Goal: Download file/media

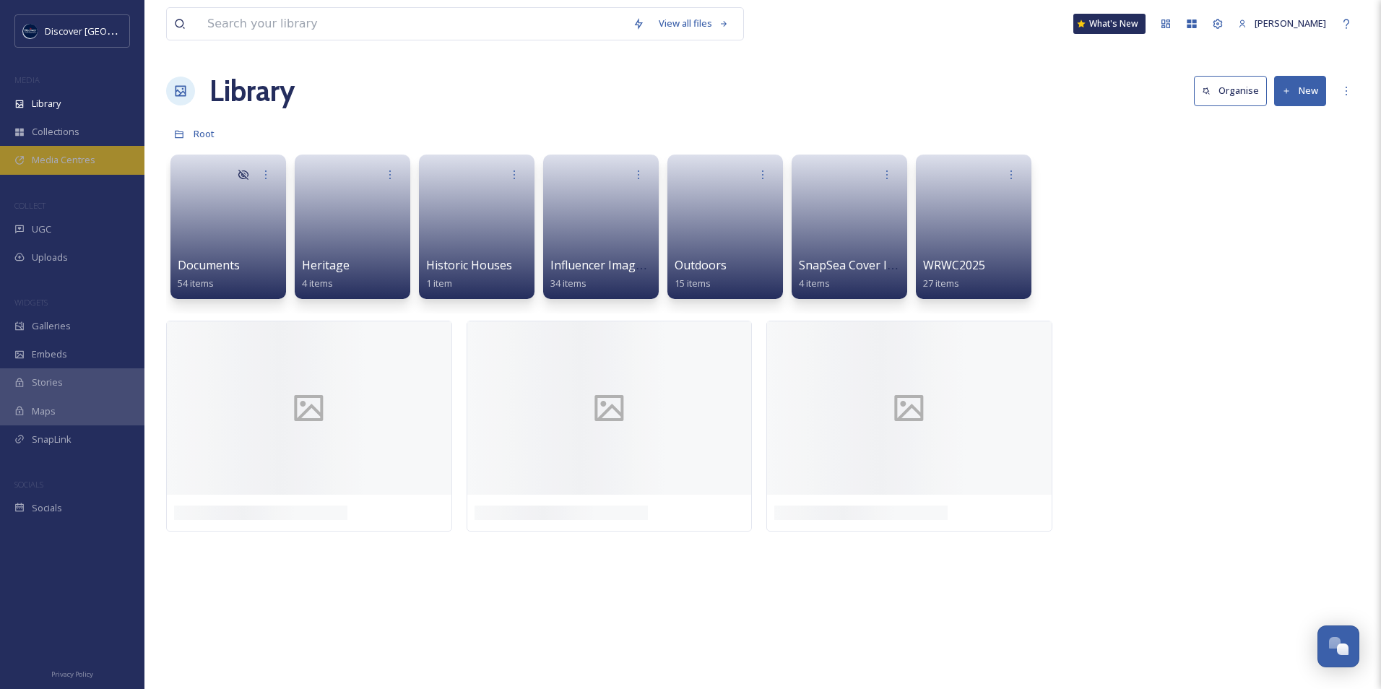
click at [62, 160] on span "Media Centres" at bounding box center [64, 160] width 64 height 14
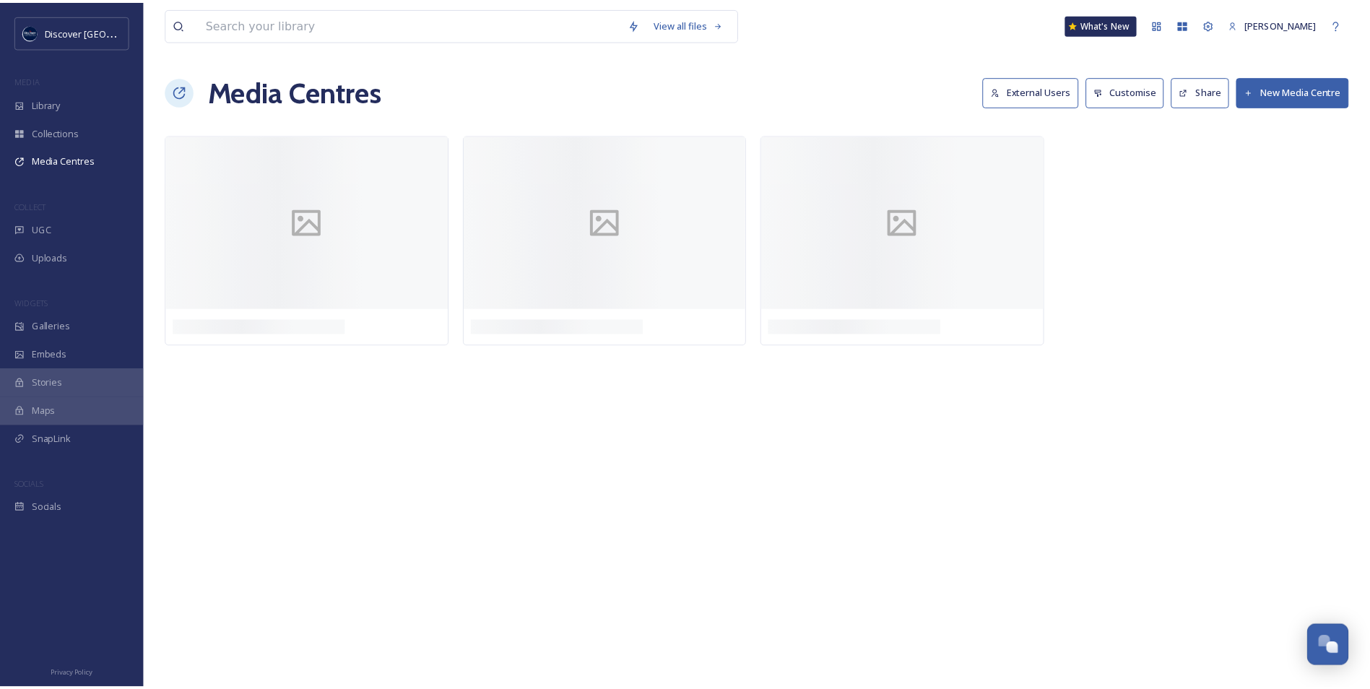
scroll to position [3649, 0]
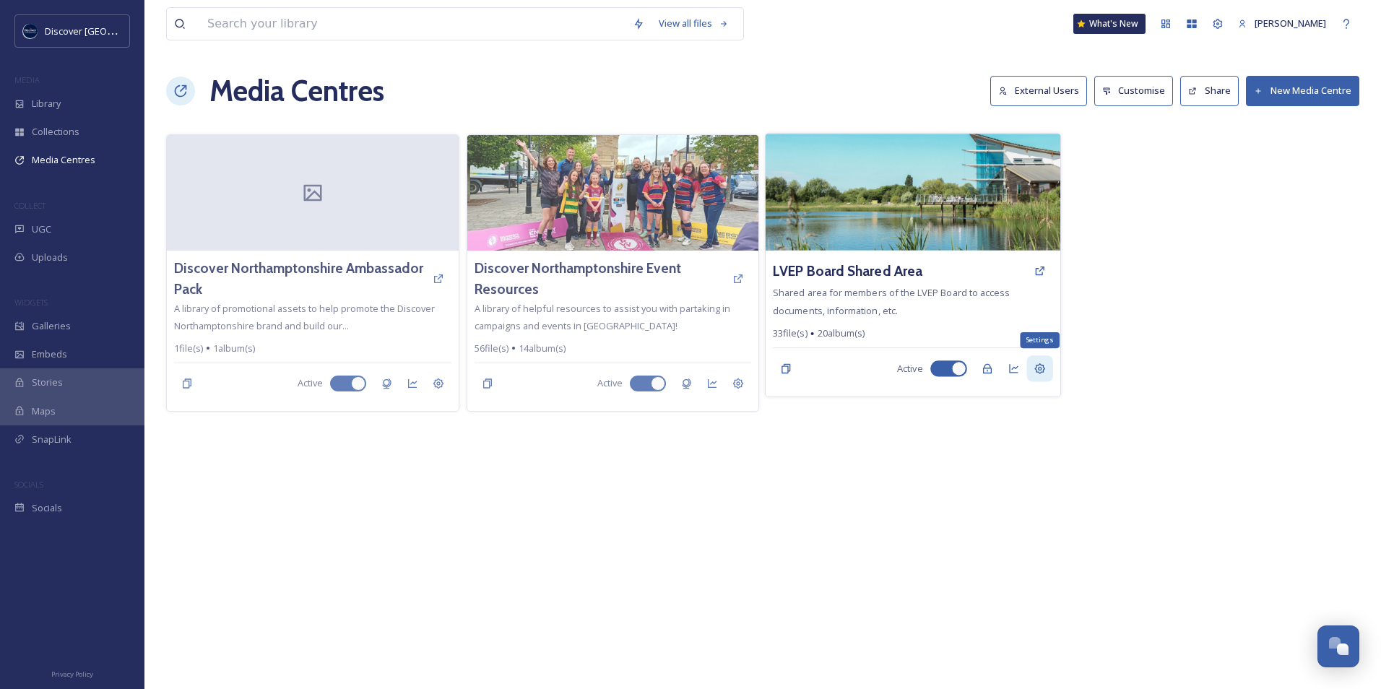
click at [1045, 366] on icon at bounding box center [1039, 369] width 12 height 12
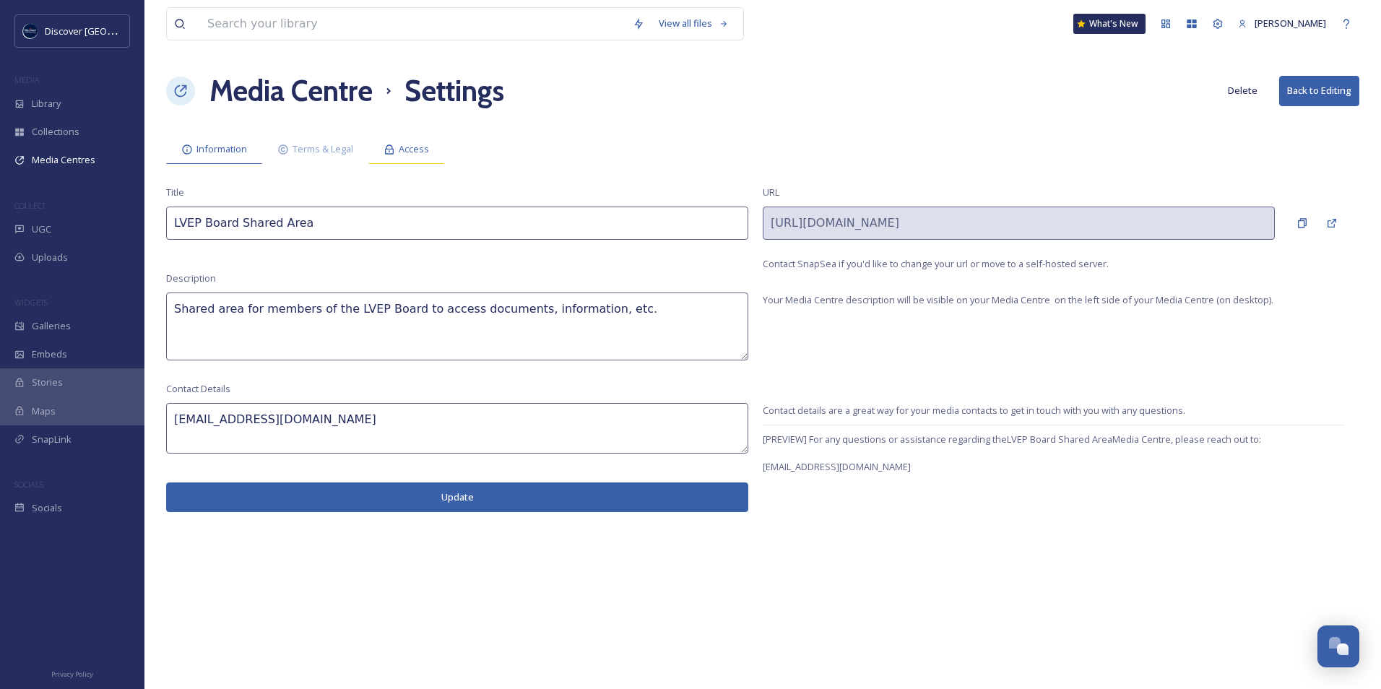
click at [405, 149] on span "Access" at bounding box center [414, 149] width 30 height 14
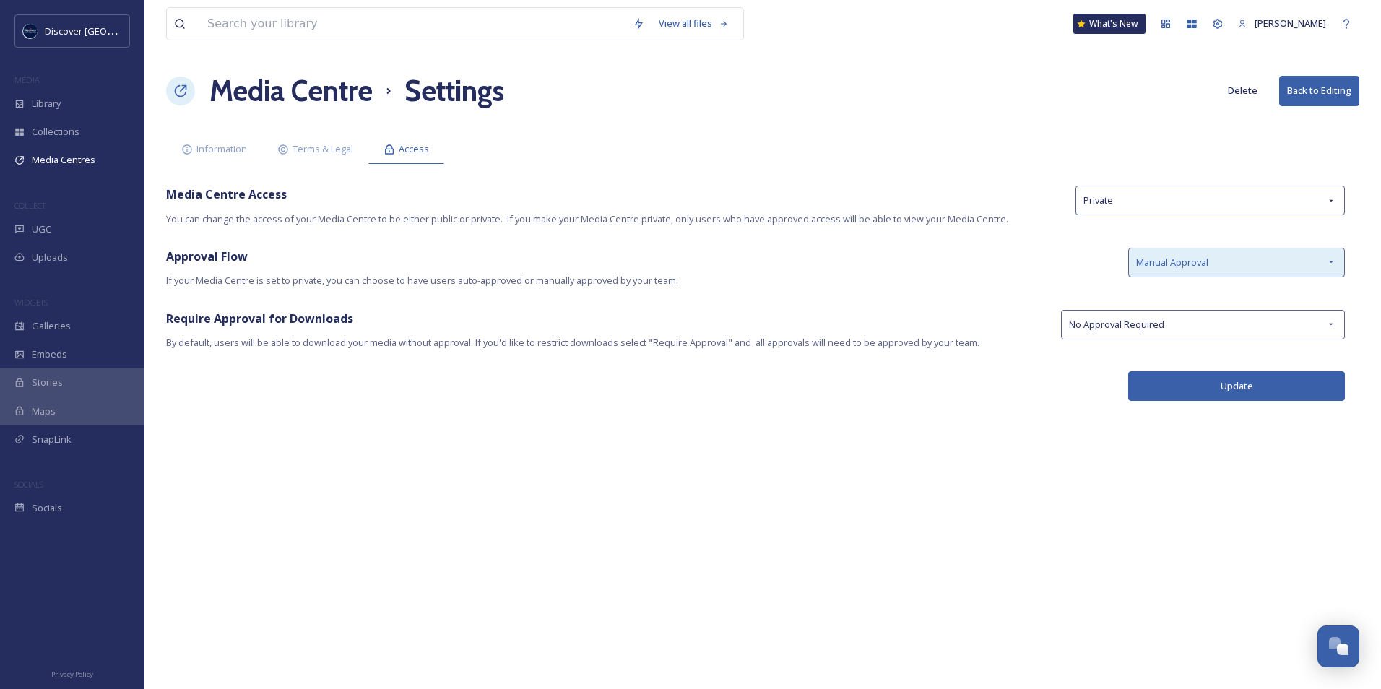
click at [1256, 260] on div "Manual Approval" at bounding box center [1236, 263] width 217 height 30
click at [870, 272] on div "Approval Flow If your Media Centre is set to private, you can choose to have us…" at bounding box center [639, 268] width 947 height 40
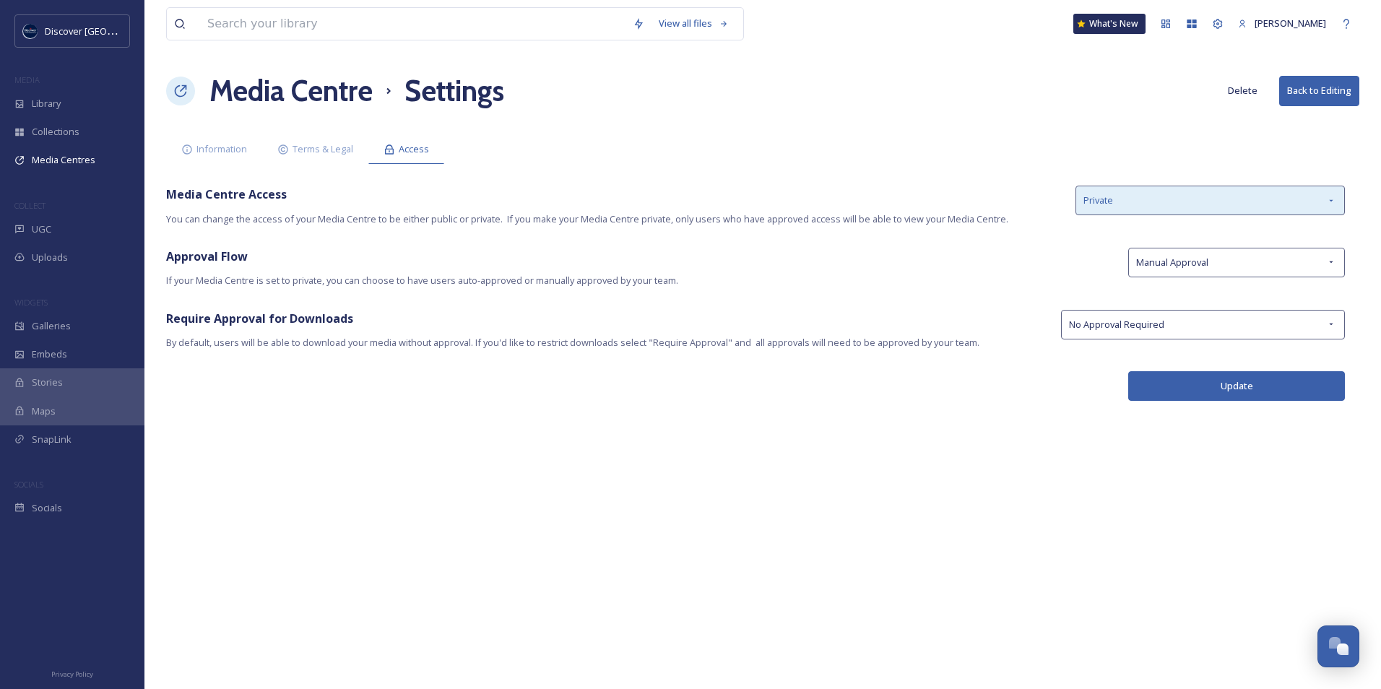
click at [1240, 210] on div "Private" at bounding box center [1209, 201] width 269 height 30
click at [817, 229] on div "View all files What's New [PERSON_NAME] Media Centre Settings Delete Back to Ed…" at bounding box center [762, 344] width 1236 height 689
click at [222, 151] on span "Information" at bounding box center [221, 149] width 51 height 14
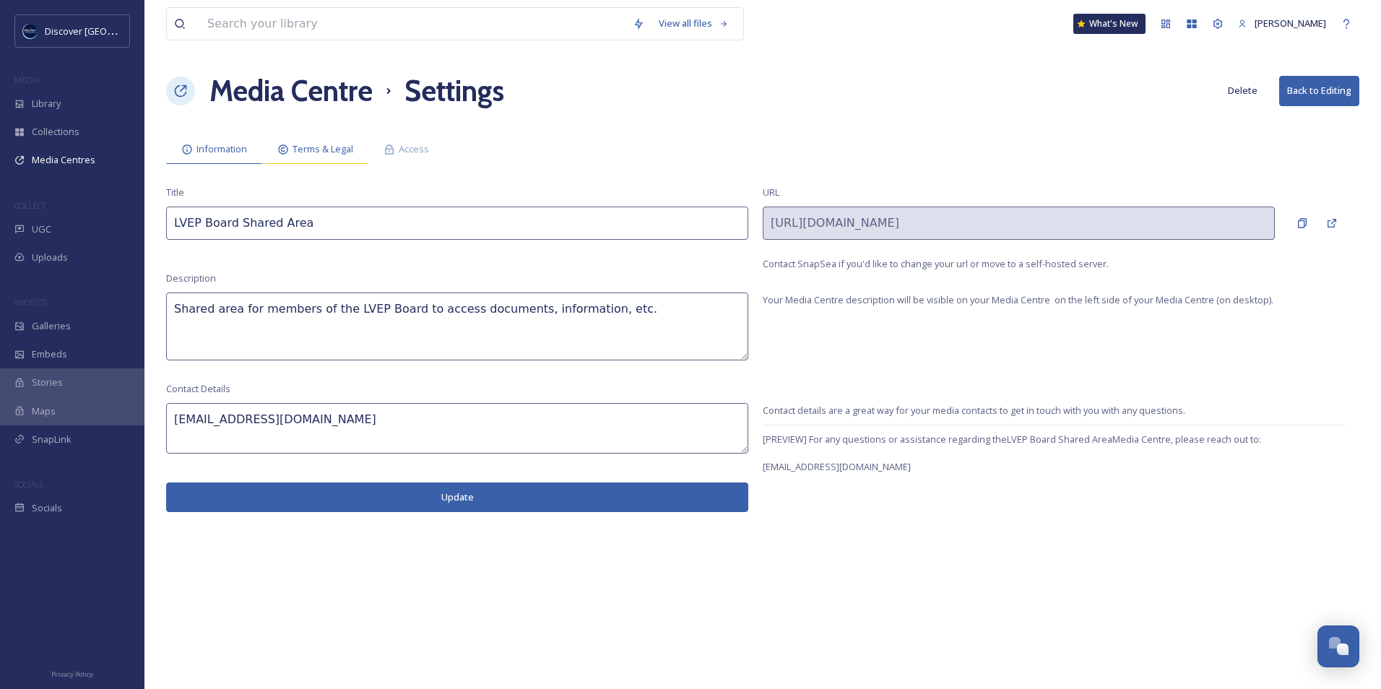
click at [291, 144] on div "Terms & Legal" at bounding box center [315, 149] width 106 height 30
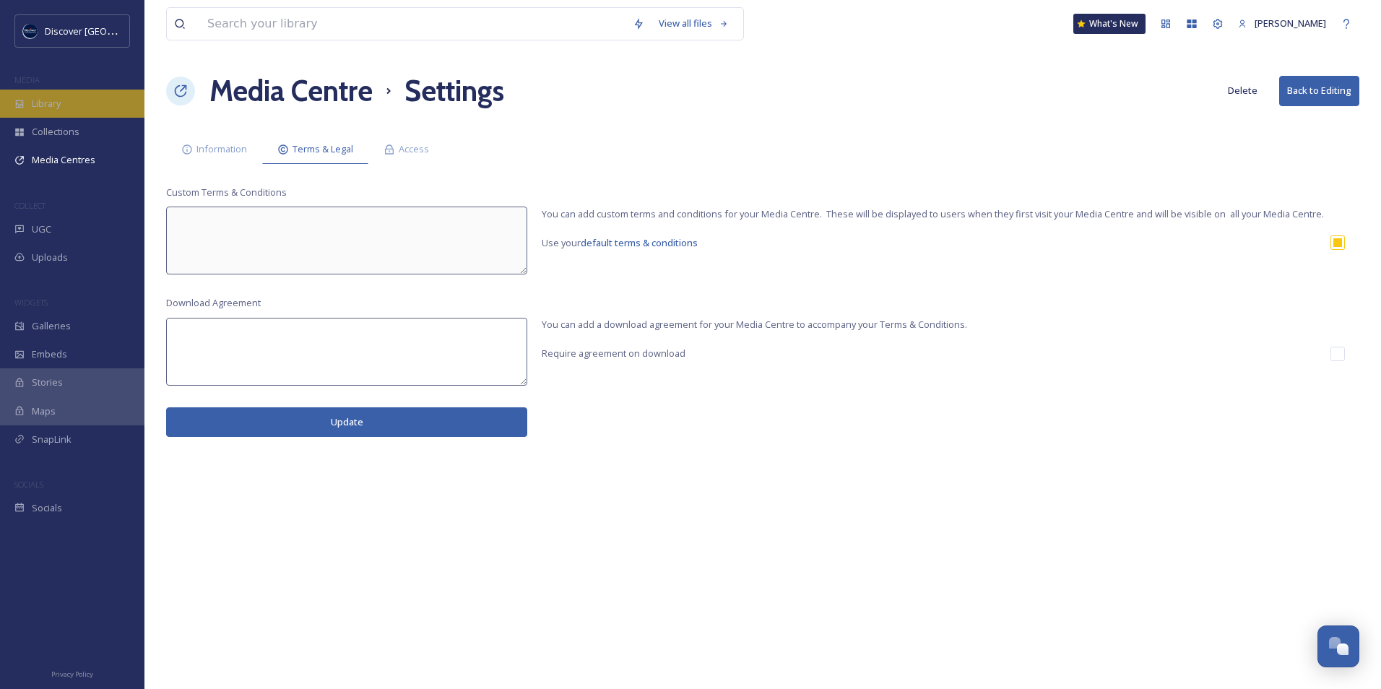
click at [69, 116] on div "Library" at bounding box center [72, 104] width 144 height 28
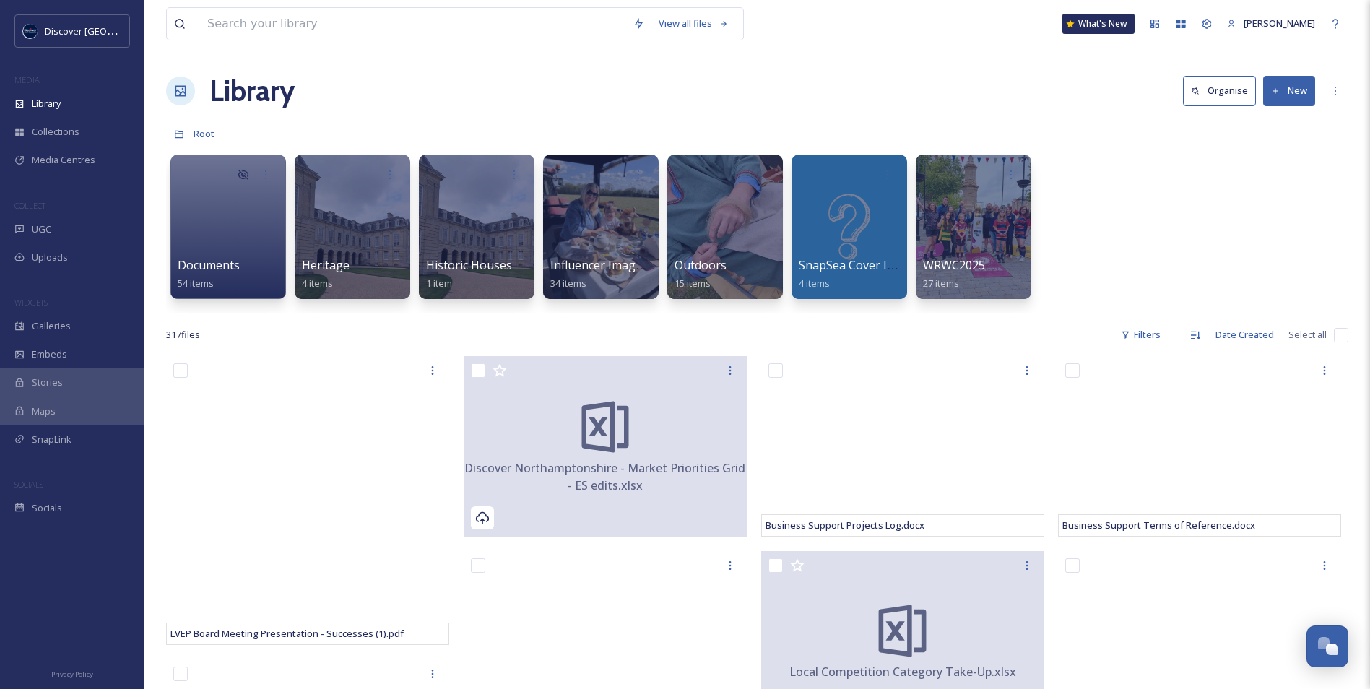
scroll to position [72, 0]
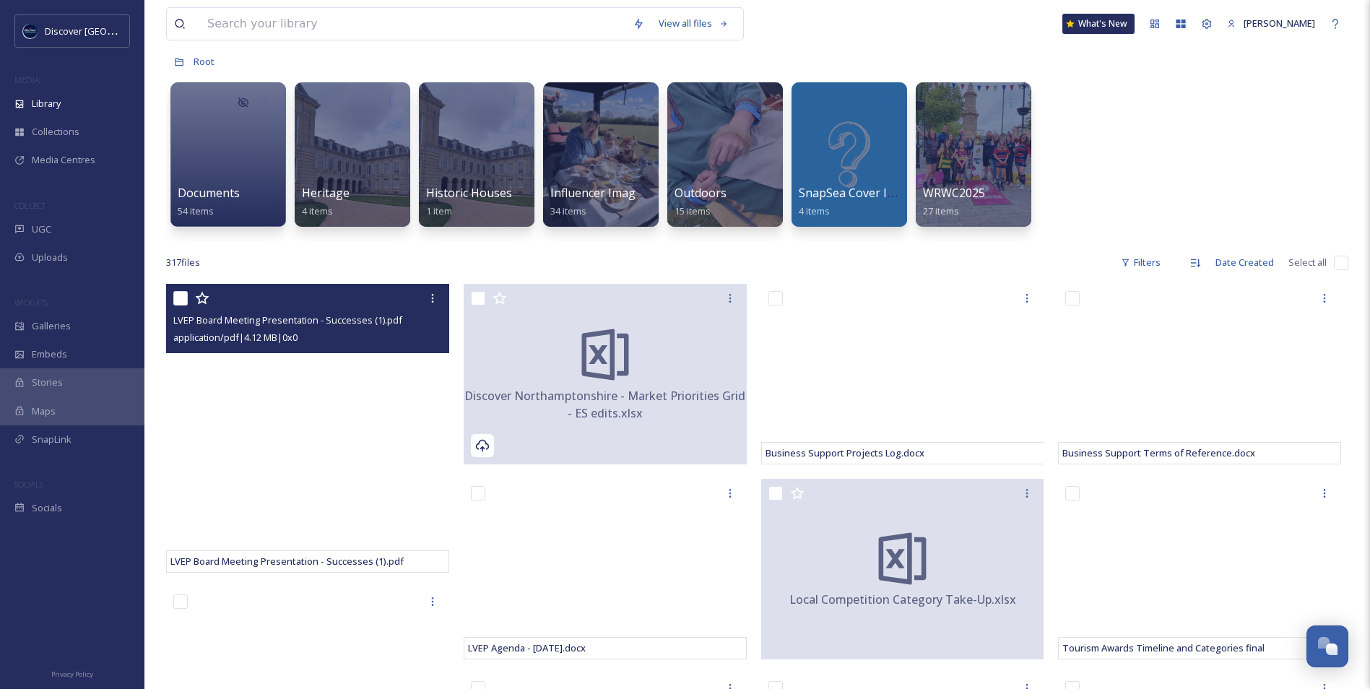
click at [181, 300] on input "checkbox" at bounding box center [180, 298] width 14 height 14
checkbox input "true"
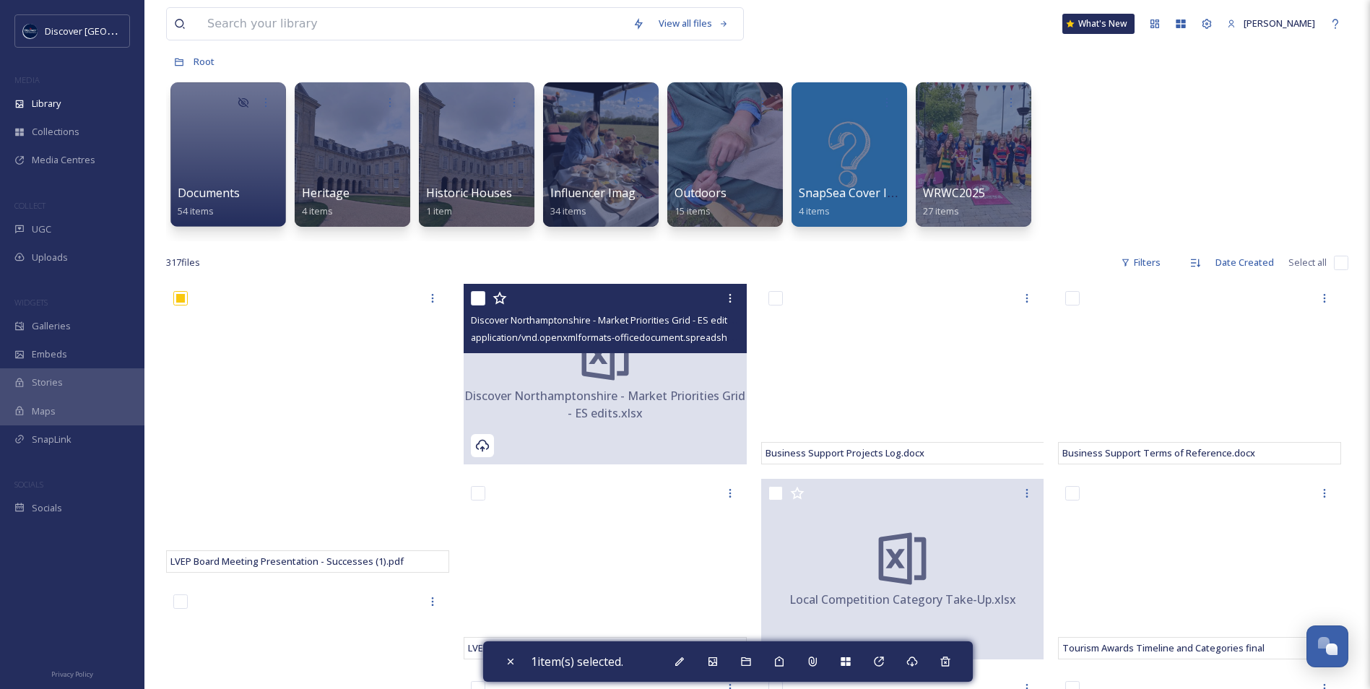
click at [478, 300] on input "checkbox" at bounding box center [478, 298] width 14 height 14
checkbox input "true"
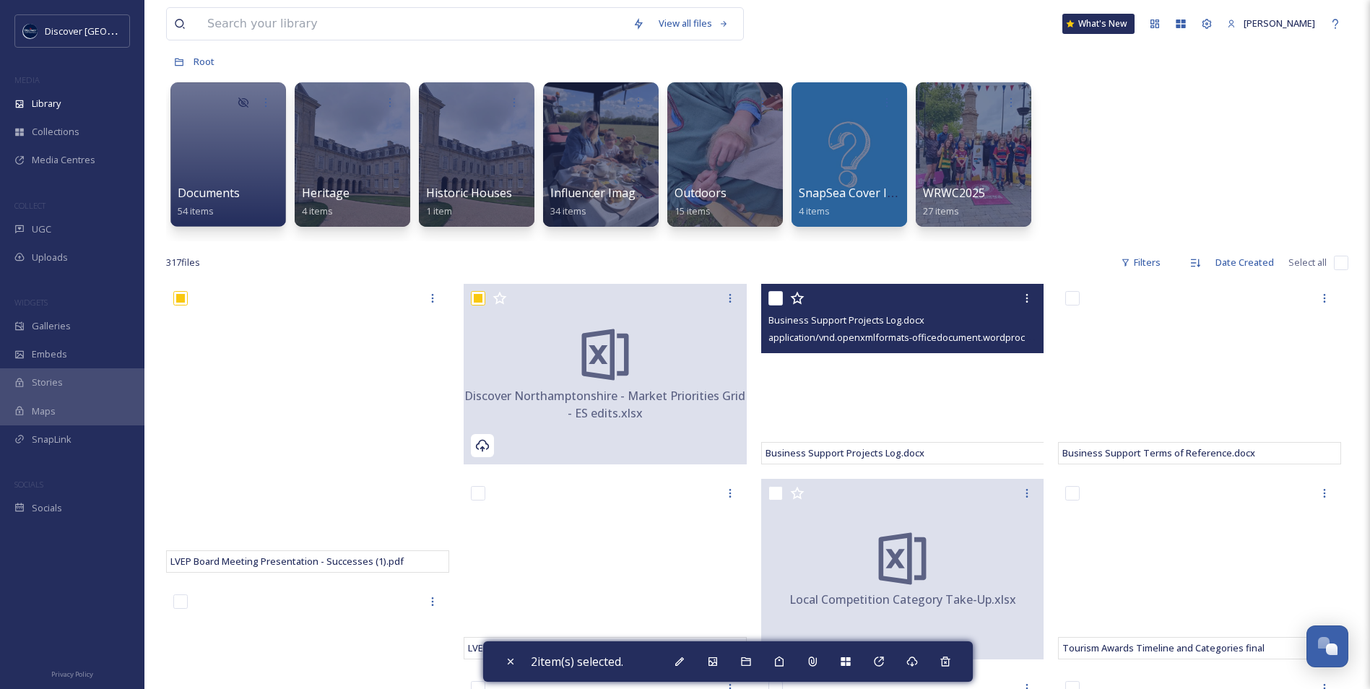
click at [777, 297] on input "checkbox" at bounding box center [775, 298] width 14 height 14
checkbox input "true"
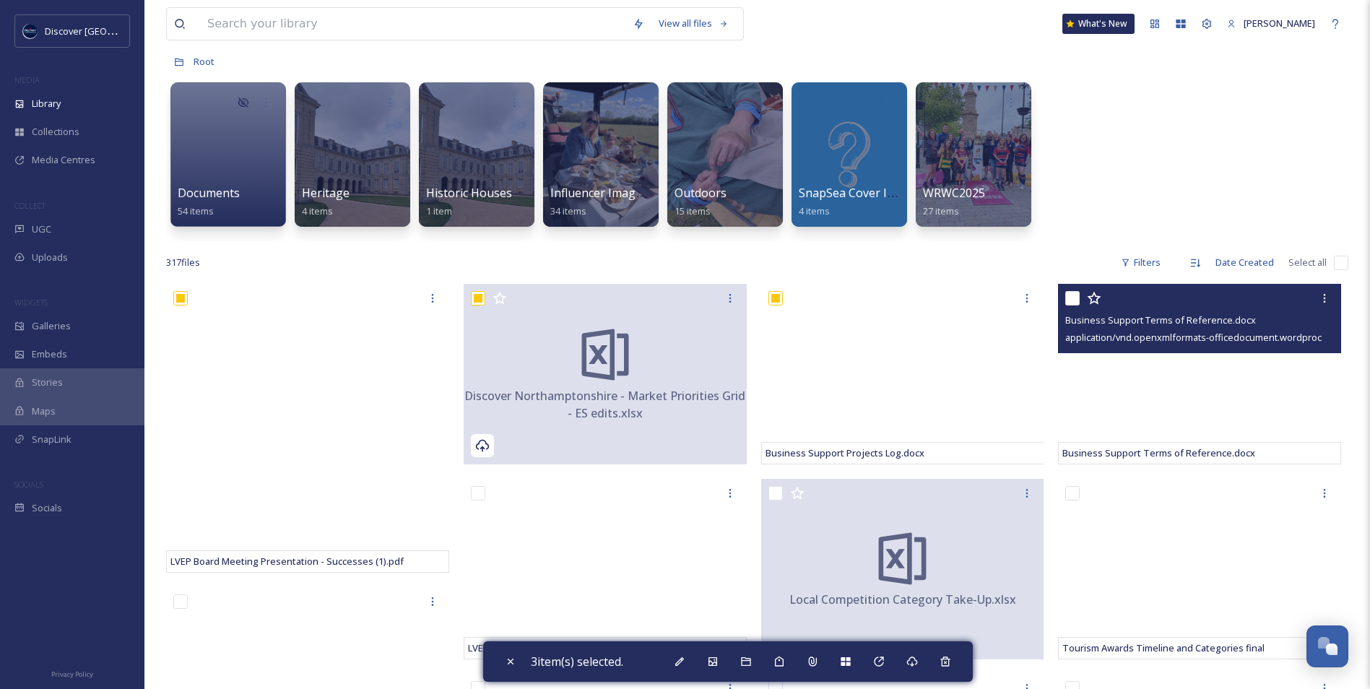
click at [1069, 301] on input "checkbox" at bounding box center [1072, 298] width 14 height 14
checkbox input "true"
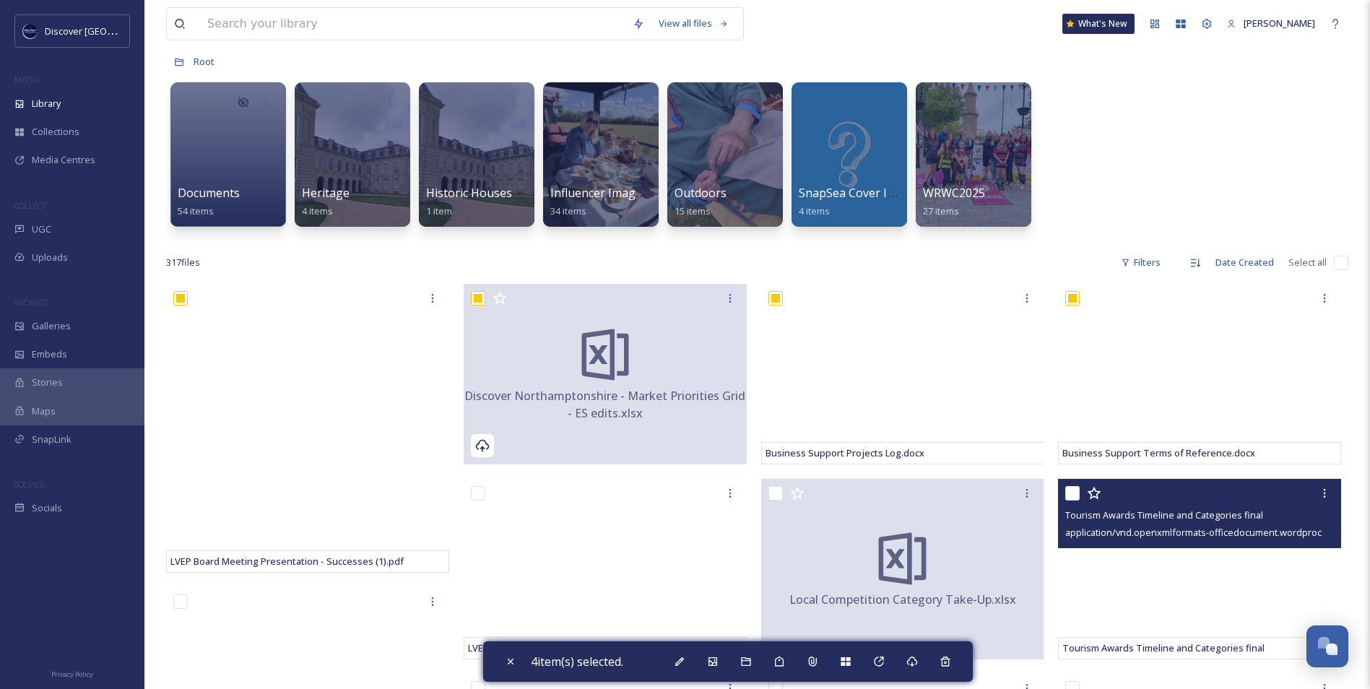
click at [1069, 487] on div at bounding box center [1201, 493] width 272 height 26
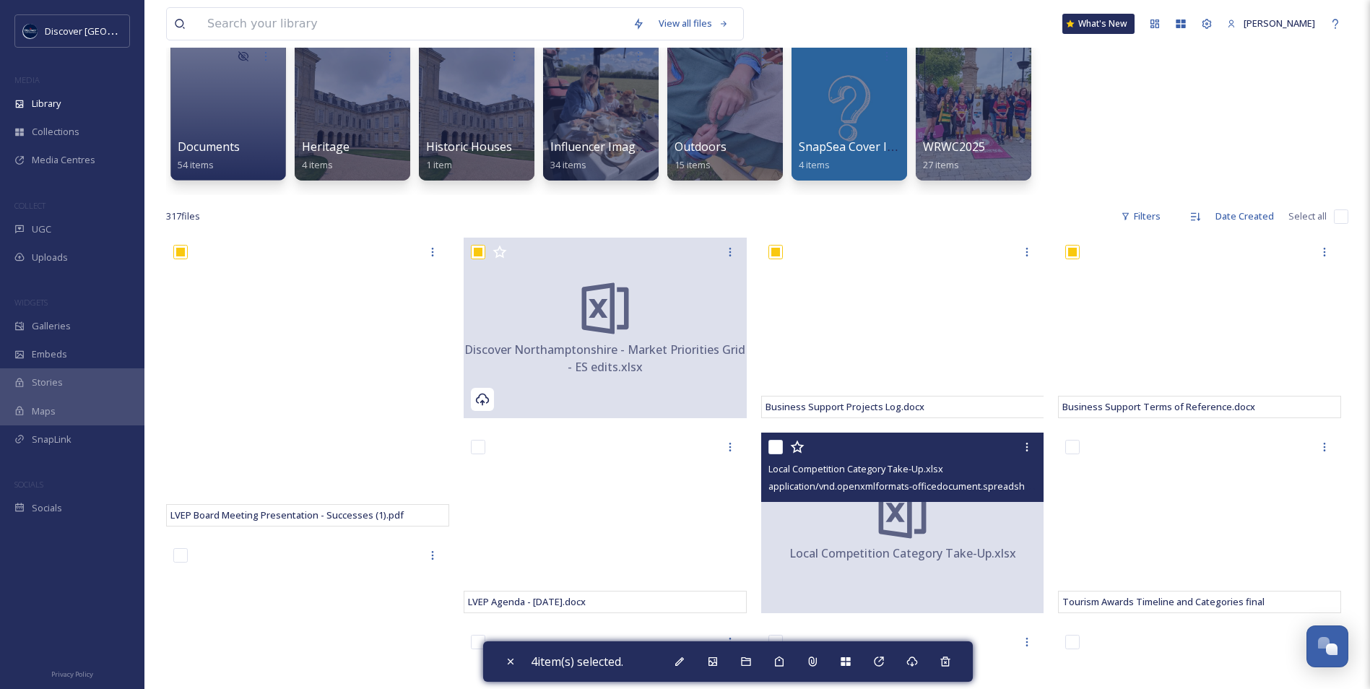
scroll to position [144, 0]
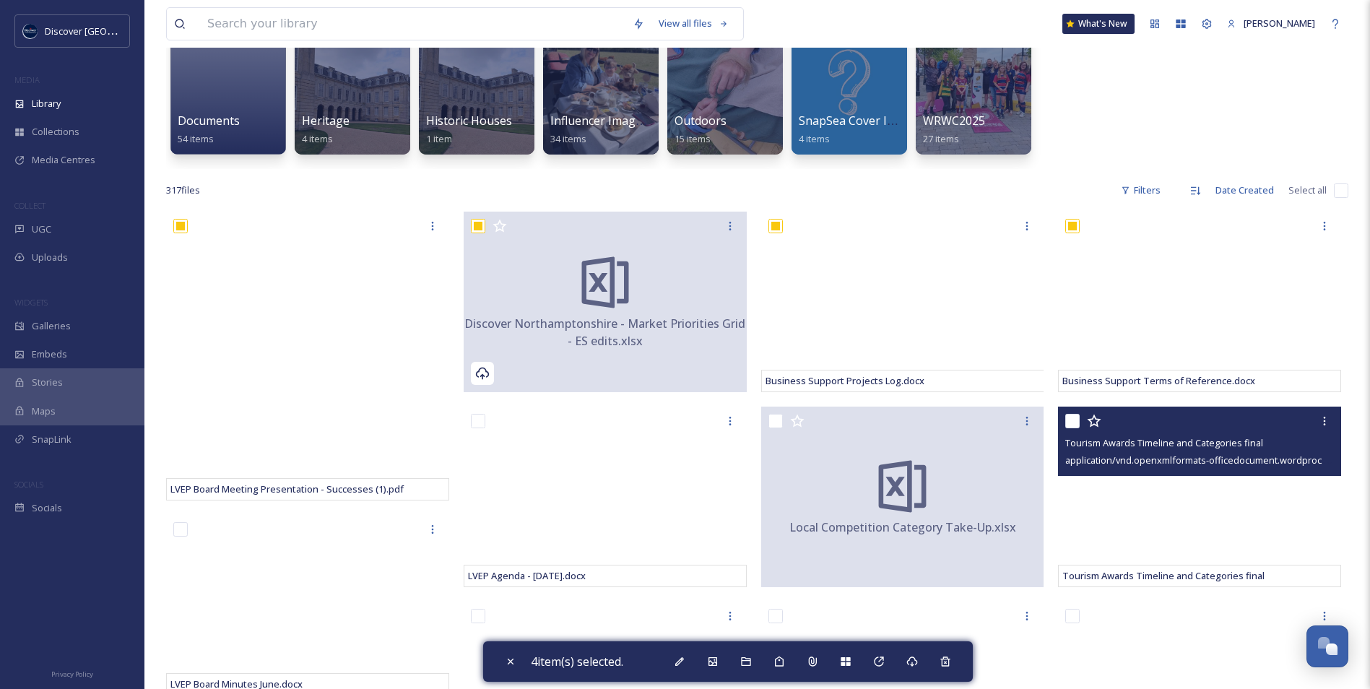
click at [1066, 418] on input "checkbox" at bounding box center [1072, 421] width 14 height 14
checkbox input "true"
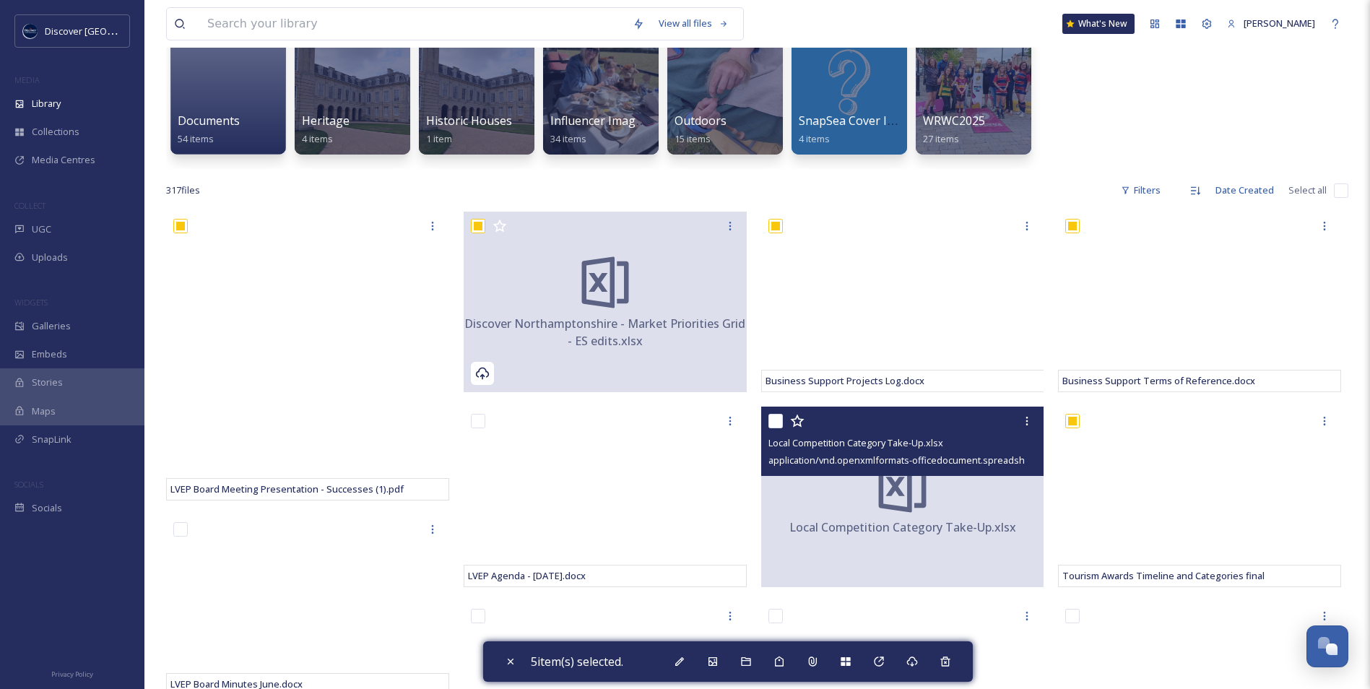
click at [776, 420] on input "checkbox" at bounding box center [775, 421] width 14 height 14
checkbox input "true"
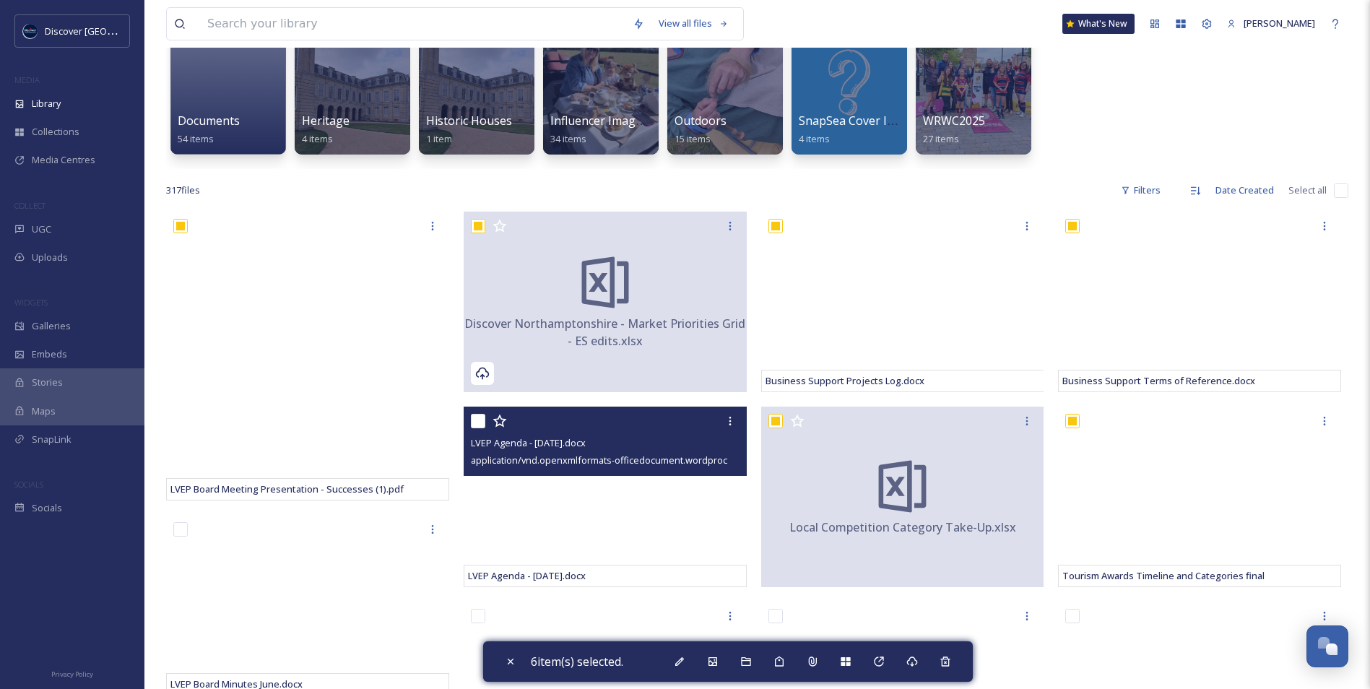
click at [472, 419] on input "checkbox" at bounding box center [478, 421] width 14 height 14
checkbox input "true"
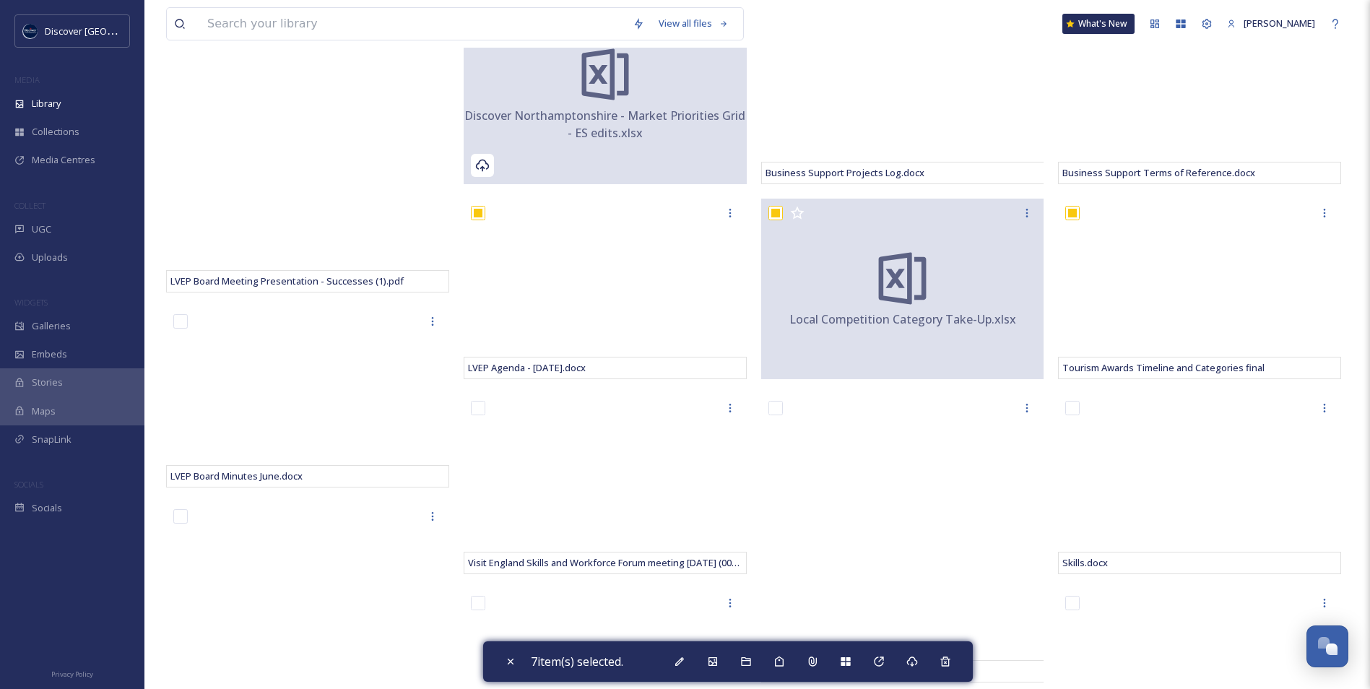
scroll to position [361, 0]
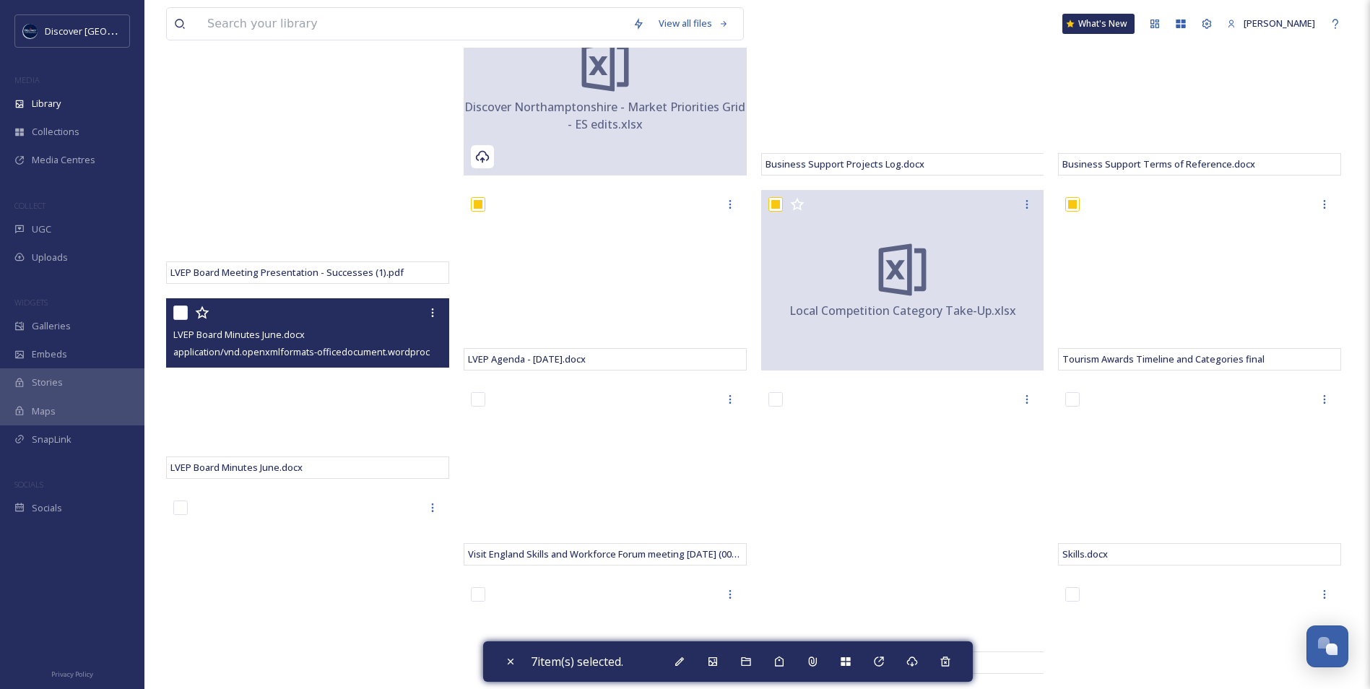
click at [181, 313] on input "checkbox" at bounding box center [180, 312] width 14 height 14
checkbox input "true"
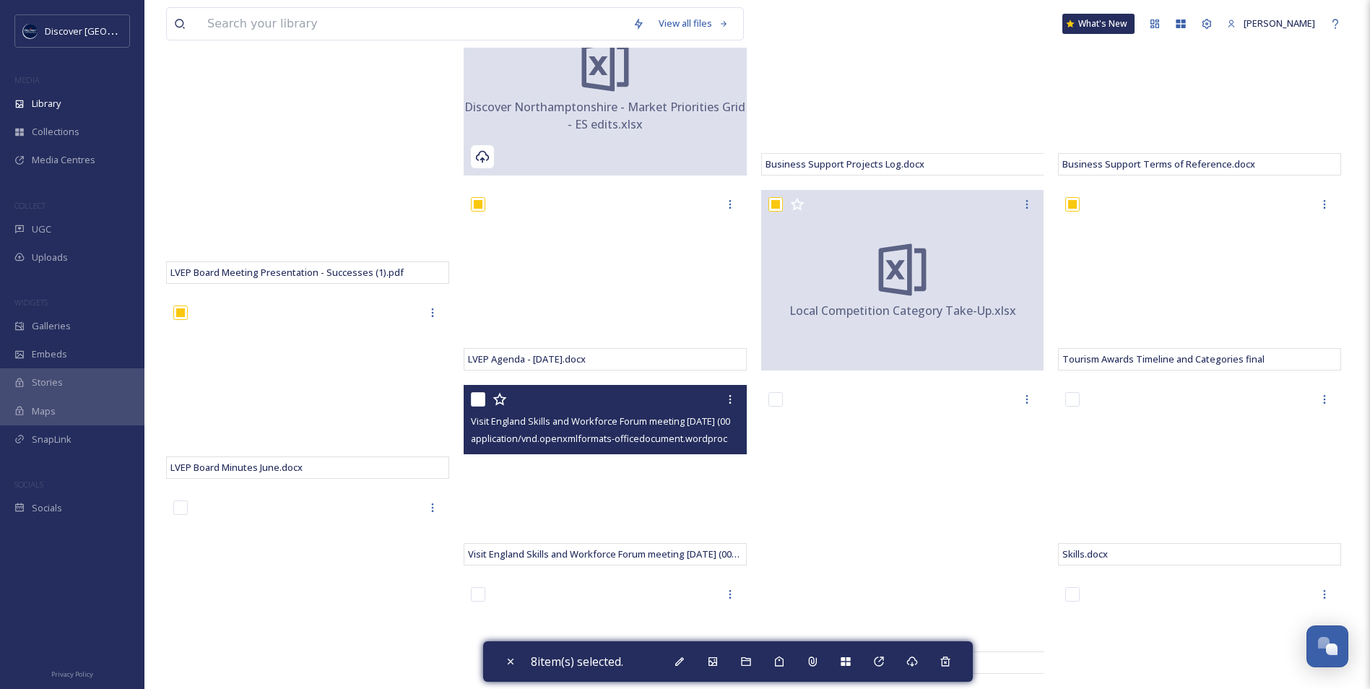
click at [482, 403] on input "checkbox" at bounding box center [478, 399] width 14 height 14
checkbox input "true"
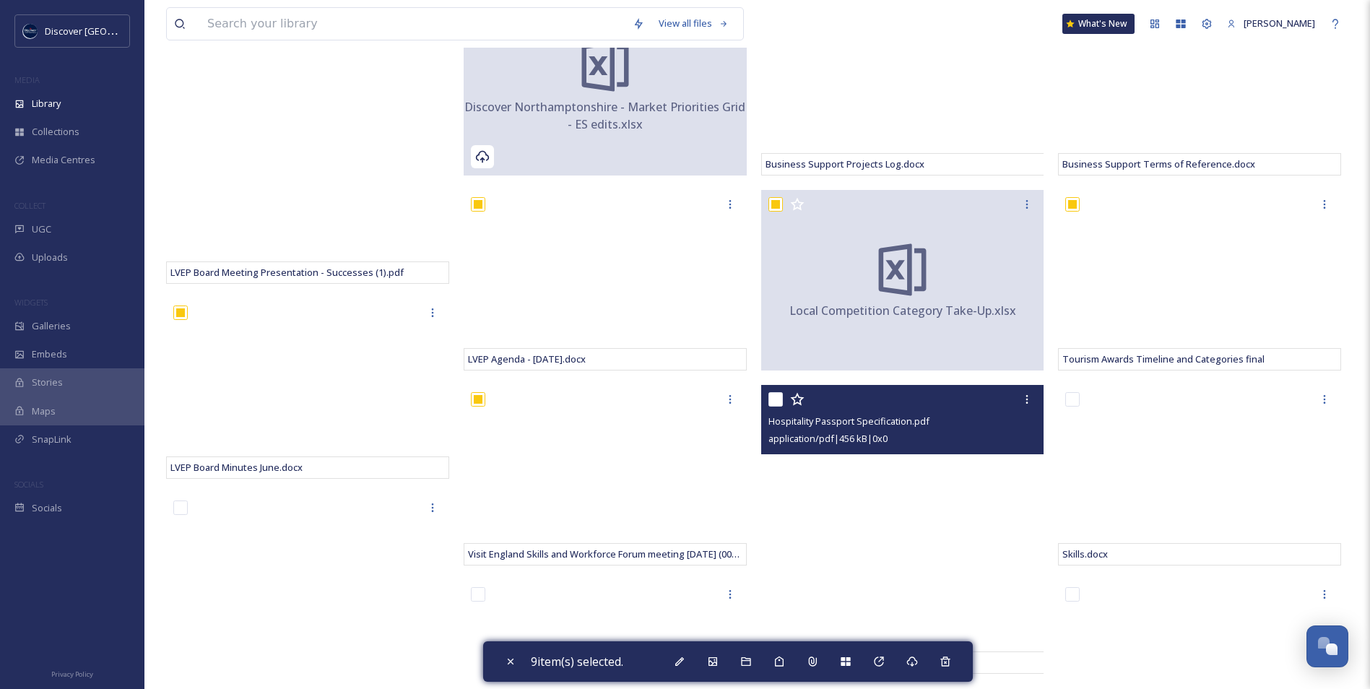
click at [775, 406] on input "checkbox" at bounding box center [775, 399] width 14 height 14
checkbox input "true"
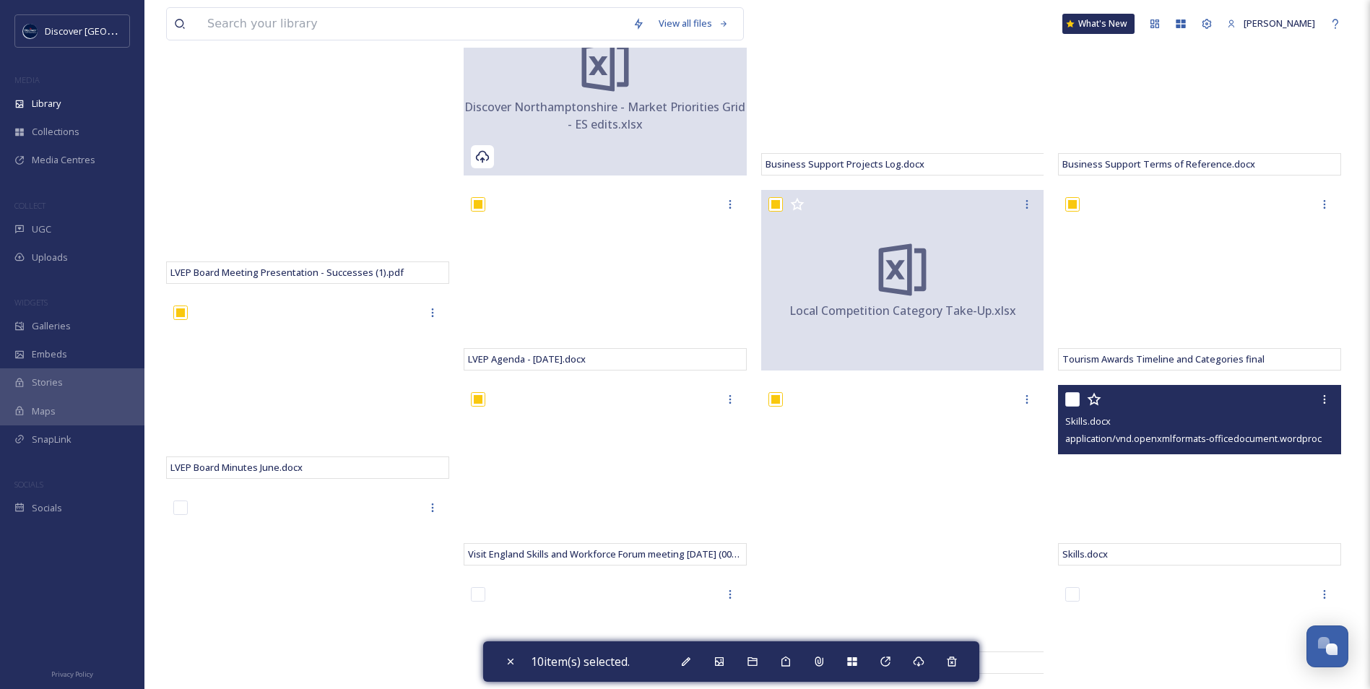
click at [1076, 400] on input "checkbox" at bounding box center [1072, 399] width 14 height 14
checkbox input "true"
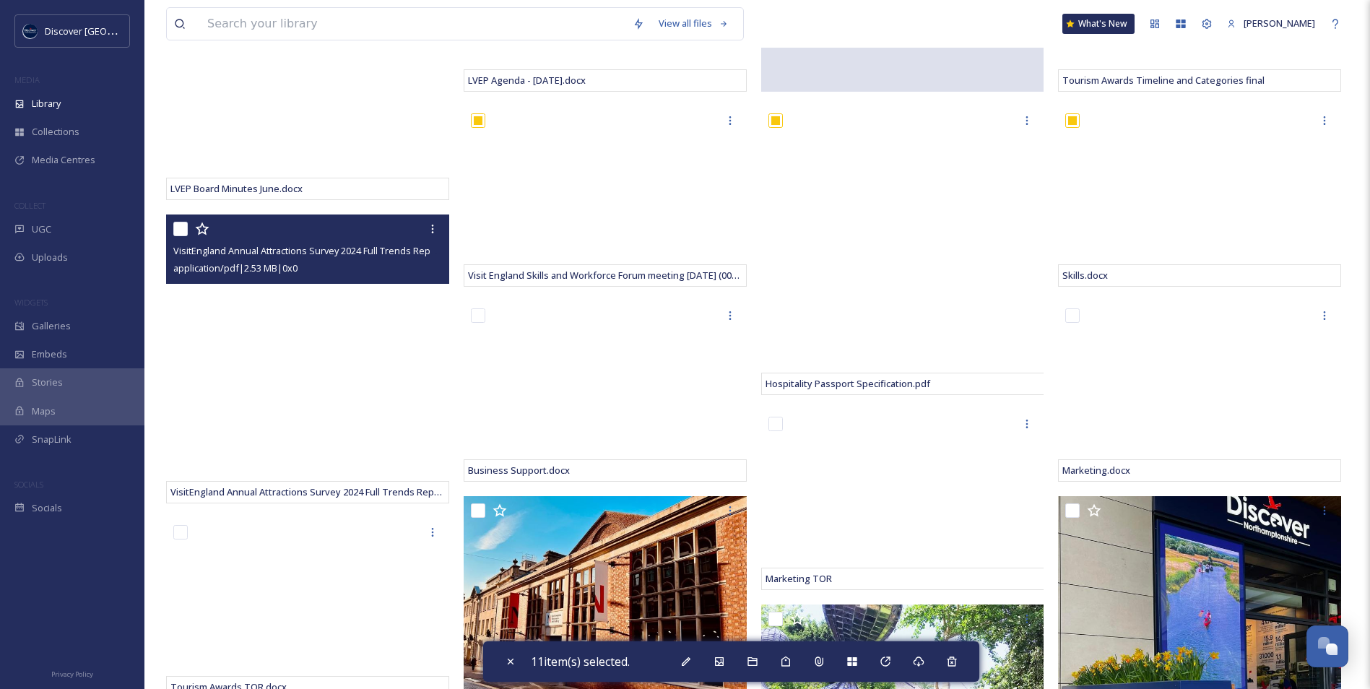
scroll to position [650, 0]
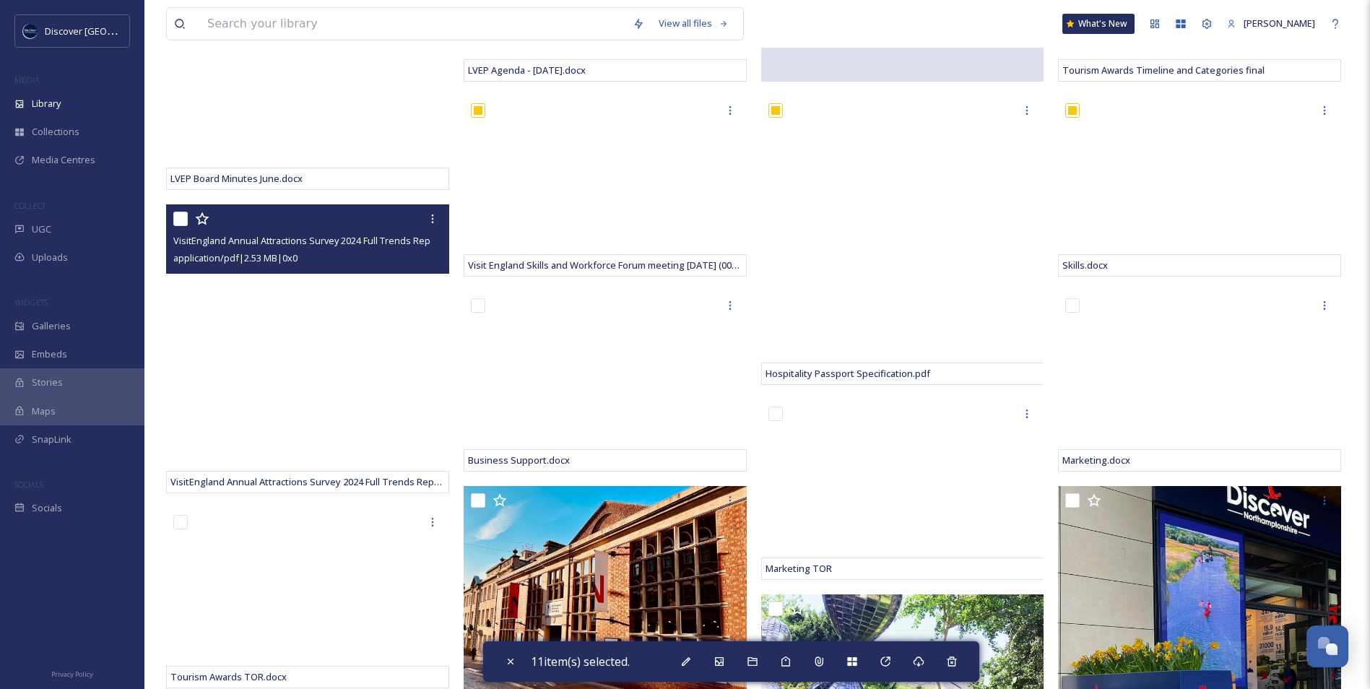
click at [175, 214] on input "checkbox" at bounding box center [180, 219] width 14 height 14
checkbox input "true"
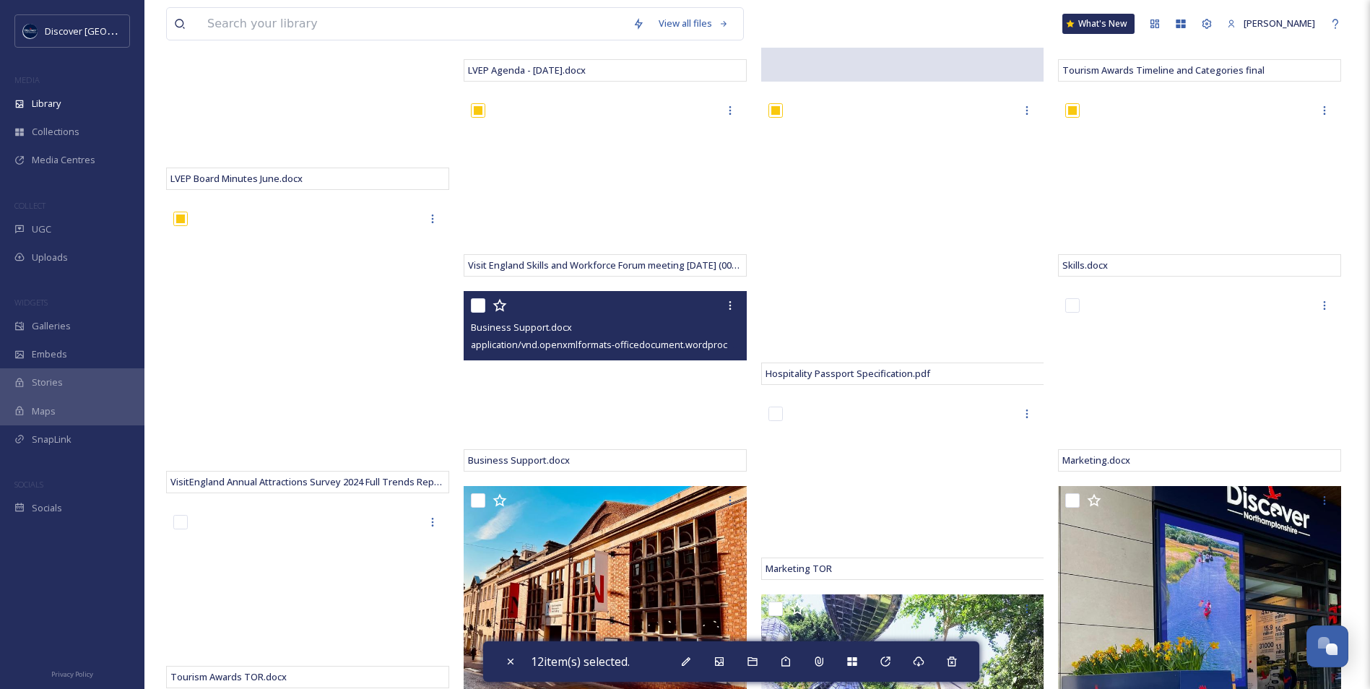
click at [481, 303] on input "checkbox" at bounding box center [478, 305] width 14 height 14
checkbox input "true"
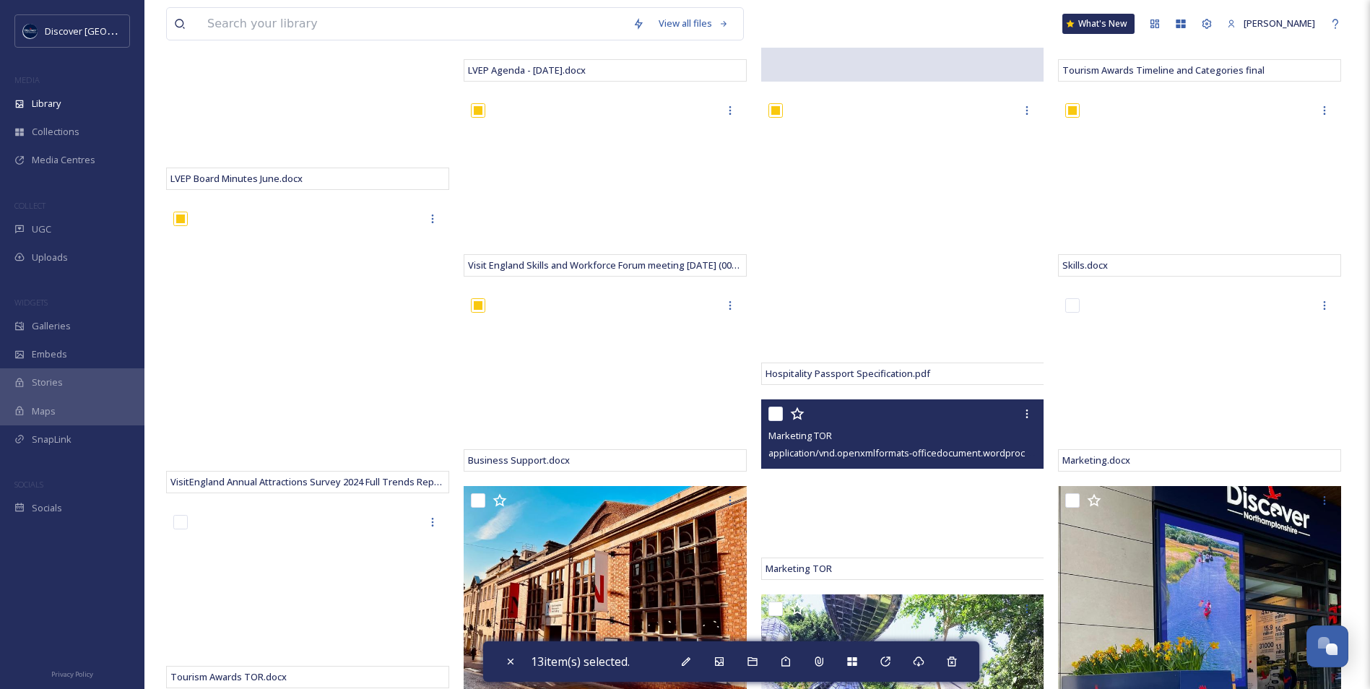
click at [772, 414] on input "checkbox" at bounding box center [775, 414] width 14 height 14
checkbox input "true"
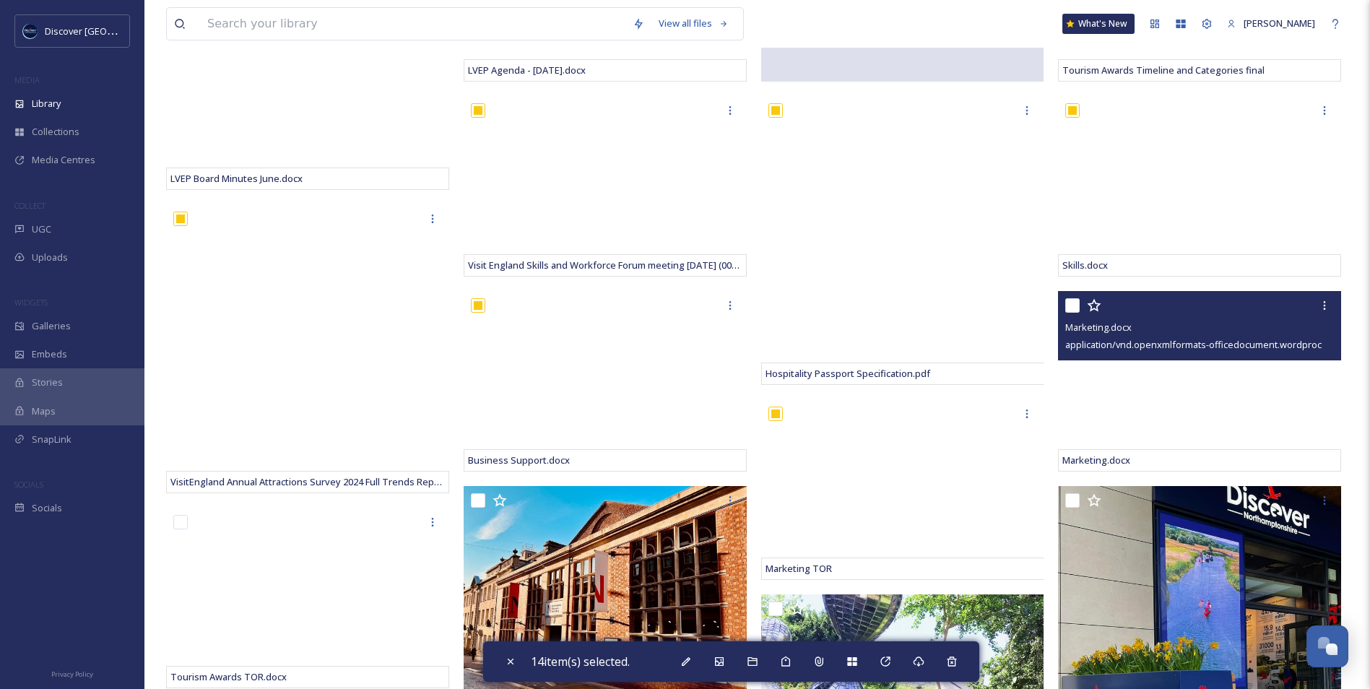
click at [1069, 305] on input "checkbox" at bounding box center [1072, 305] width 14 height 14
checkbox input "true"
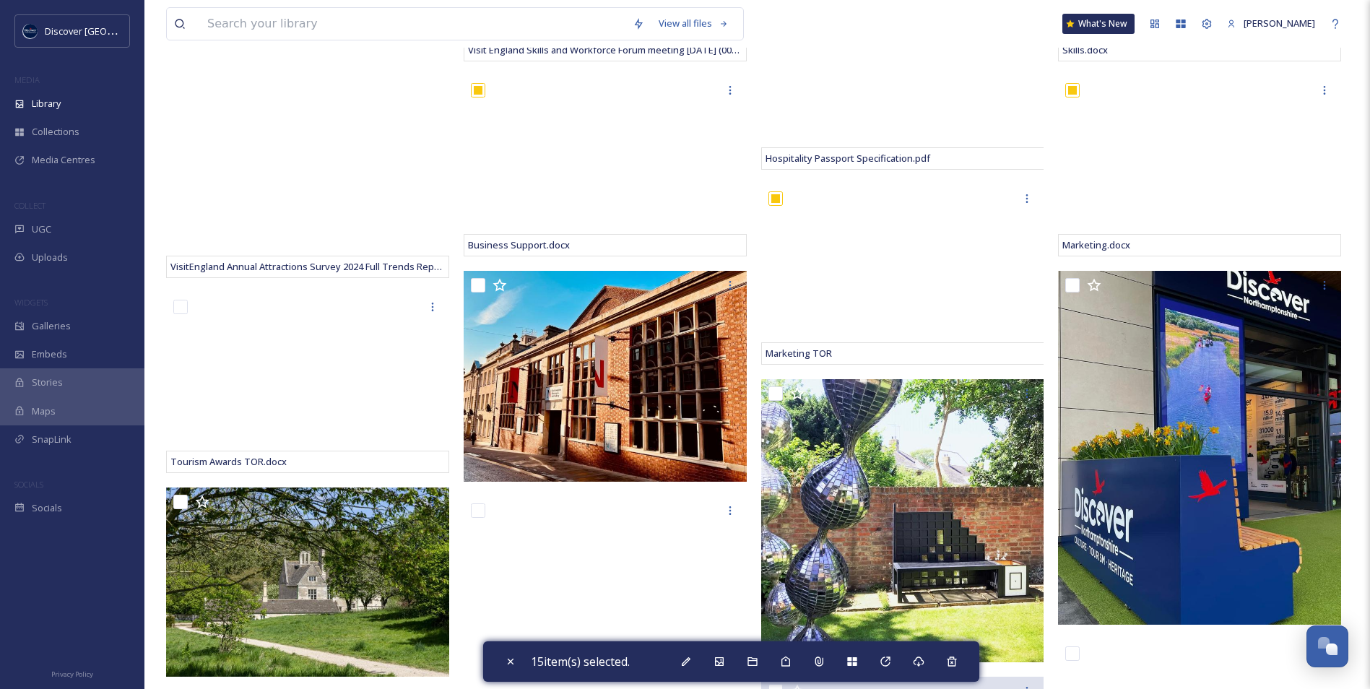
scroll to position [866, 0]
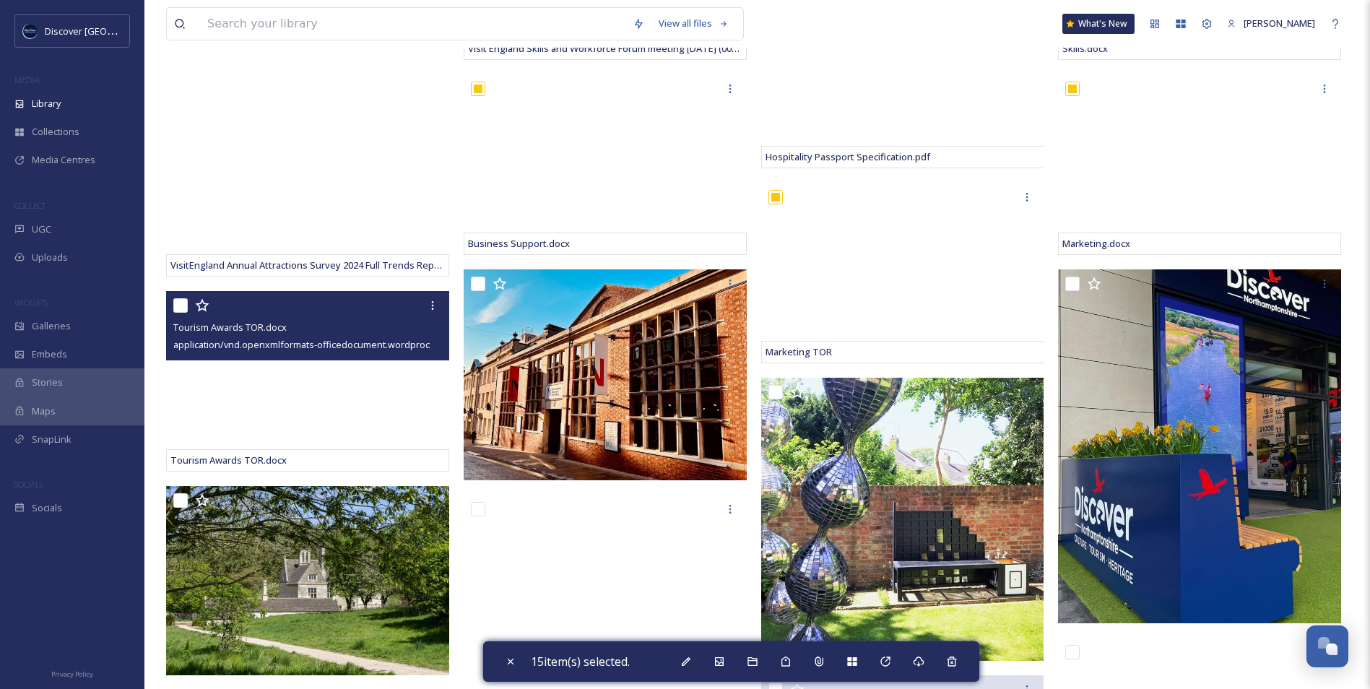
click at [178, 305] on input "checkbox" at bounding box center [180, 305] width 14 height 14
checkbox input "true"
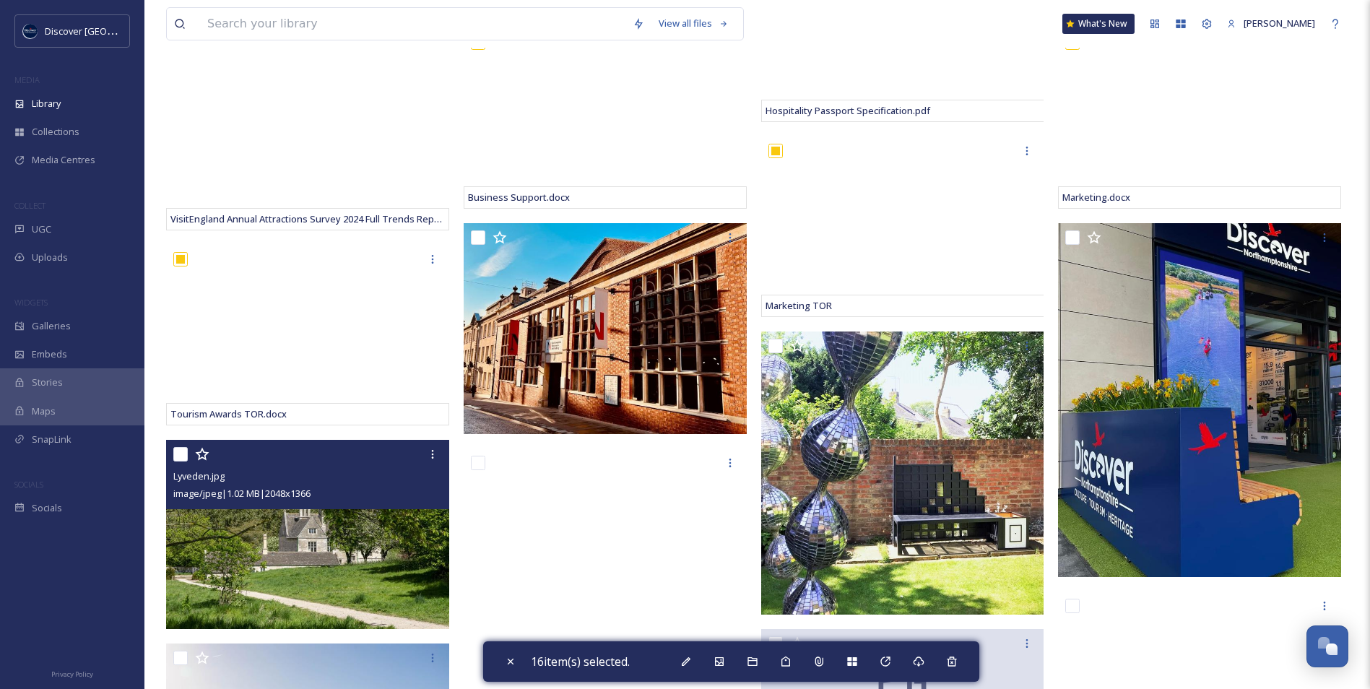
scroll to position [939, 0]
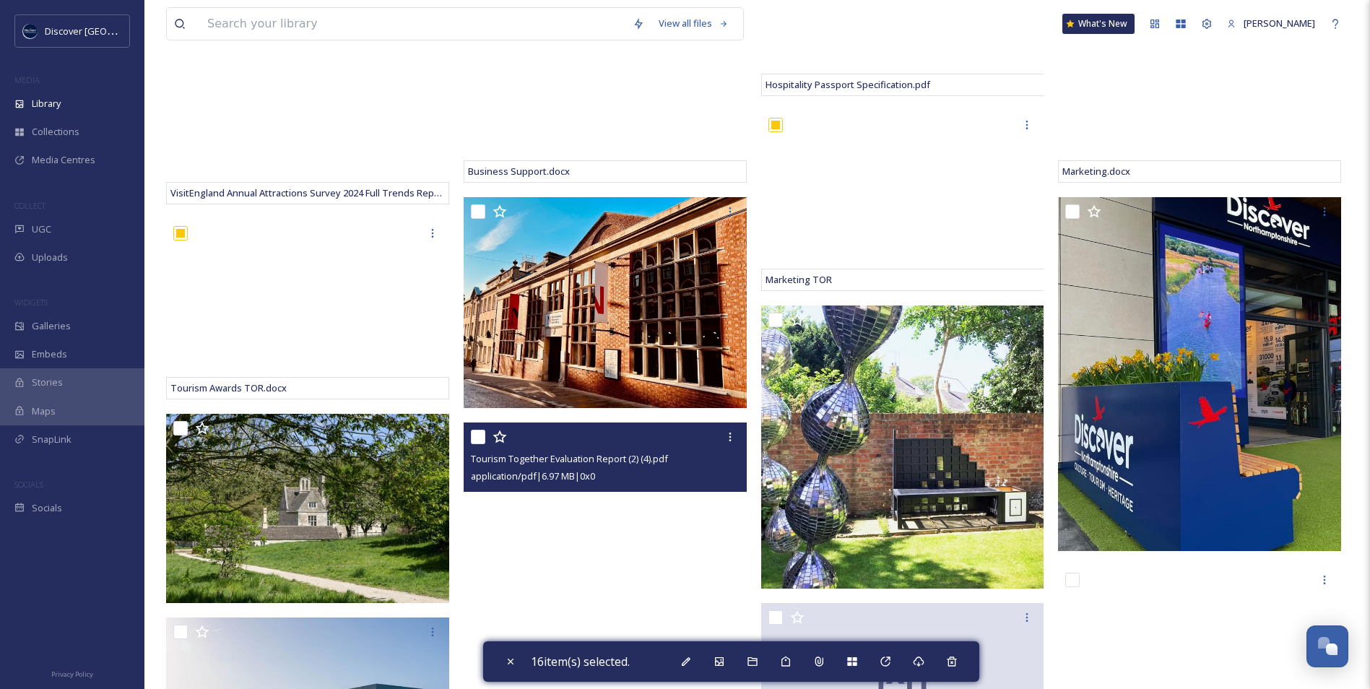
click at [477, 438] on input "checkbox" at bounding box center [478, 437] width 14 height 14
checkbox input "true"
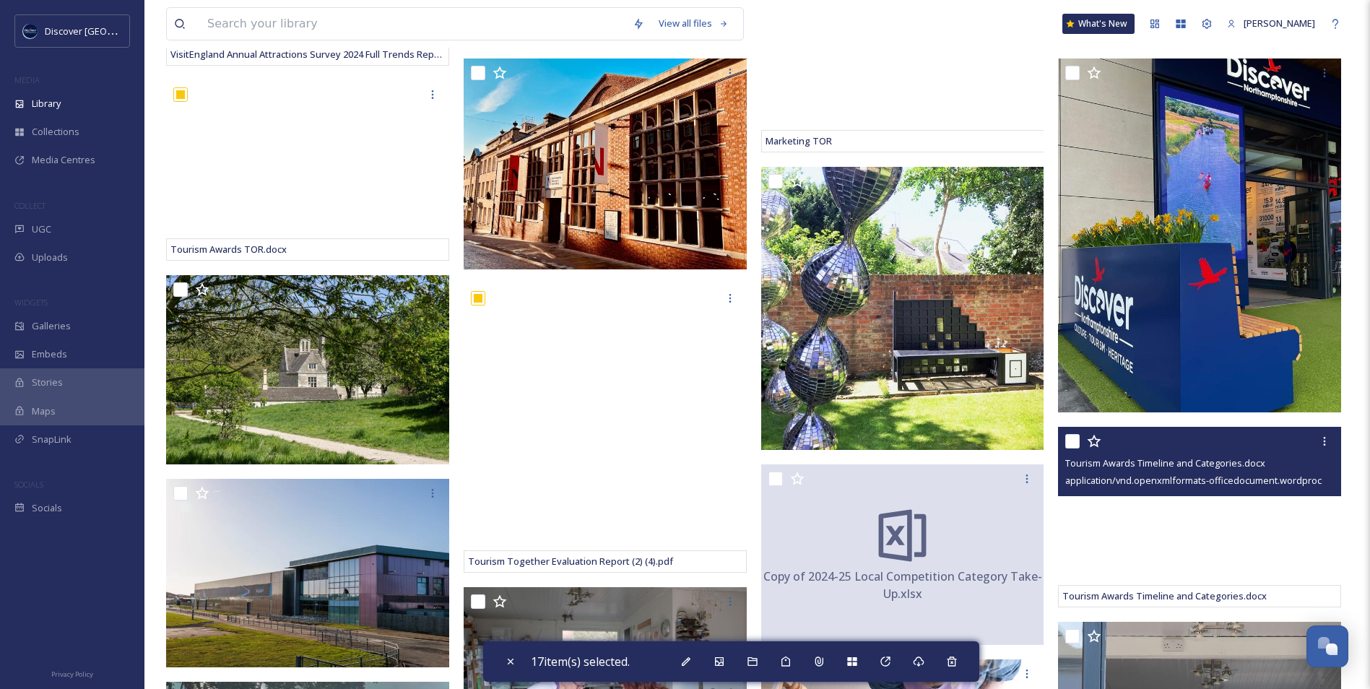
scroll to position [1083, 0]
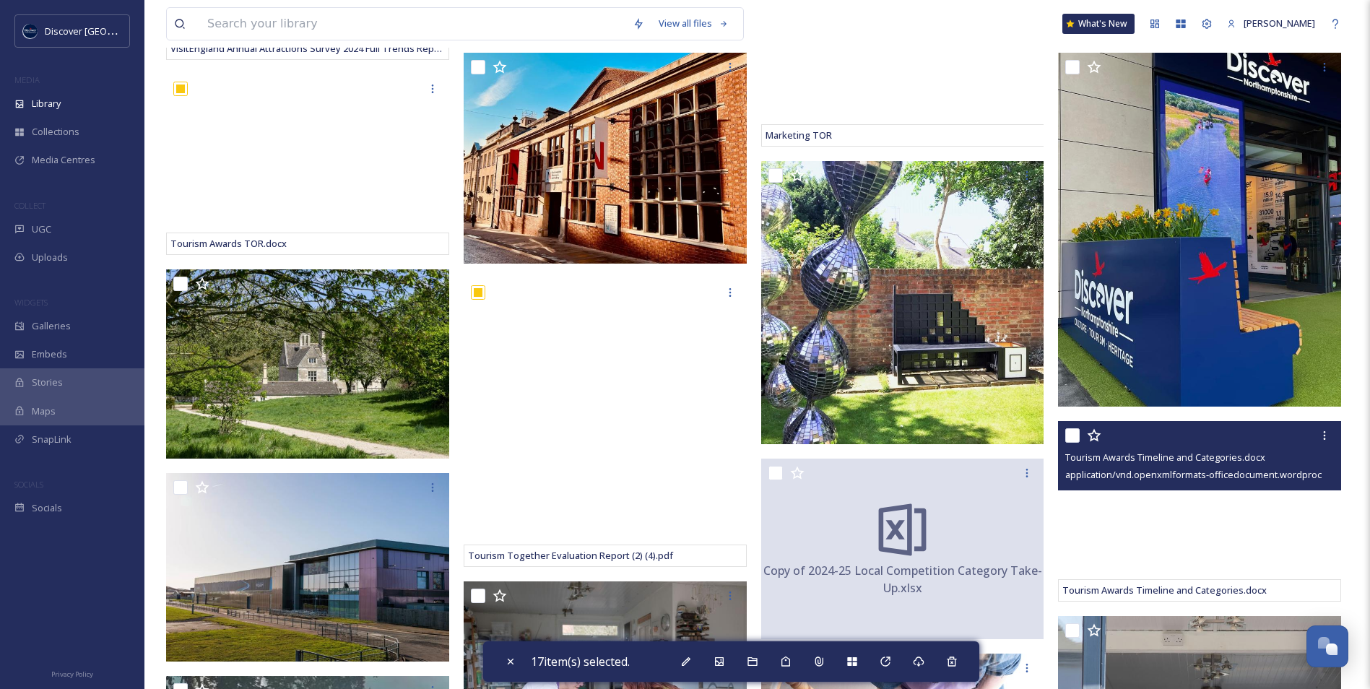
click at [1077, 435] on input "checkbox" at bounding box center [1072, 435] width 14 height 14
checkbox input "true"
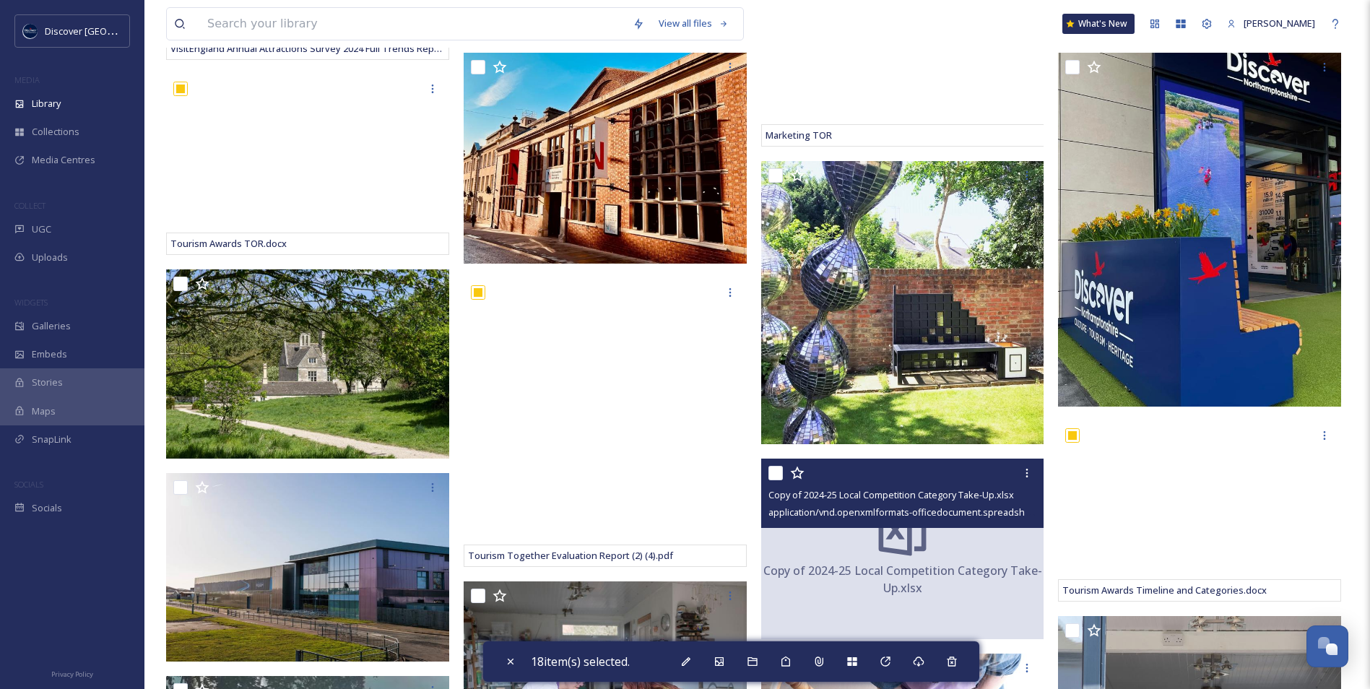
click at [774, 476] on input "checkbox" at bounding box center [775, 473] width 14 height 14
checkbox input "true"
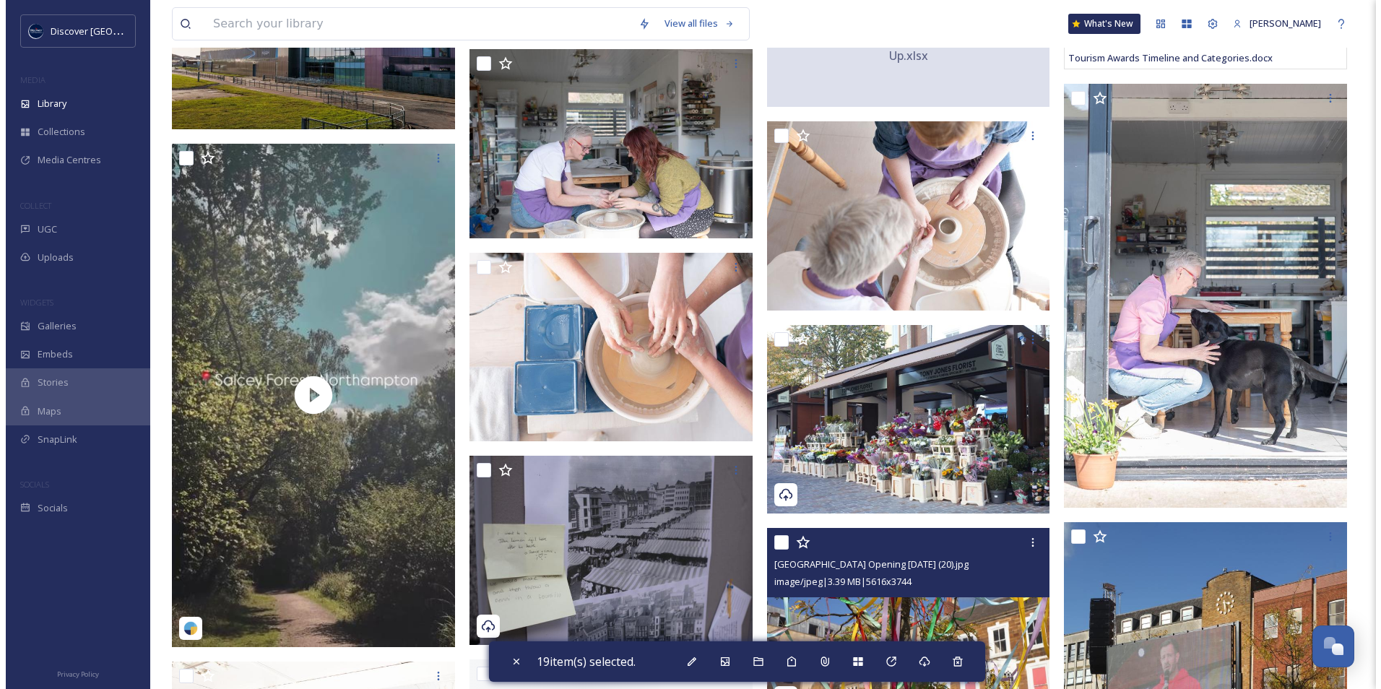
scroll to position [1661, 0]
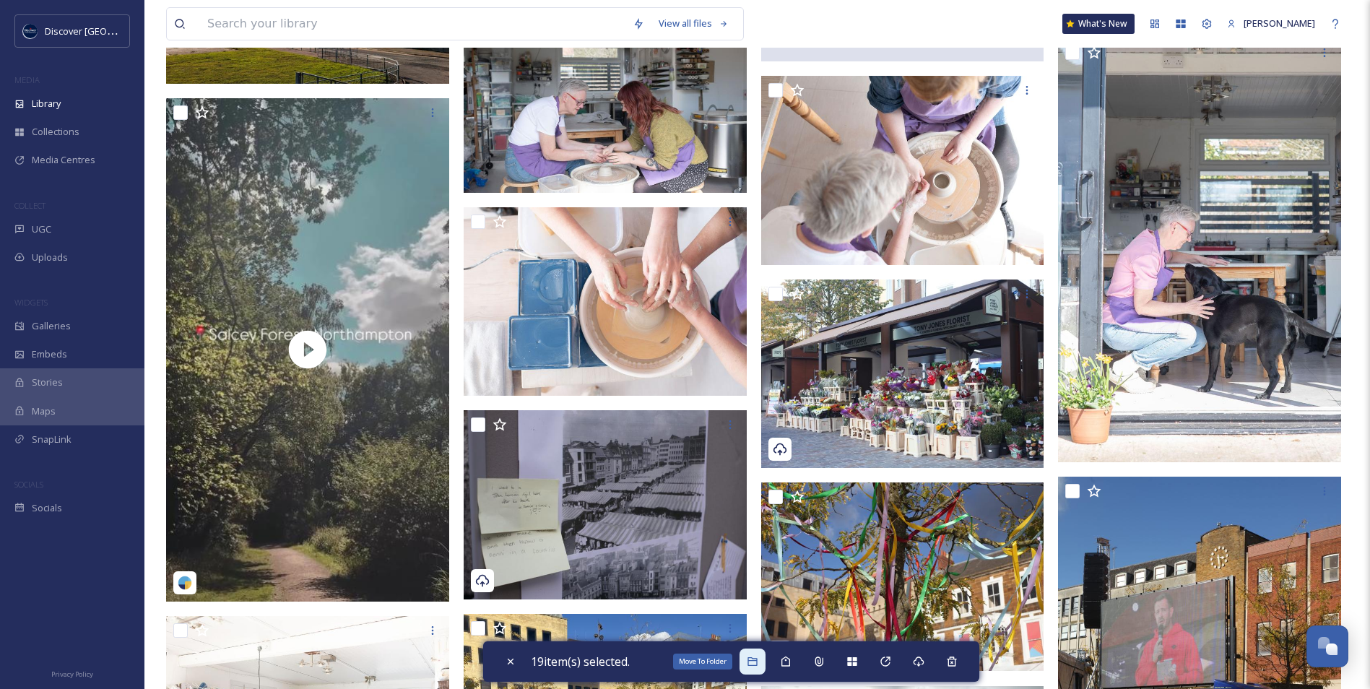
click at [750, 664] on icon at bounding box center [753, 662] width 12 height 12
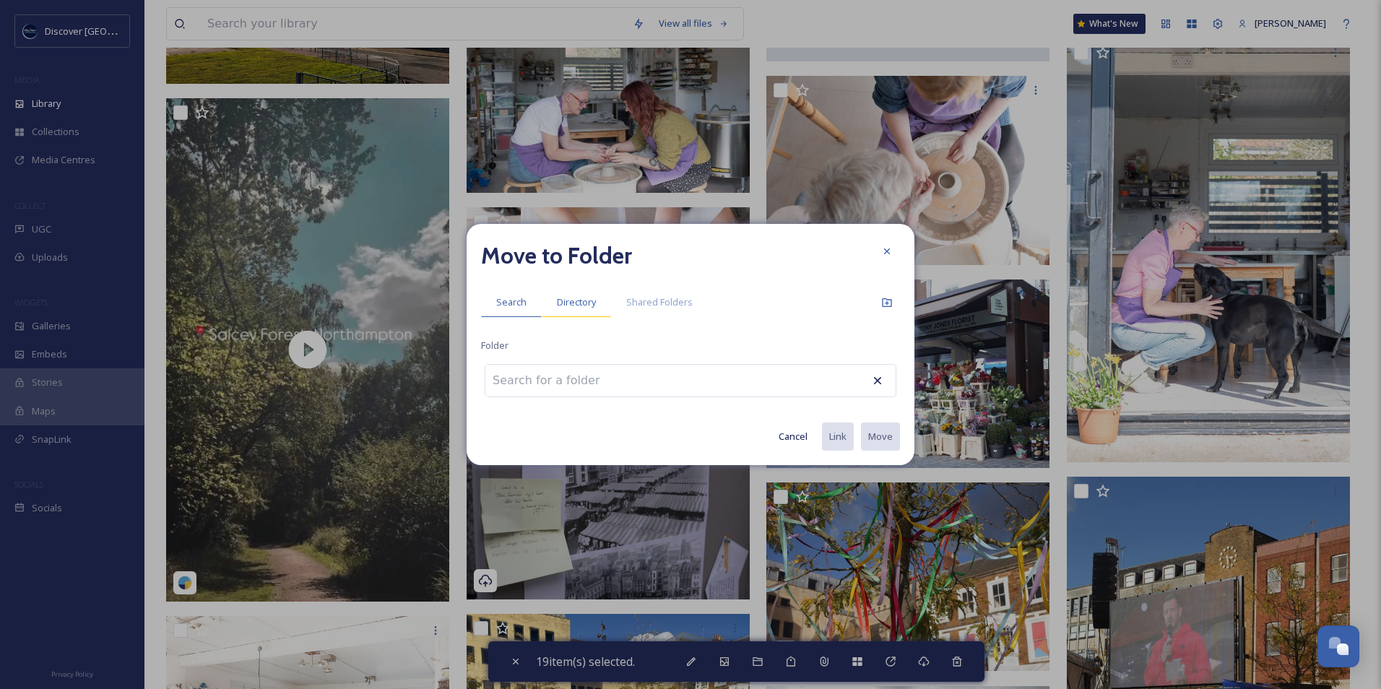
click at [588, 308] on span "Directory" at bounding box center [576, 302] width 39 height 14
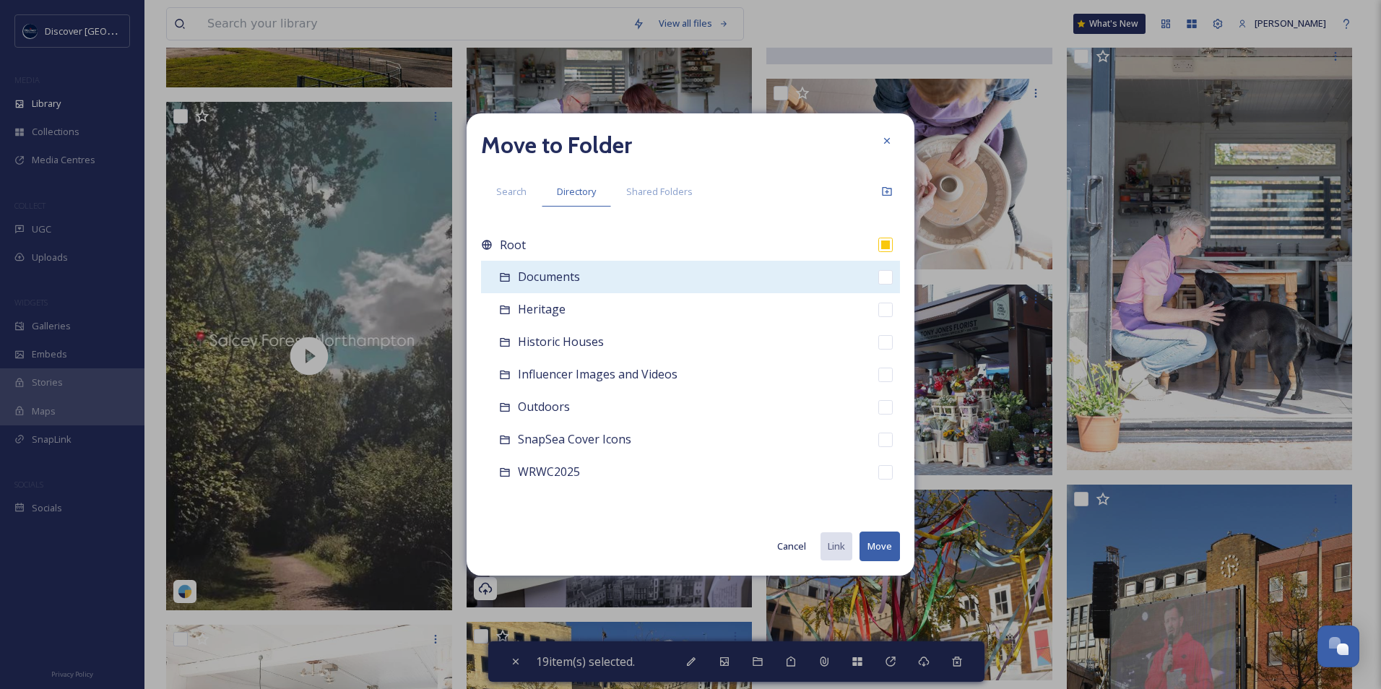
click at [879, 279] on input "checkbox" at bounding box center [885, 277] width 14 height 14
checkbox input "true"
checkbox input "false"
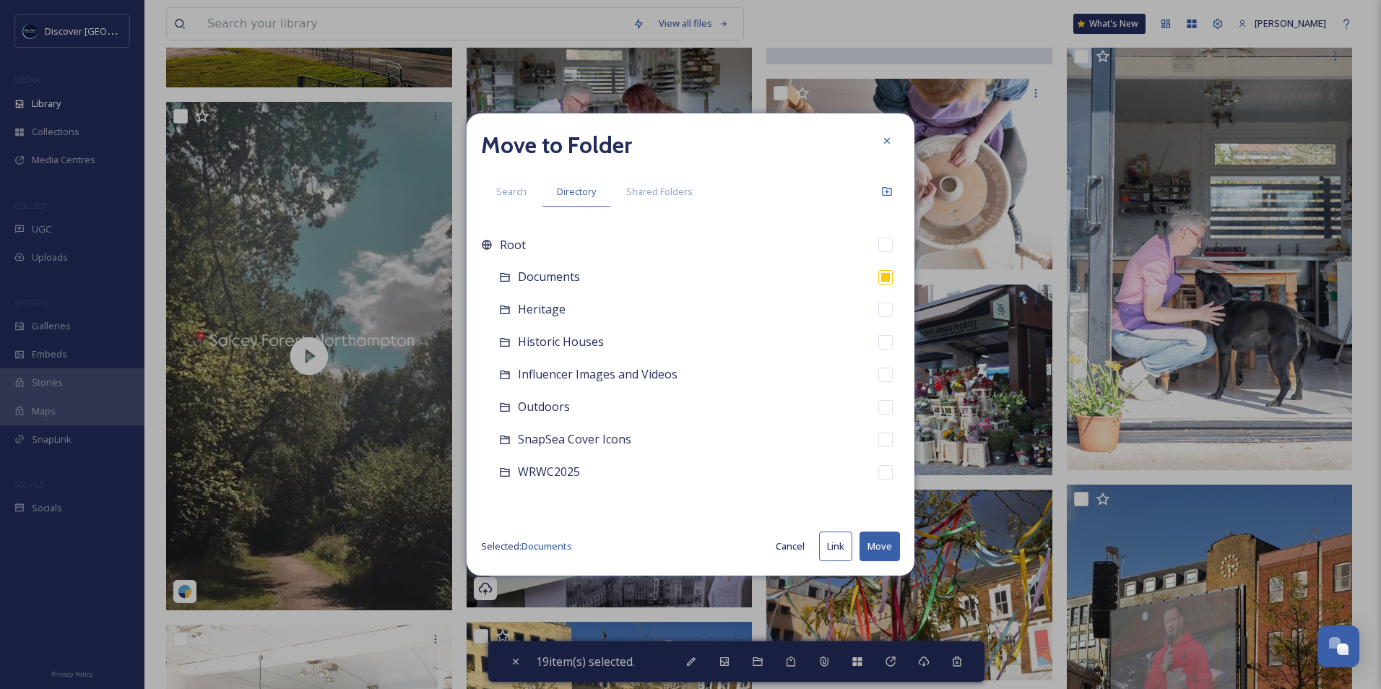
click at [886, 557] on button "Move" at bounding box center [879, 546] width 40 height 30
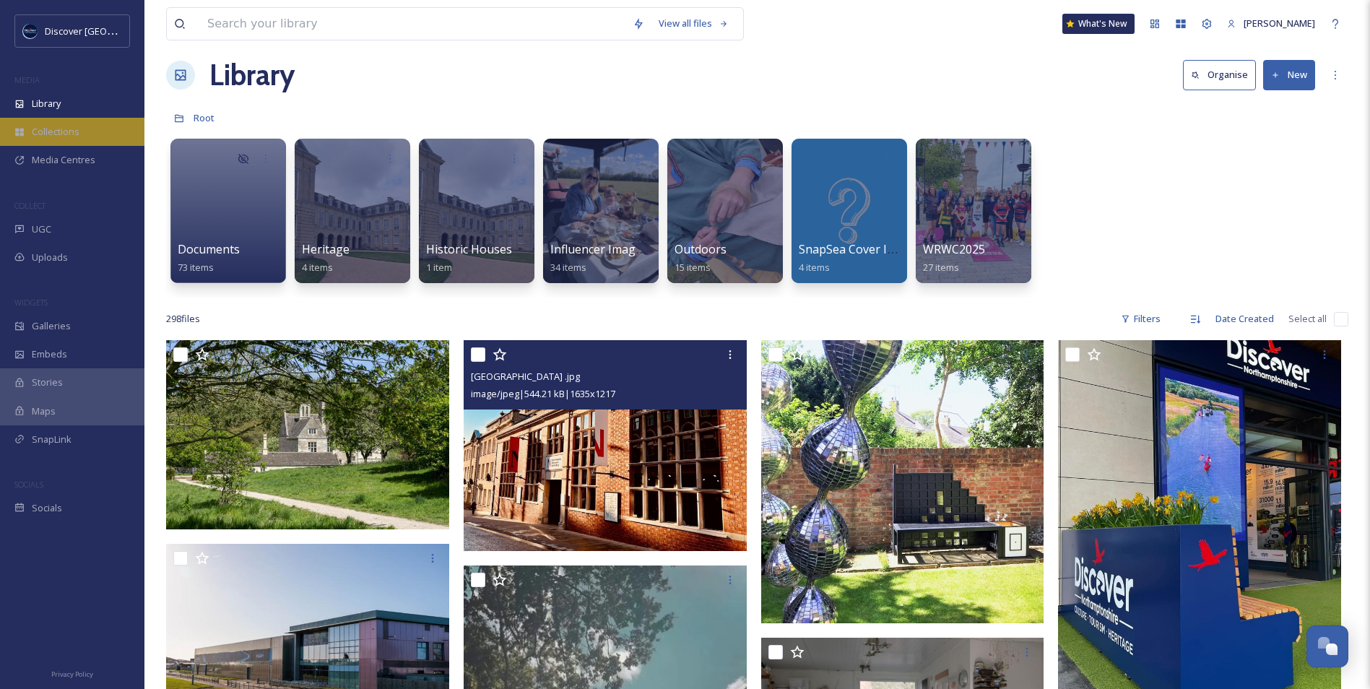
scroll to position [0, 0]
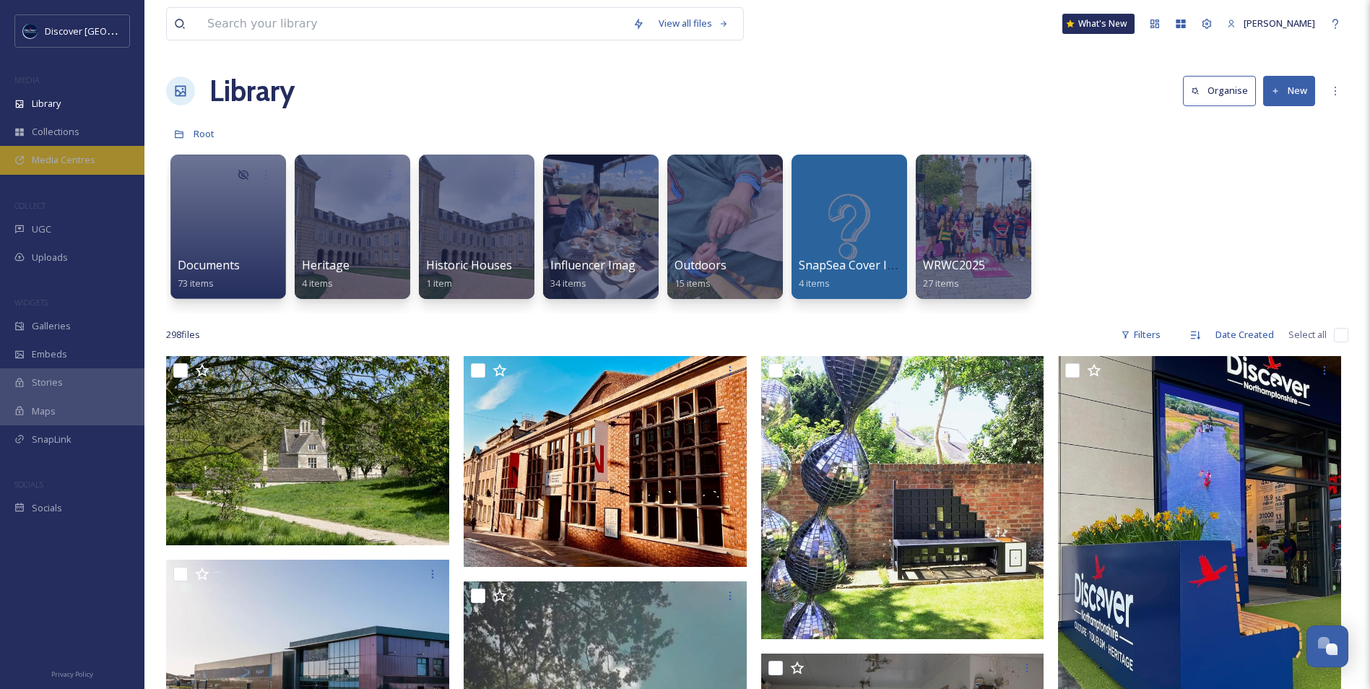
click at [48, 157] on span "Media Centres" at bounding box center [64, 160] width 64 height 14
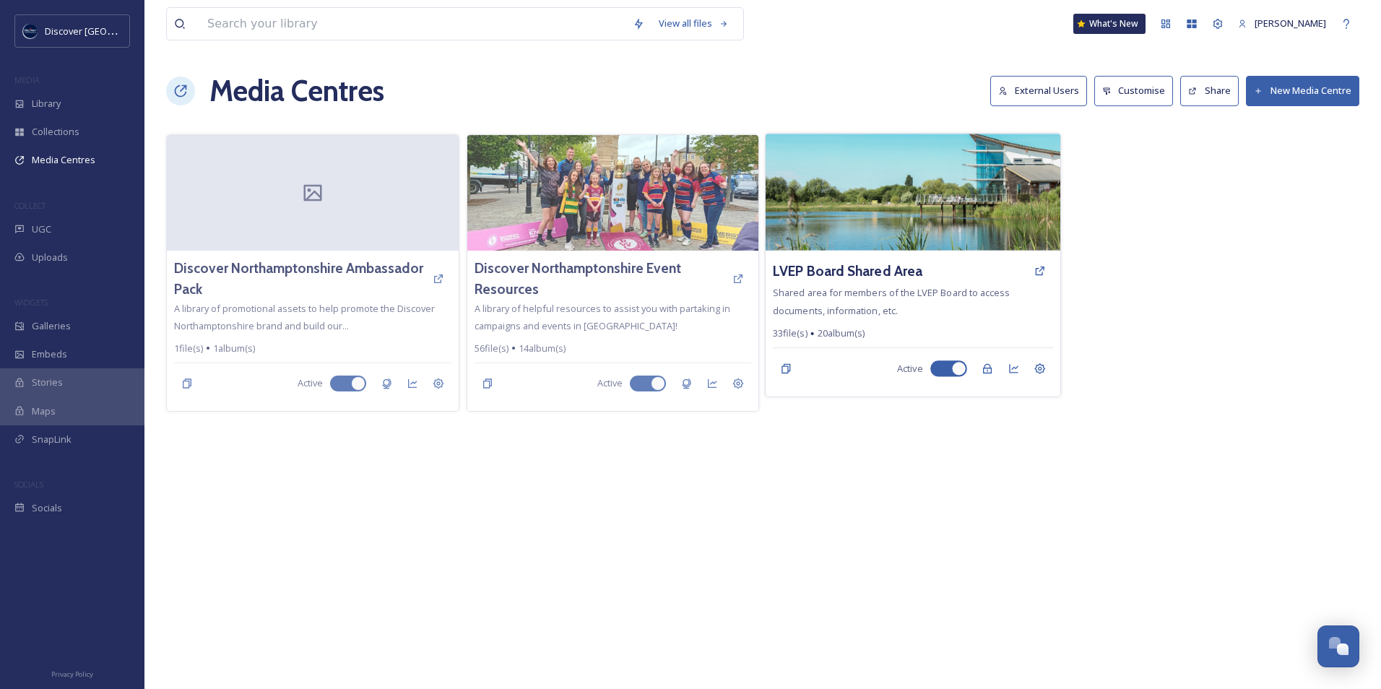
click at [936, 269] on div "LVEP Board Shared Area" at bounding box center [912, 271] width 279 height 26
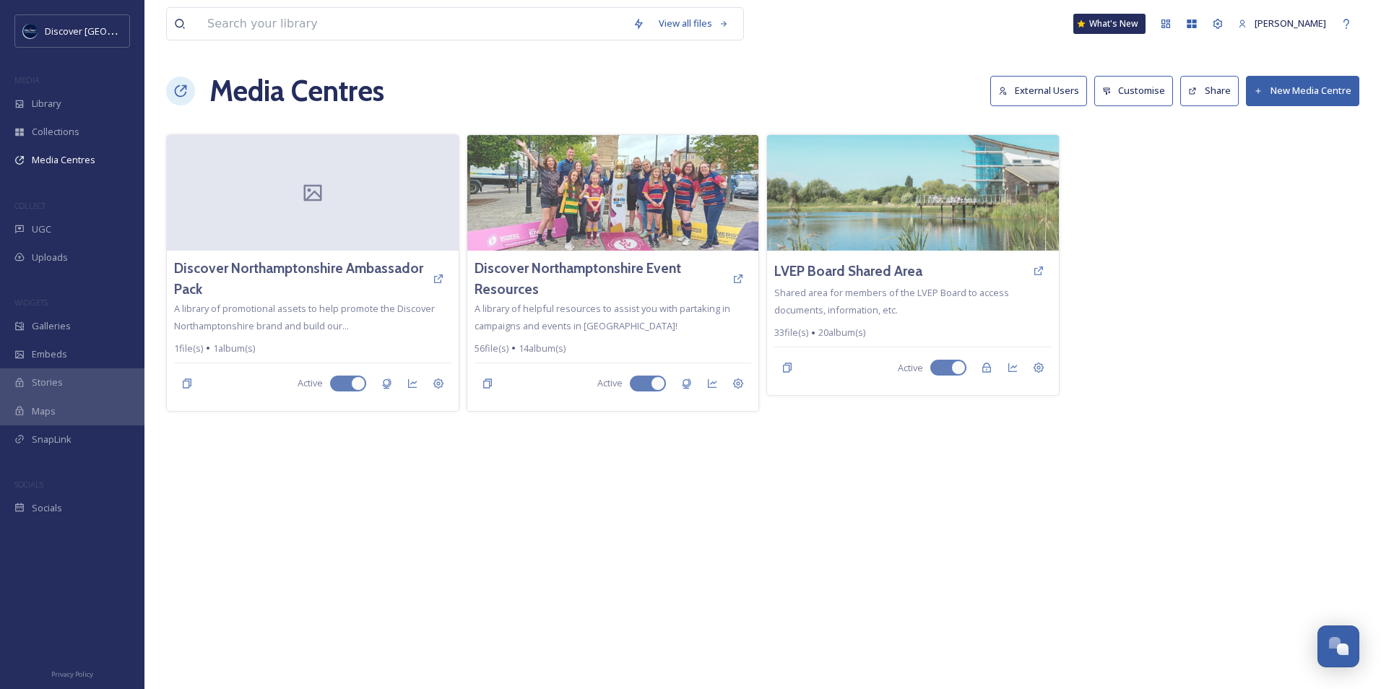
click at [1023, 88] on button "External Users" at bounding box center [1038, 91] width 97 height 30
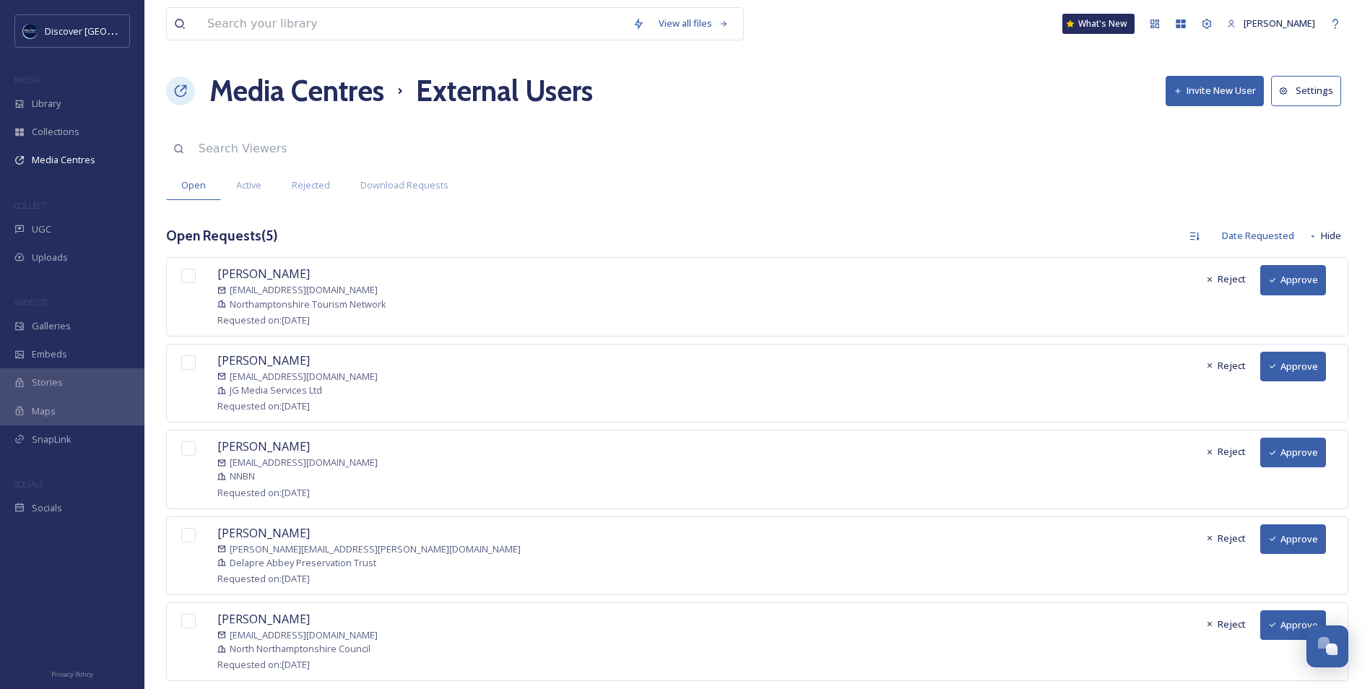
scroll to position [32, 0]
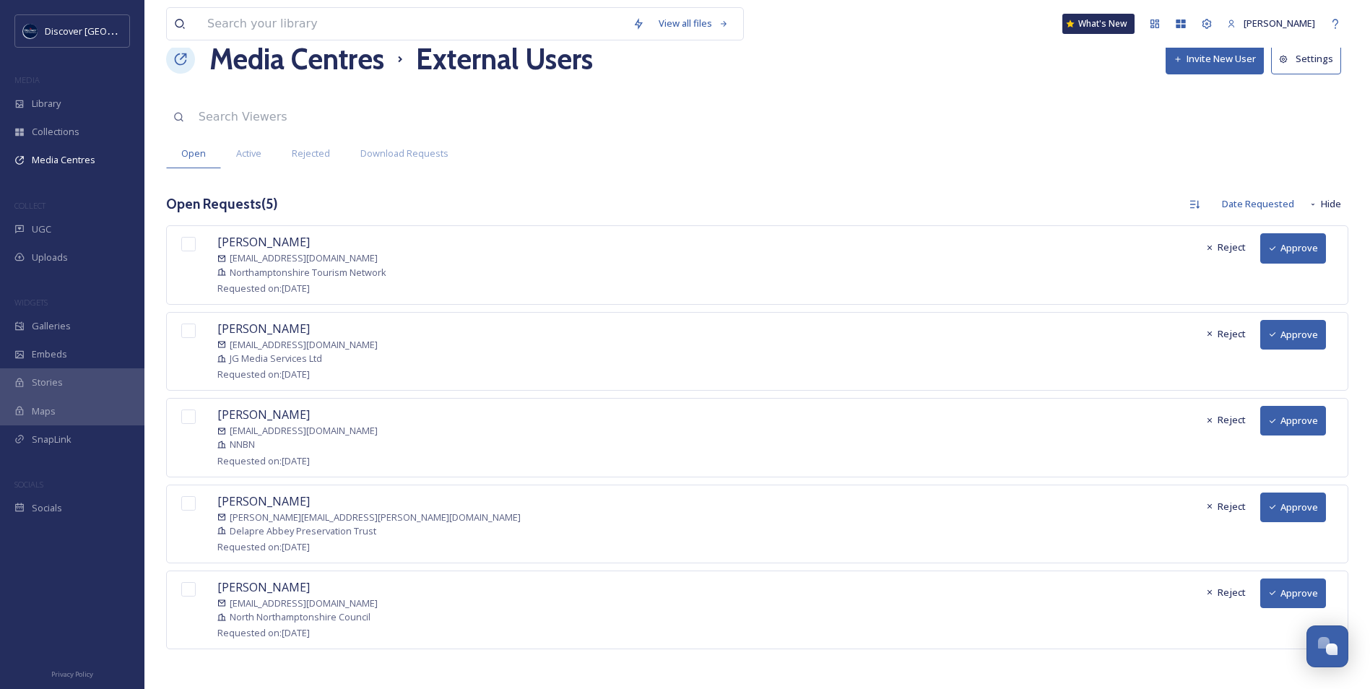
click at [1302, 254] on button "Approve" at bounding box center [1293, 248] width 66 height 30
click at [1295, 340] on button "Approve" at bounding box center [1293, 335] width 66 height 30
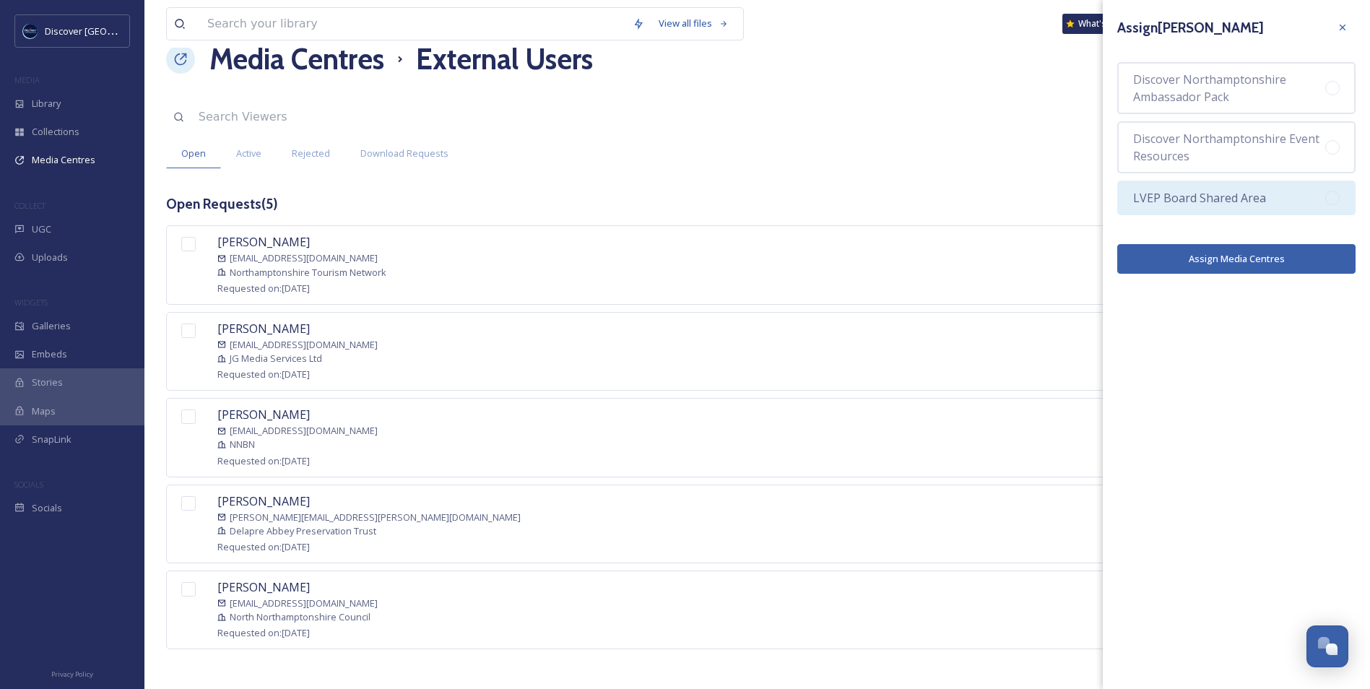
click at [1217, 197] on span "LVEP Board Shared Area" at bounding box center [1199, 197] width 133 height 17
click at [1209, 262] on button "Assign Media Centres" at bounding box center [1236, 259] width 238 height 30
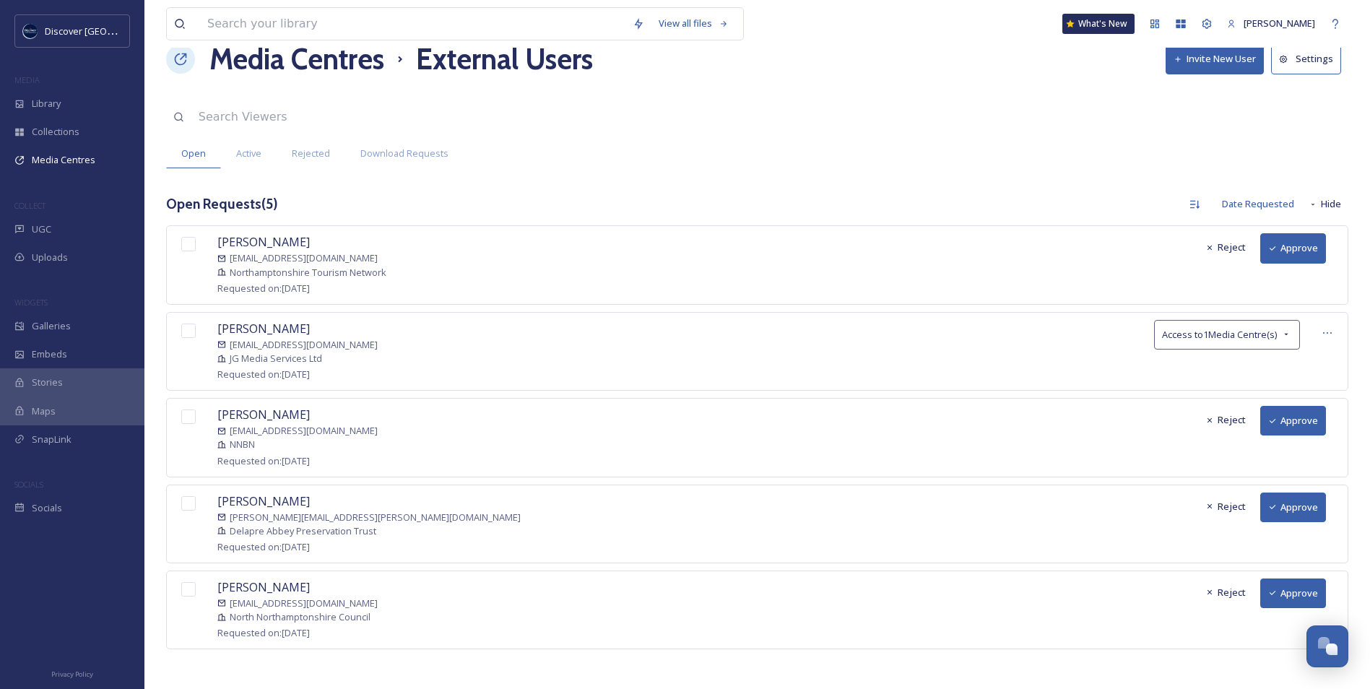
click at [1295, 246] on button "Approve" at bounding box center [1293, 248] width 66 height 30
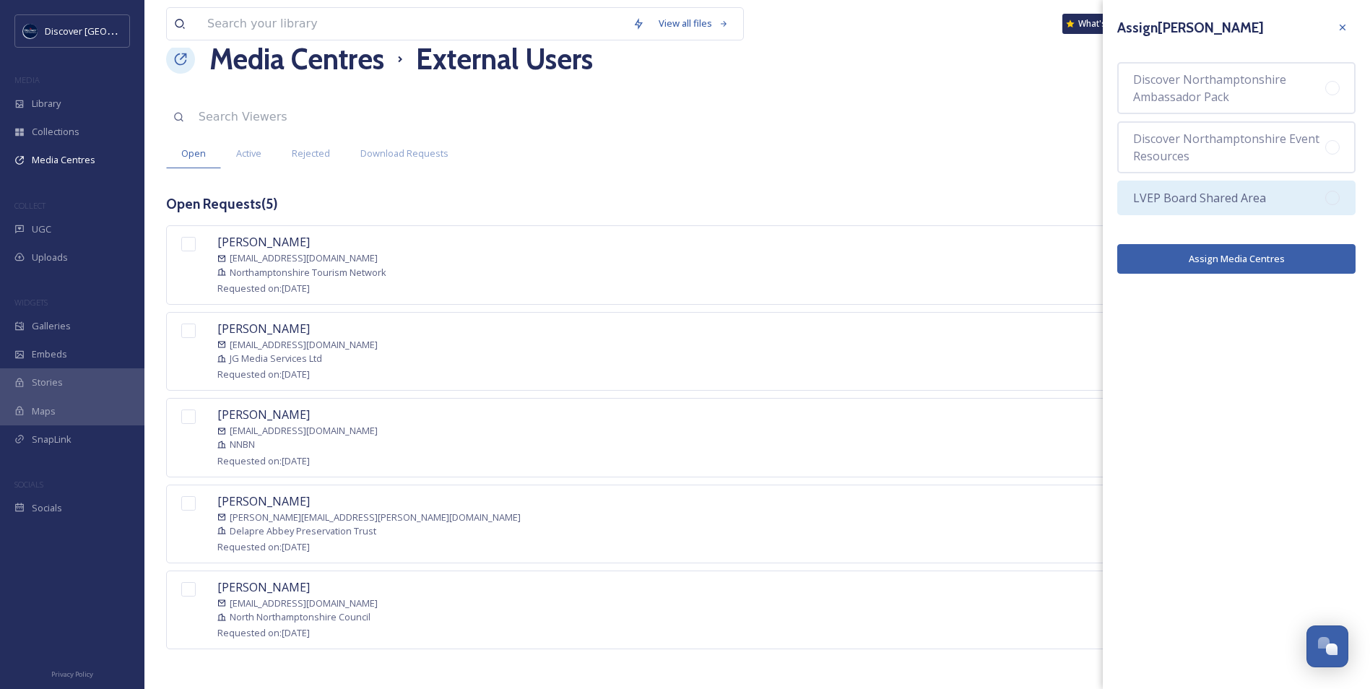
click at [1234, 207] on div "LVEP Board Shared Area" at bounding box center [1236, 198] width 238 height 35
click at [1233, 264] on button "Assign Media Centres" at bounding box center [1236, 259] width 238 height 30
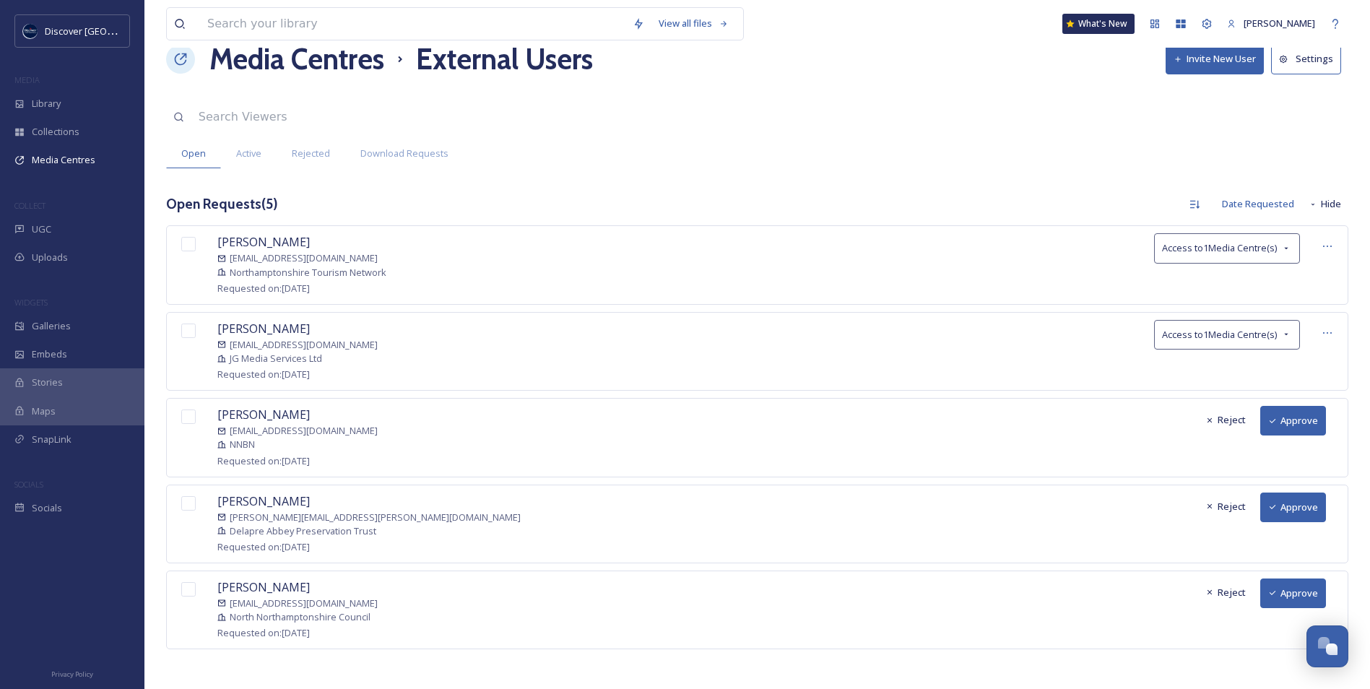
click at [1278, 423] on button "Approve" at bounding box center [1293, 421] width 66 height 30
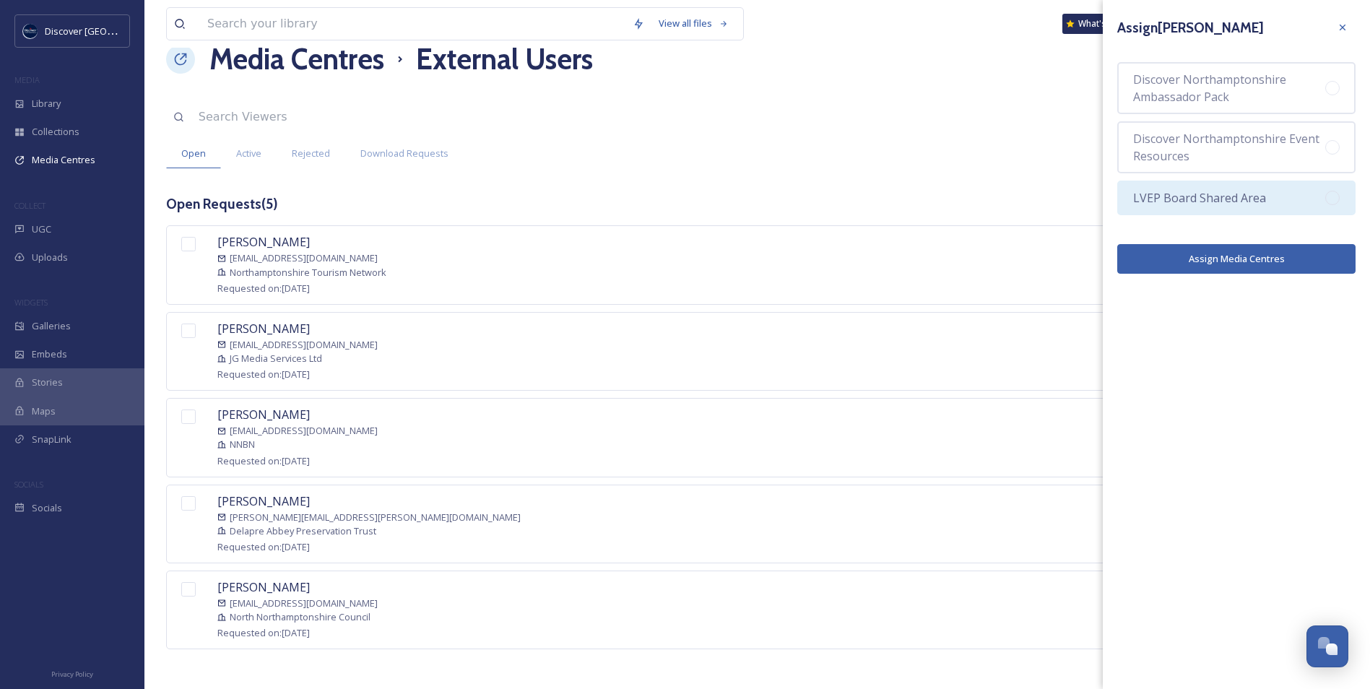
click at [1230, 204] on span "LVEP Board Shared Area" at bounding box center [1199, 197] width 133 height 17
click at [1221, 269] on button "Assign Media Centres" at bounding box center [1236, 259] width 238 height 30
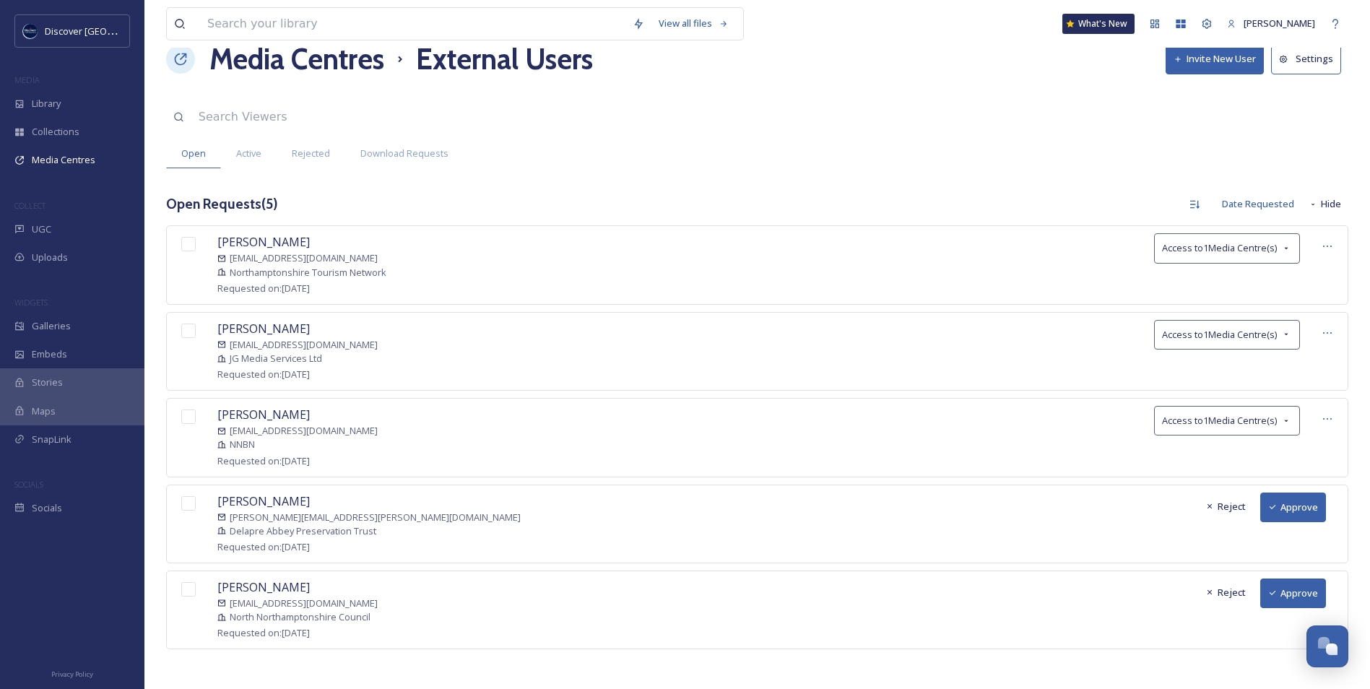
click at [1302, 502] on button "Approve" at bounding box center [1293, 507] width 66 height 30
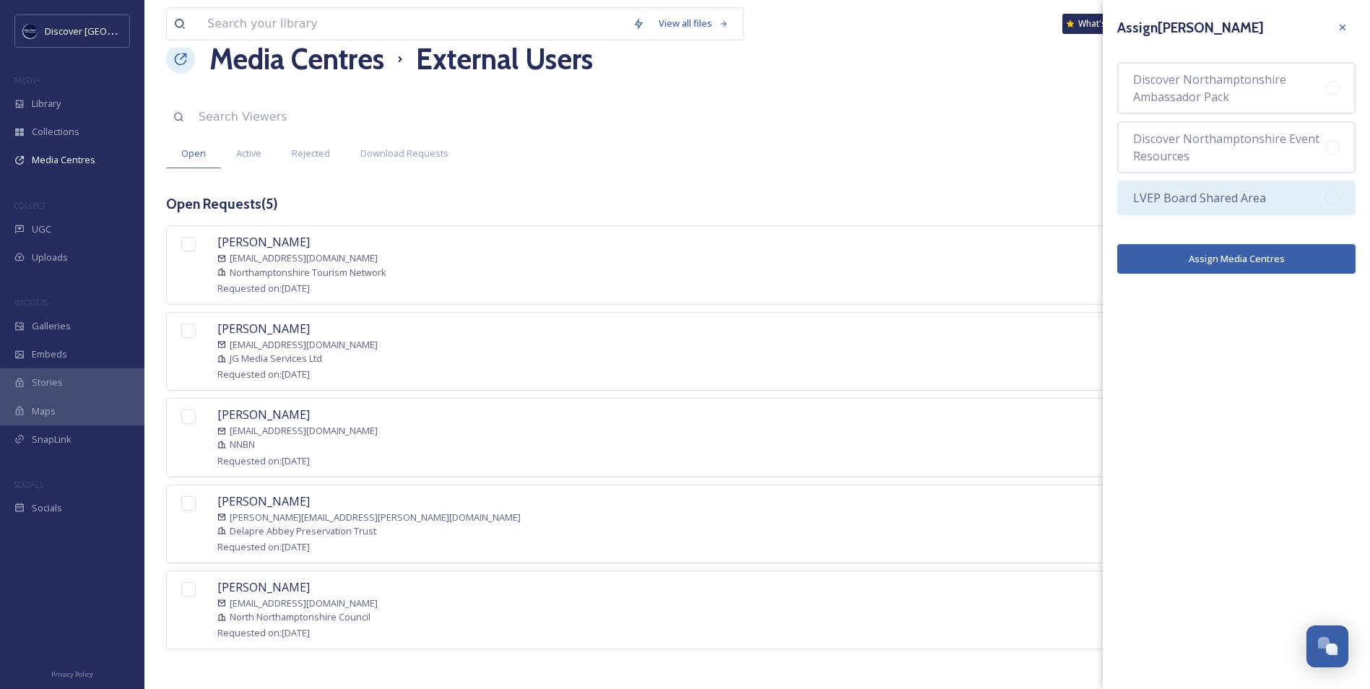
click at [1183, 204] on span "LVEP Board Shared Area" at bounding box center [1199, 197] width 133 height 17
click at [1180, 261] on button "Assign Media Centres" at bounding box center [1236, 259] width 238 height 30
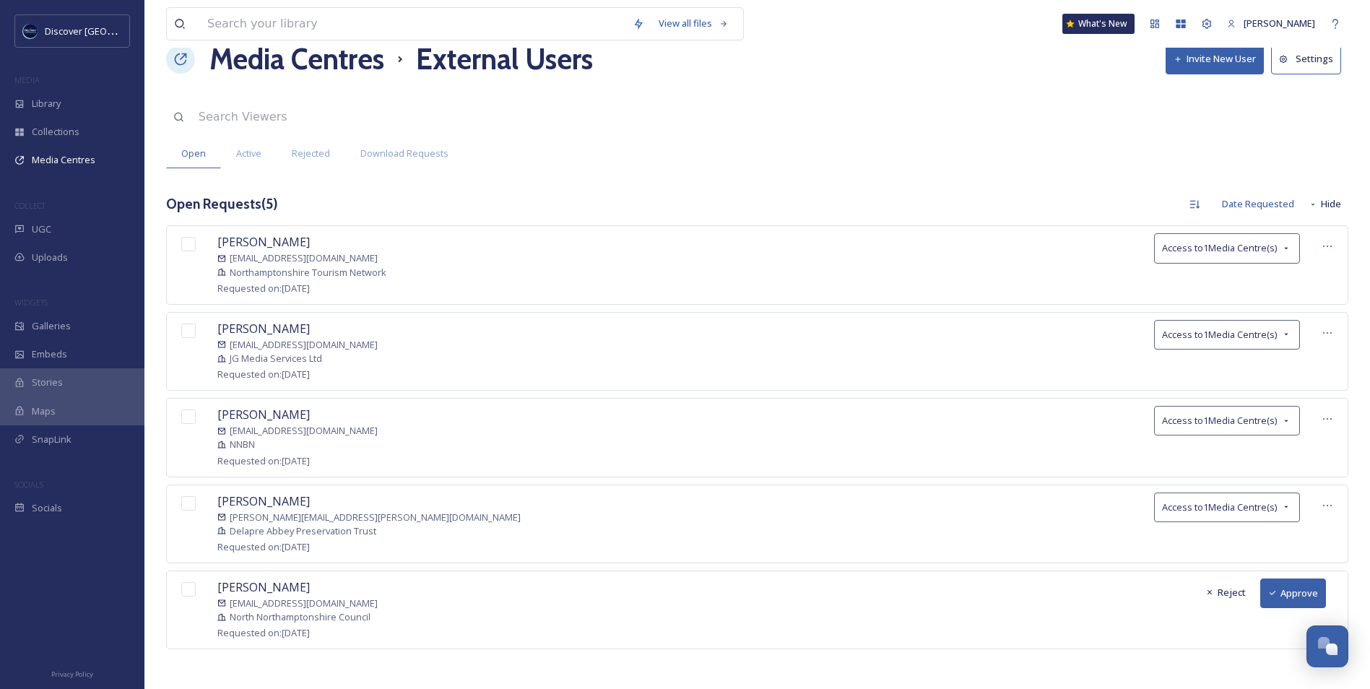
click at [1292, 584] on button "Approve" at bounding box center [1293, 593] width 66 height 30
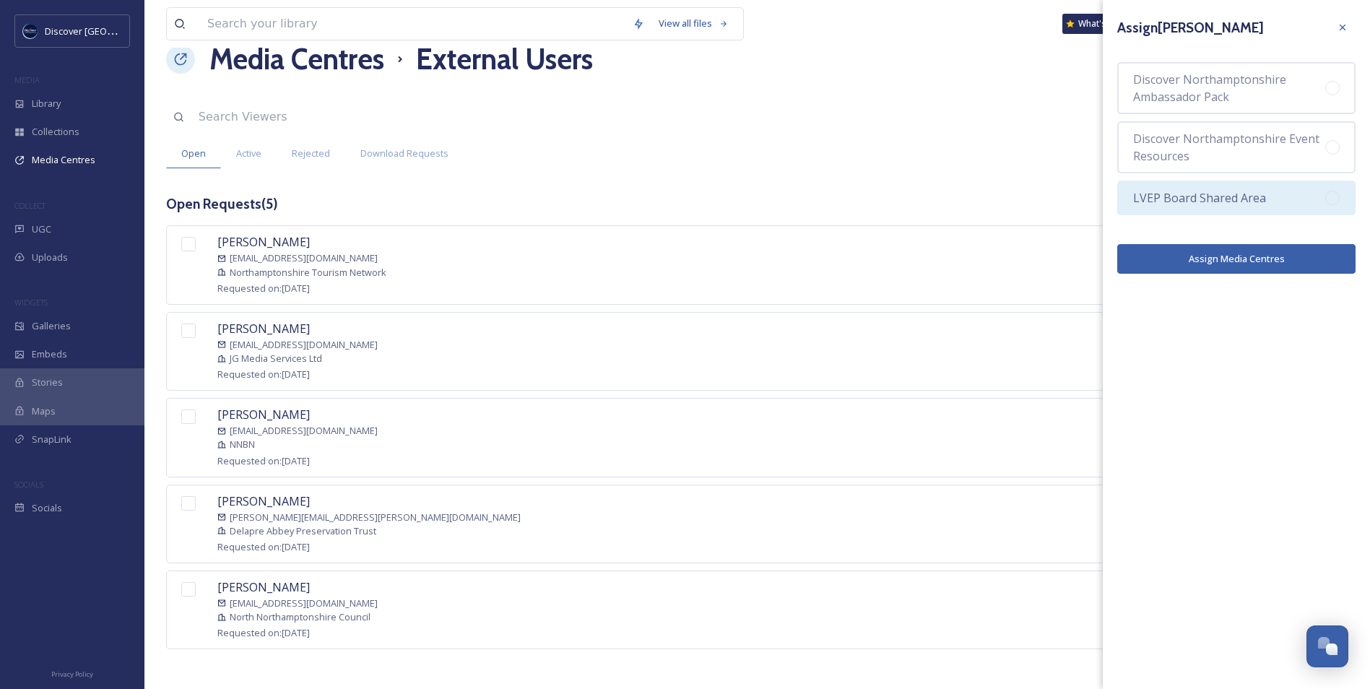
click at [1202, 214] on div "LVEP Board Shared Area" at bounding box center [1236, 198] width 238 height 35
click at [1196, 258] on button "Assign Media Centres" at bounding box center [1236, 259] width 238 height 30
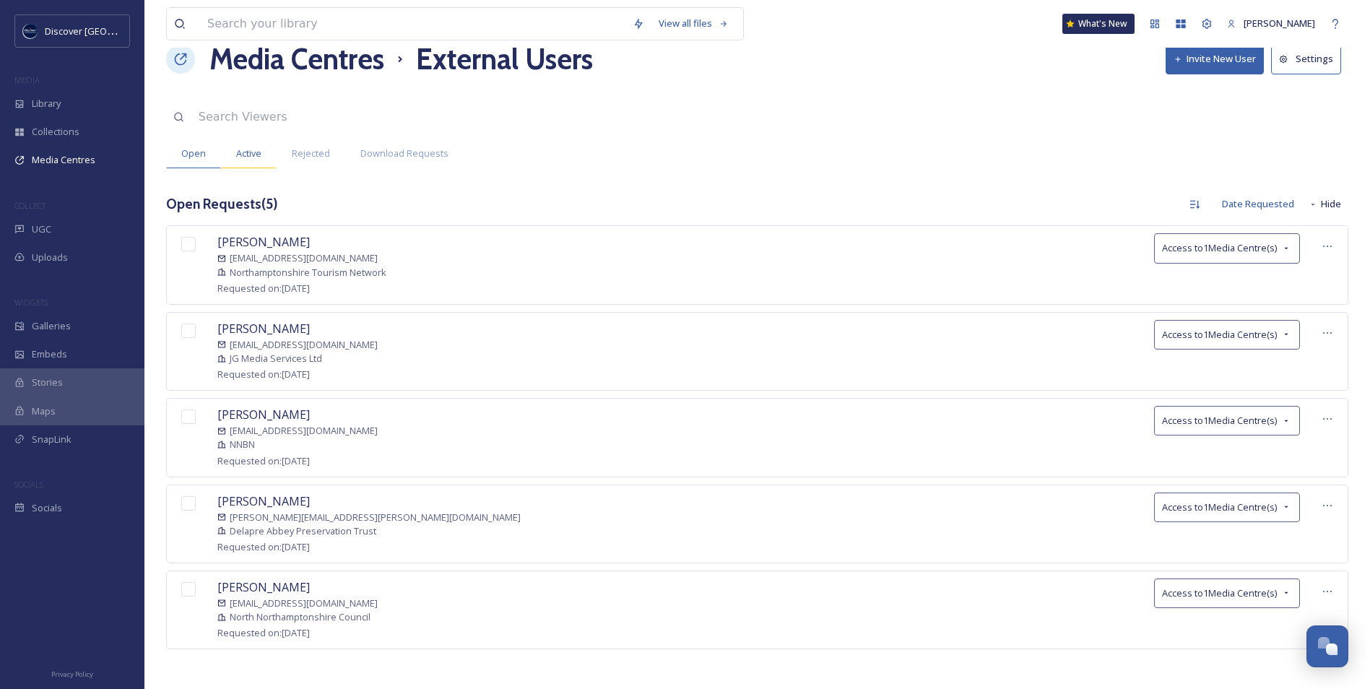
click at [247, 152] on span "Active" at bounding box center [248, 154] width 25 height 14
click at [419, 164] on div "Download Requests" at bounding box center [404, 154] width 118 height 30
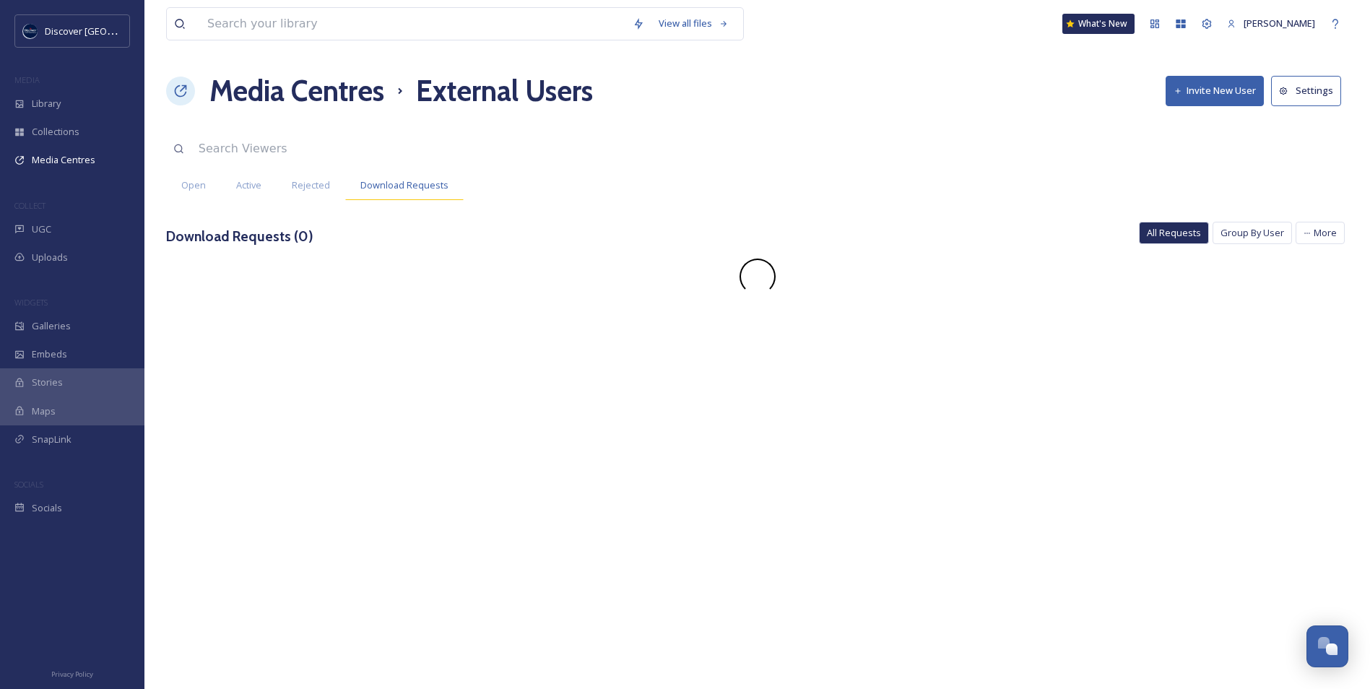
scroll to position [0, 0]
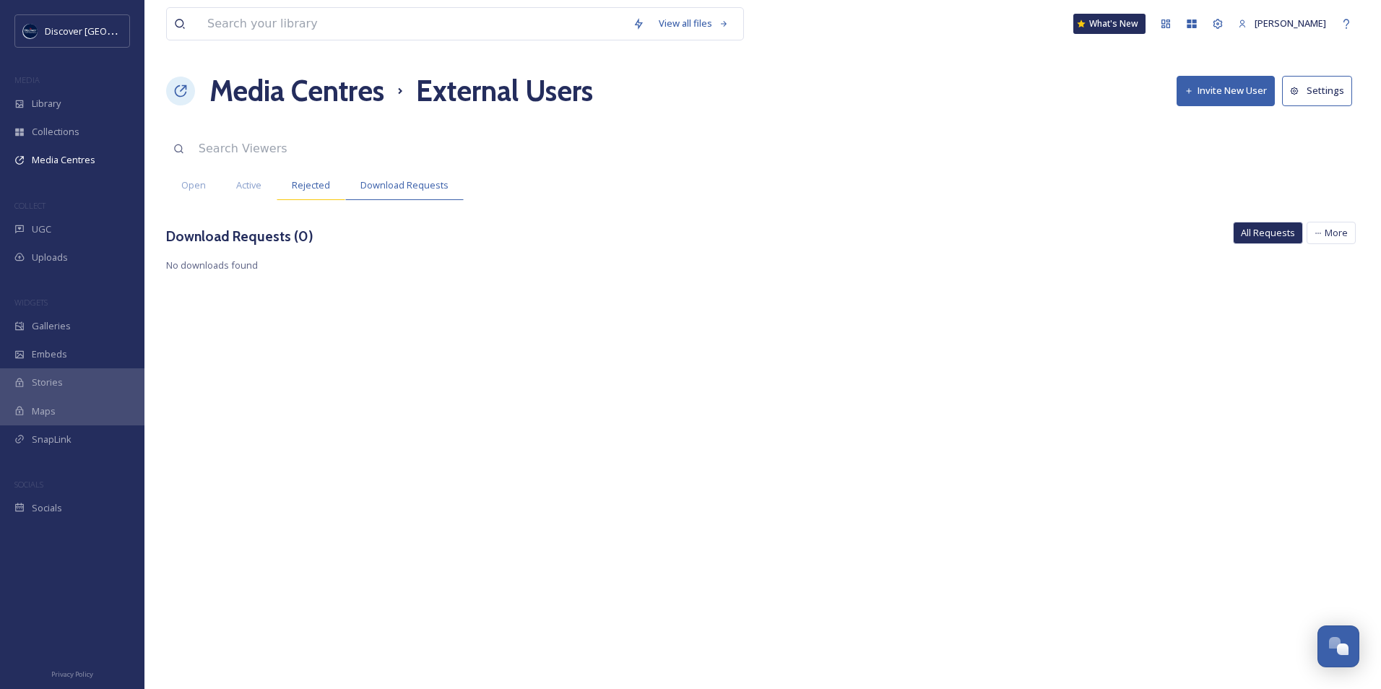
click at [326, 195] on div "Rejected" at bounding box center [311, 185] width 69 height 30
click at [236, 192] on span "Active" at bounding box center [248, 185] width 25 height 14
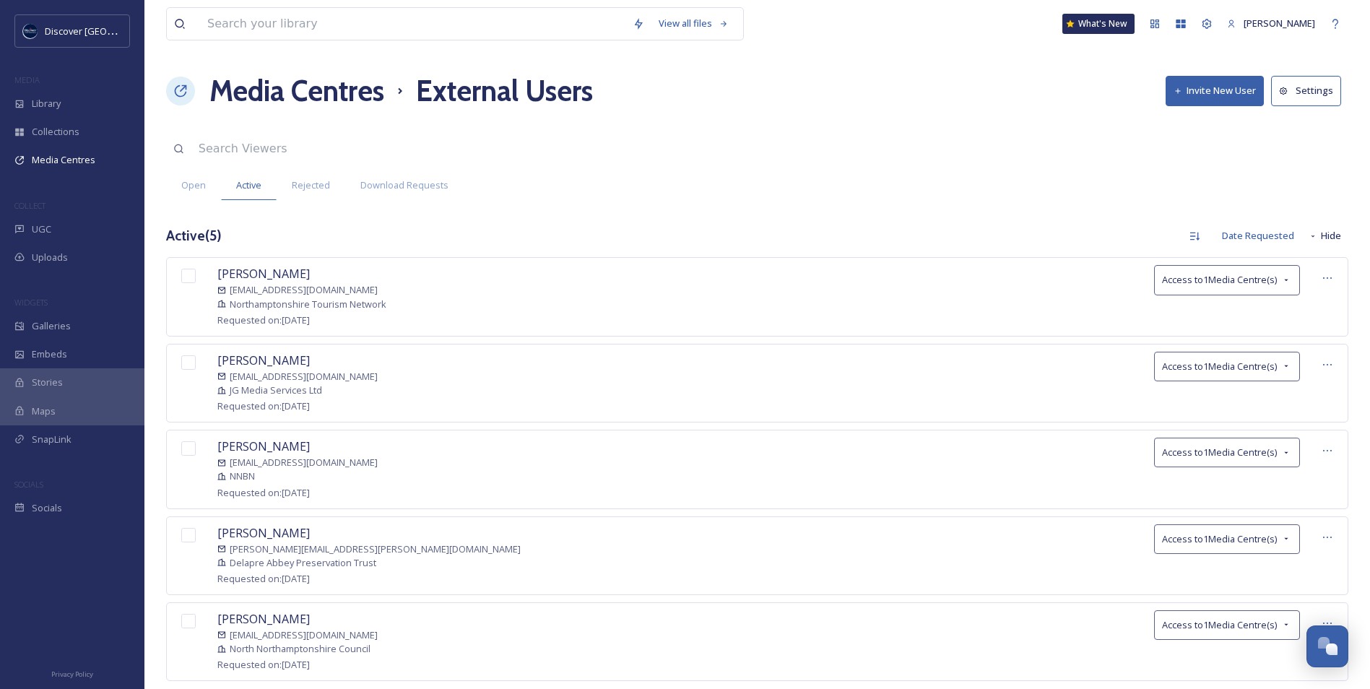
scroll to position [32, 0]
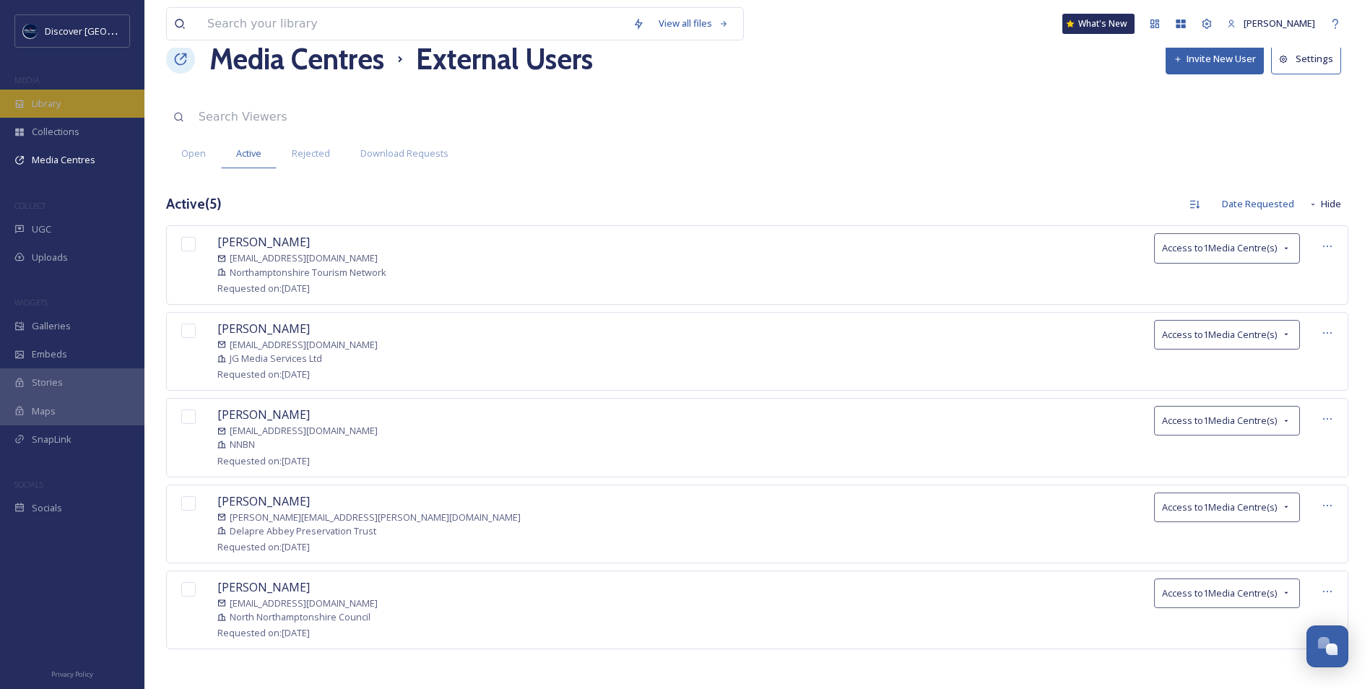
click at [71, 106] on div "Library" at bounding box center [72, 104] width 144 height 28
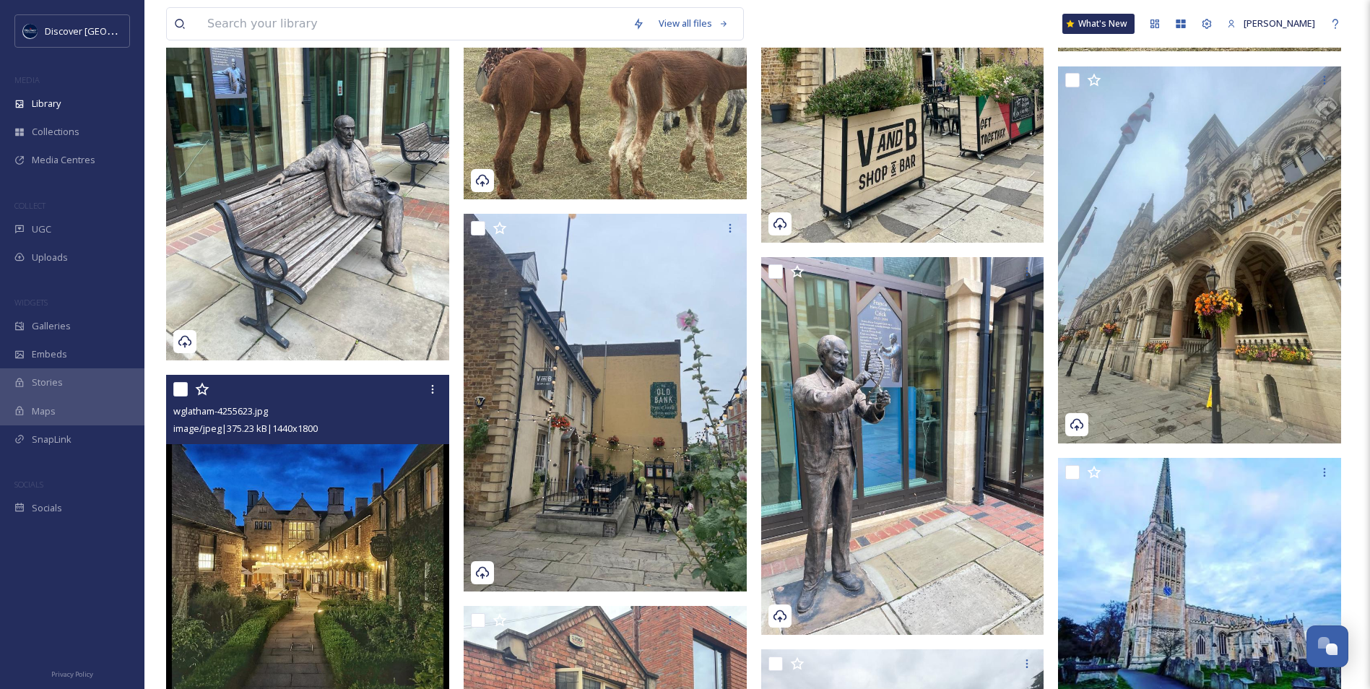
scroll to position [11147, 0]
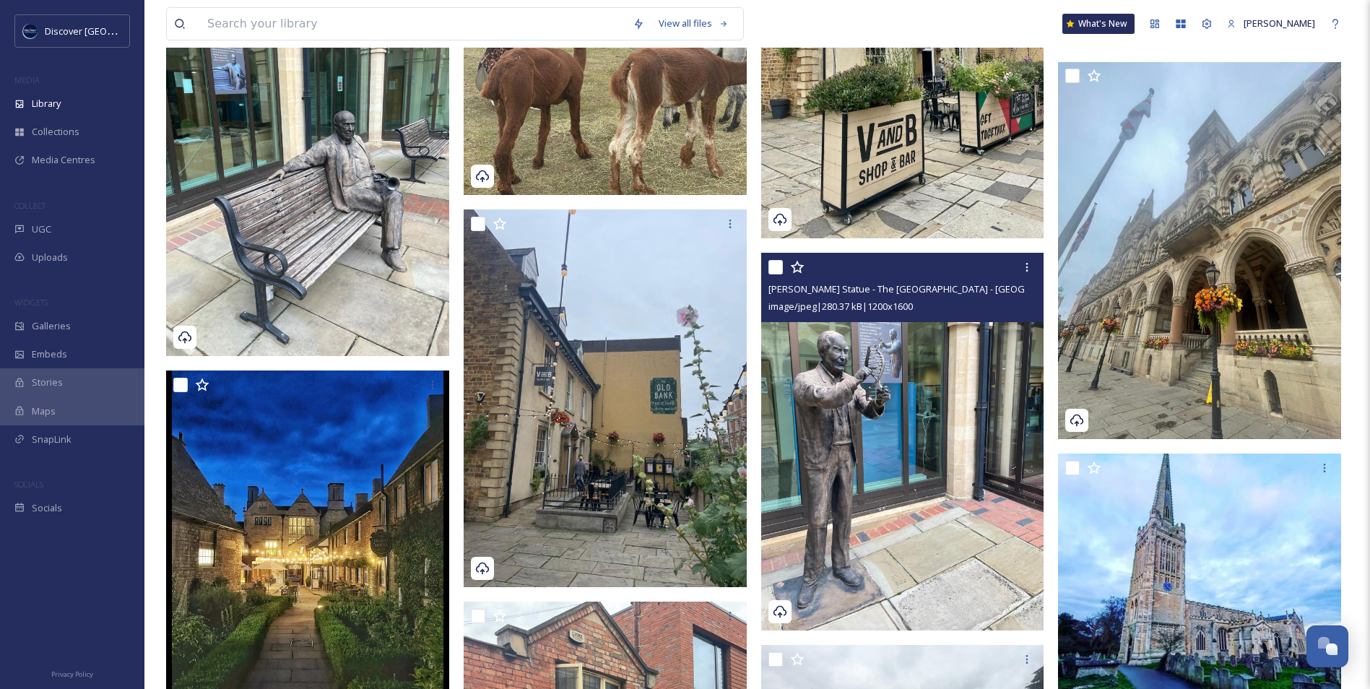
click at [969, 417] on img at bounding box center [902, 441] width 283 height 377
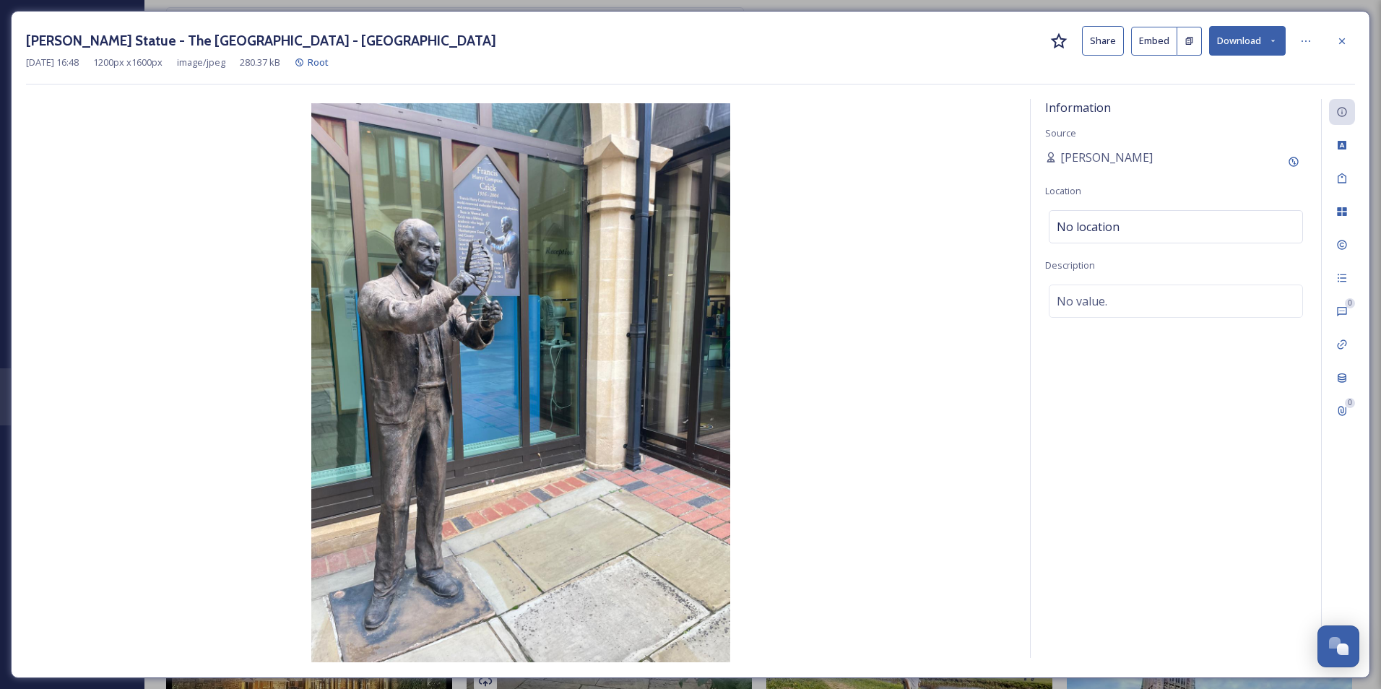
click at [1261, 40] on button "Download" at bounding box center [1247, 41] width 77 height 30
click at [1199, 67] on span "Download Original (1200 x 1600)" at bounding box center [1209, 74] width 136 height 14
click at [1339, 43] on icon at bounding box center [1342, 41] width 6 height 6
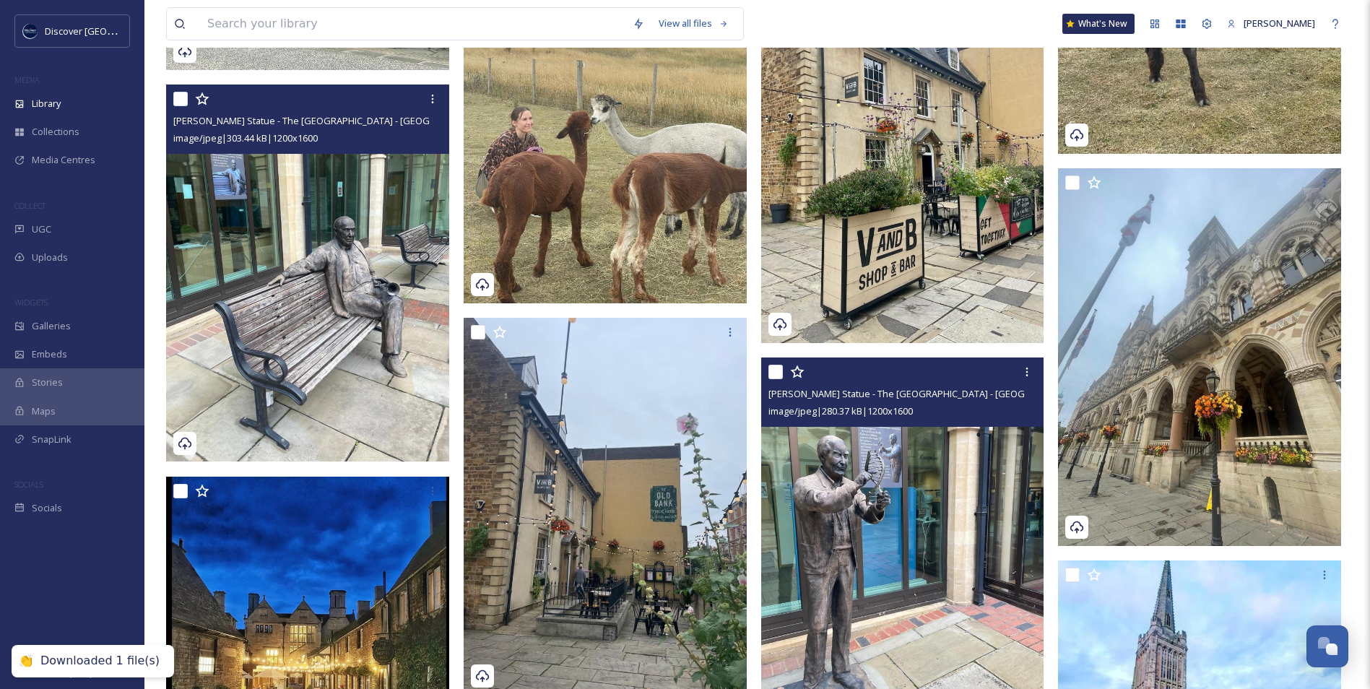
click at [259, 381] on img at bounding box center [307, 272] width 283 height 377
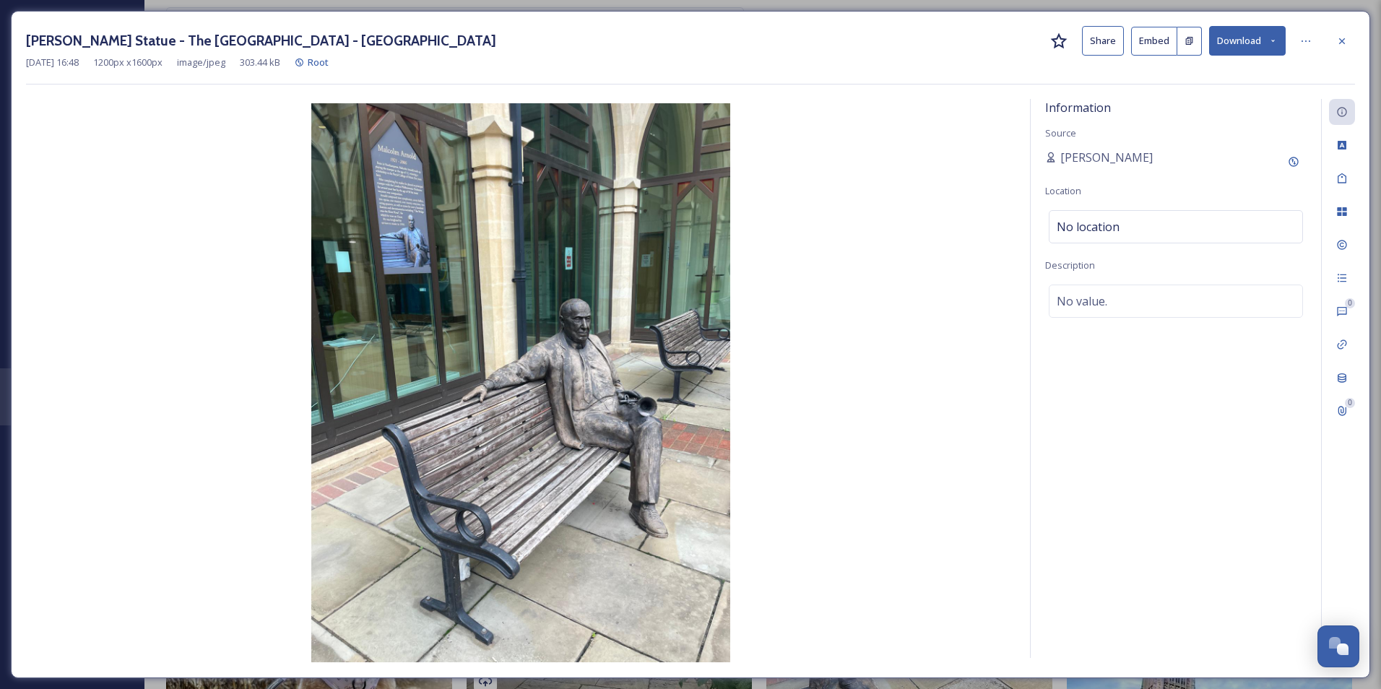
click at [1243, 48] on button "Download" at bounding box center [1247, 41] width 77 height 30
click at [1215, 78] on span "Download Original (1200 x 1600)" at bounding box center [1209, 74] width 136 height 14
click at [1339, 45] on icon at bounding box center [1342, 41] width 12 height 12
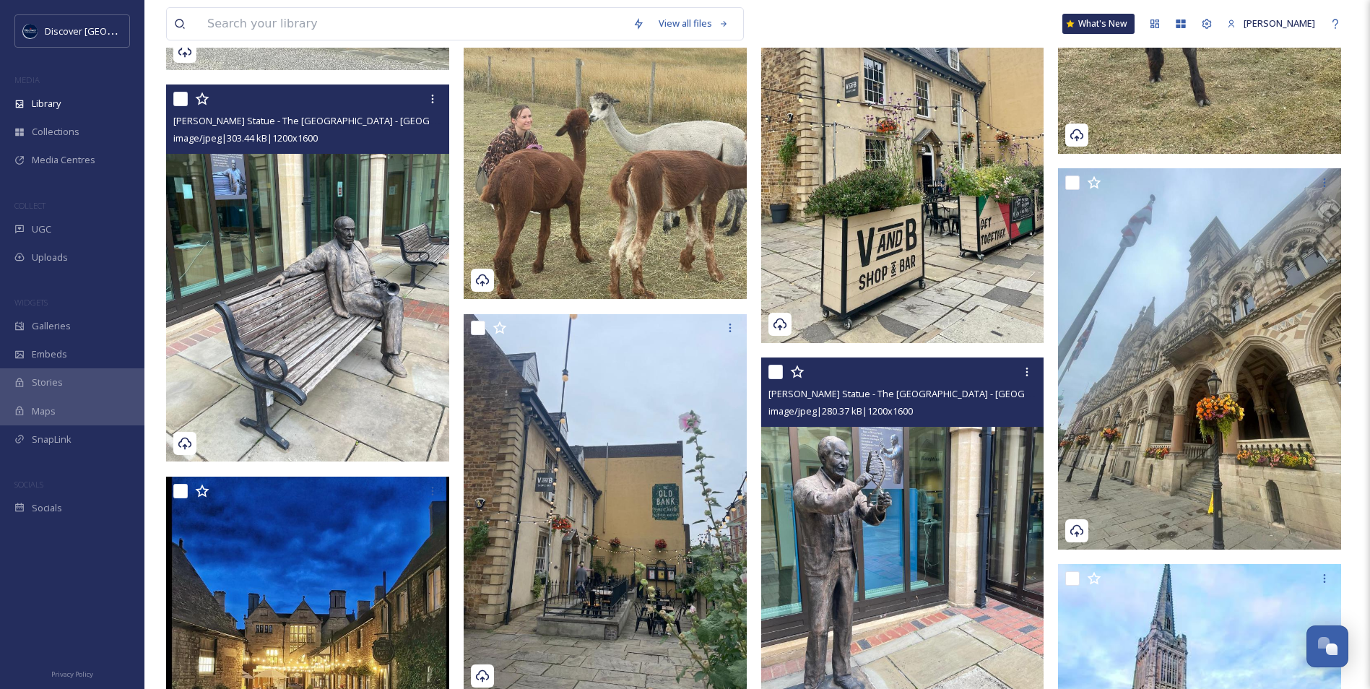
click at [362, 342] on img at bounding box center [307, 272] width 283 height 377
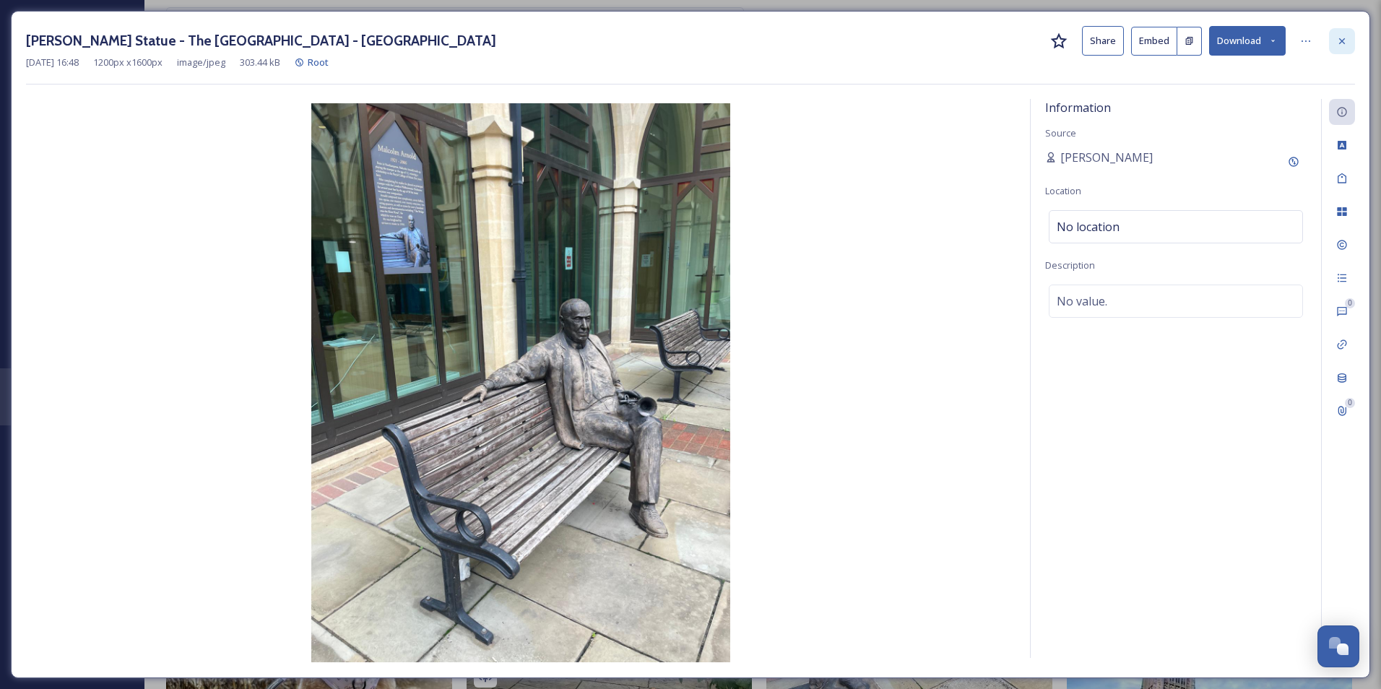
click at [1334, 44] on div at bounding box center [1342, 41] width 26 height 26
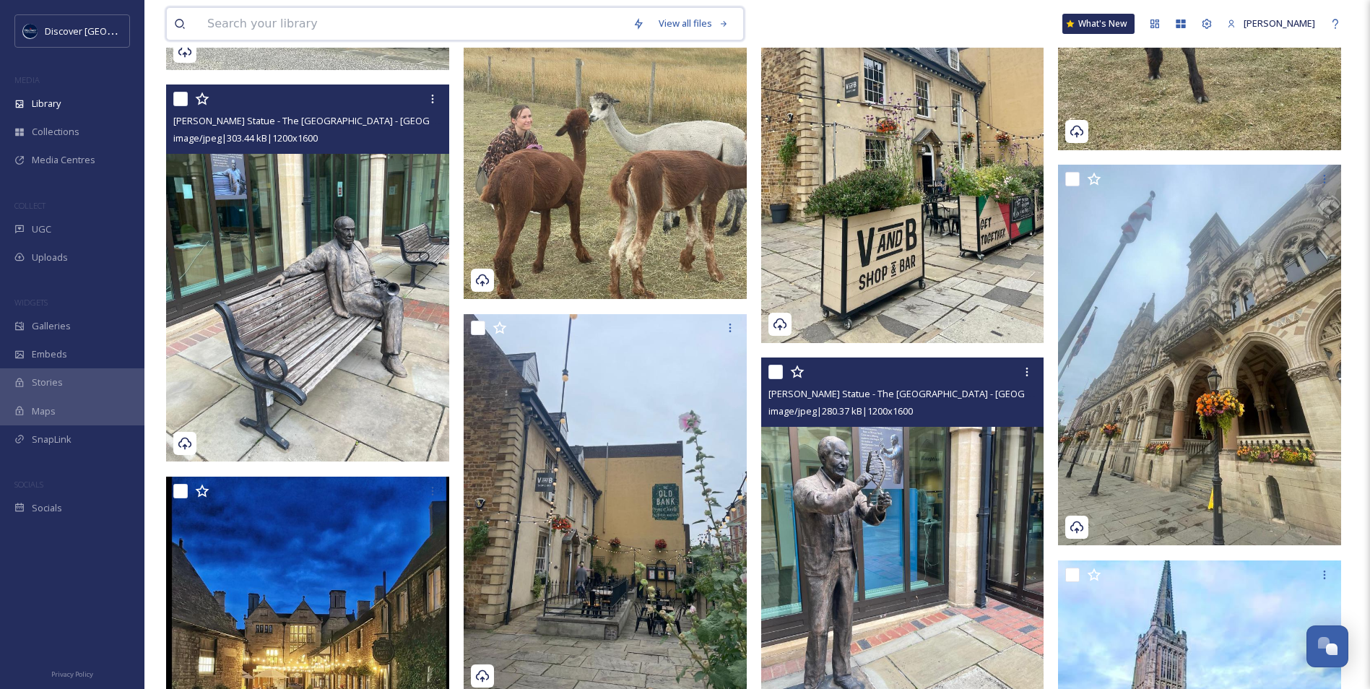
click at [497, 24] on input at bounding box center [412, 24] width 425 height 32
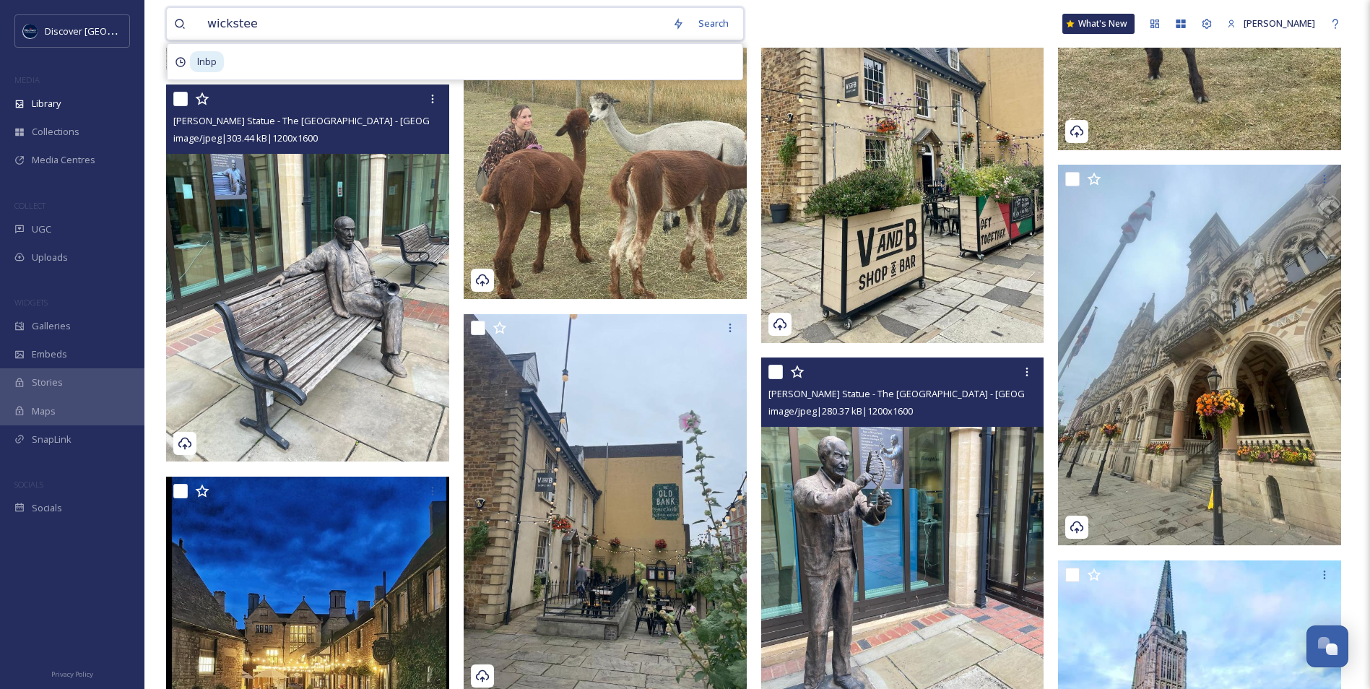
type input "wicksteed"
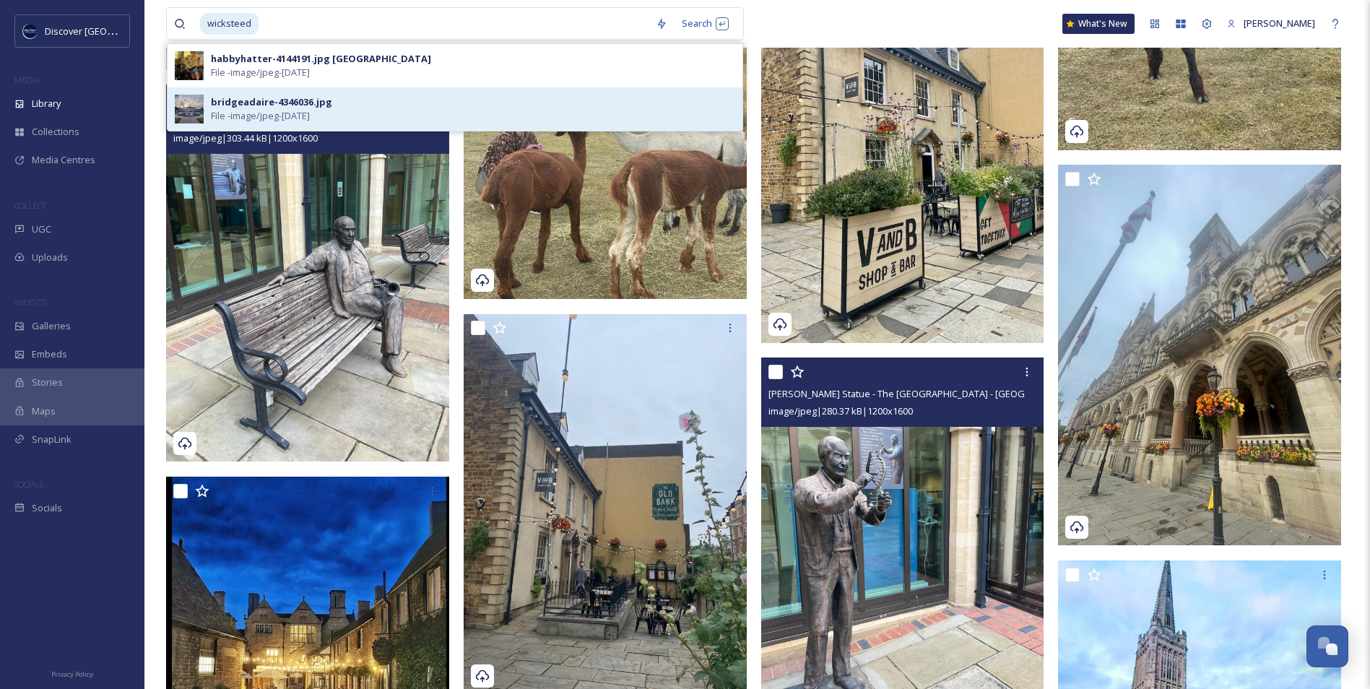
click at [355, 101] on div "bridgeadaire-4346036.jpg File - image/jpeg - Jul 02 2025" at bounding box center [473, 108] width 524 height 27
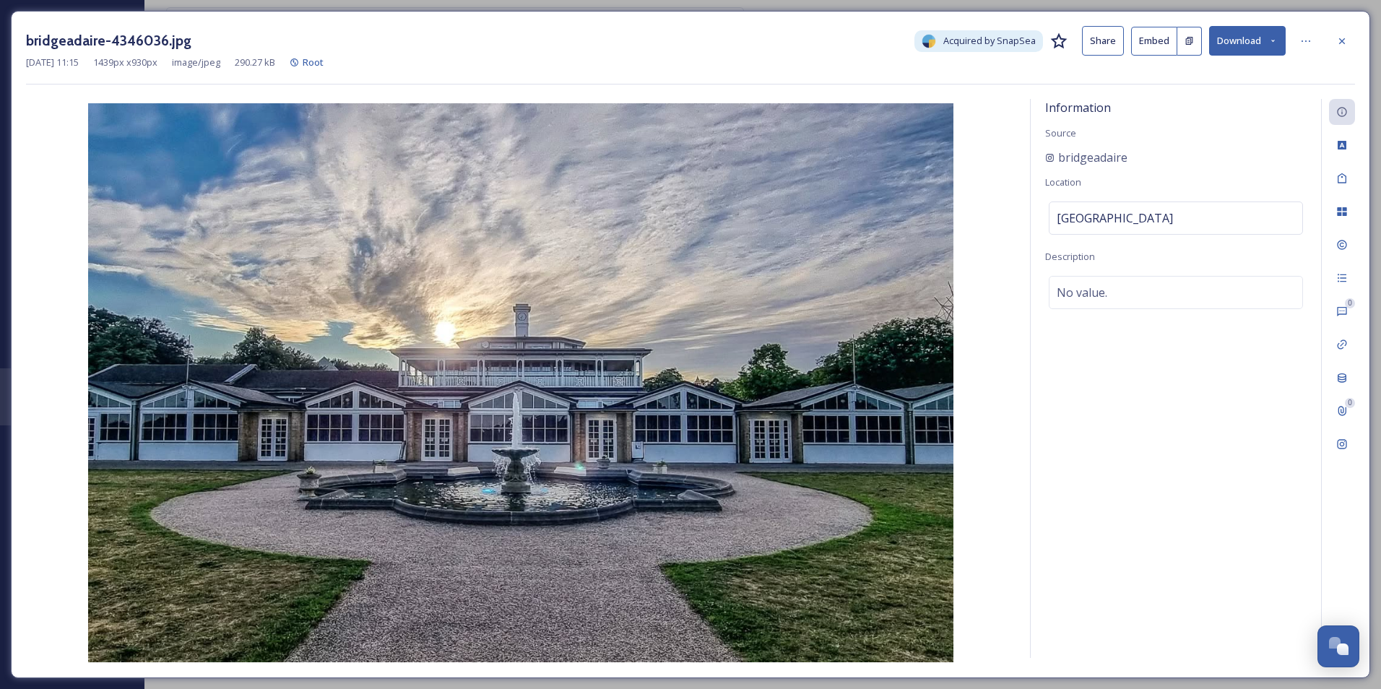
click at [1251, 48] on button "Download" at bounding box center [1247, 41] width 77 height 30
click at [1233, 74] on span "Download Original (1439 x 930)" at bounding box center [1209, 74] width 131 height 14
click at [1341, 43] on icon at bounding box center [1342, 41] width 12 height 12
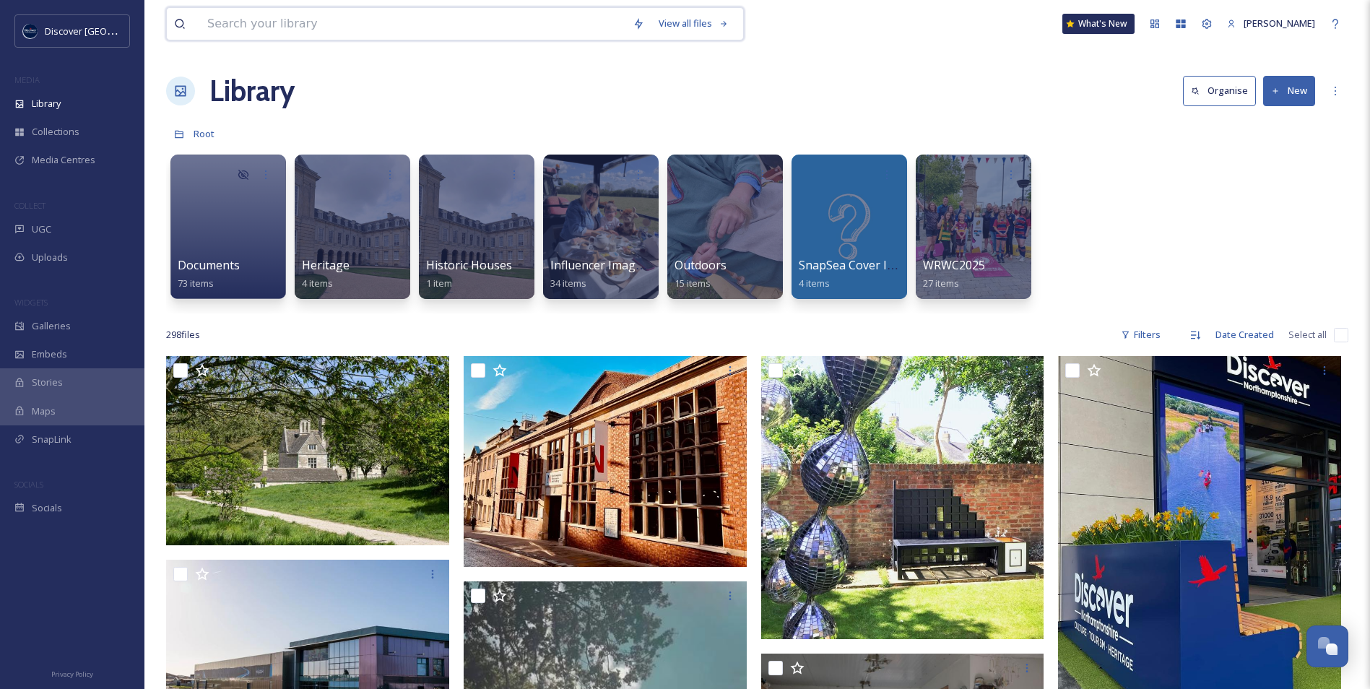
click at [490, 28] on input at bounding box center [412, 24] width 425 height 32
type input "wicksteed"
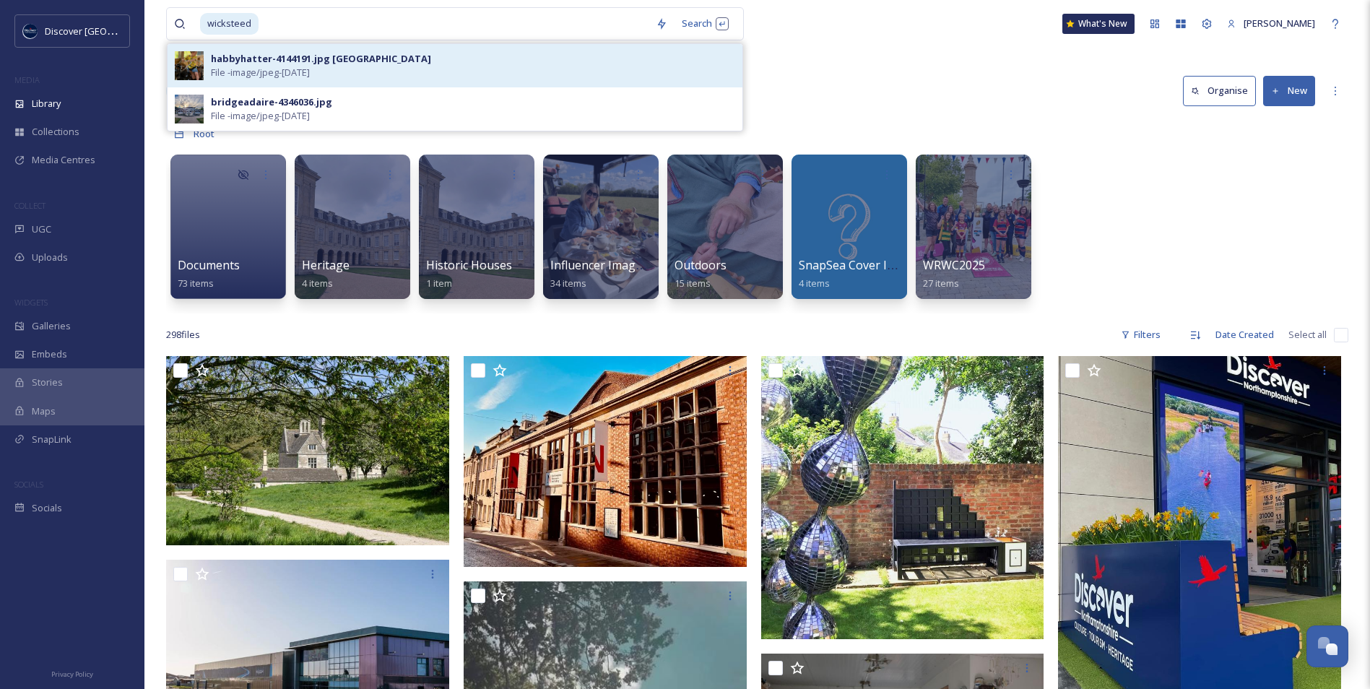
click at [310, 74] on span "File - image/jpeg - Jul 14 2025" at bounding box center [260, 73] width 99 height 14
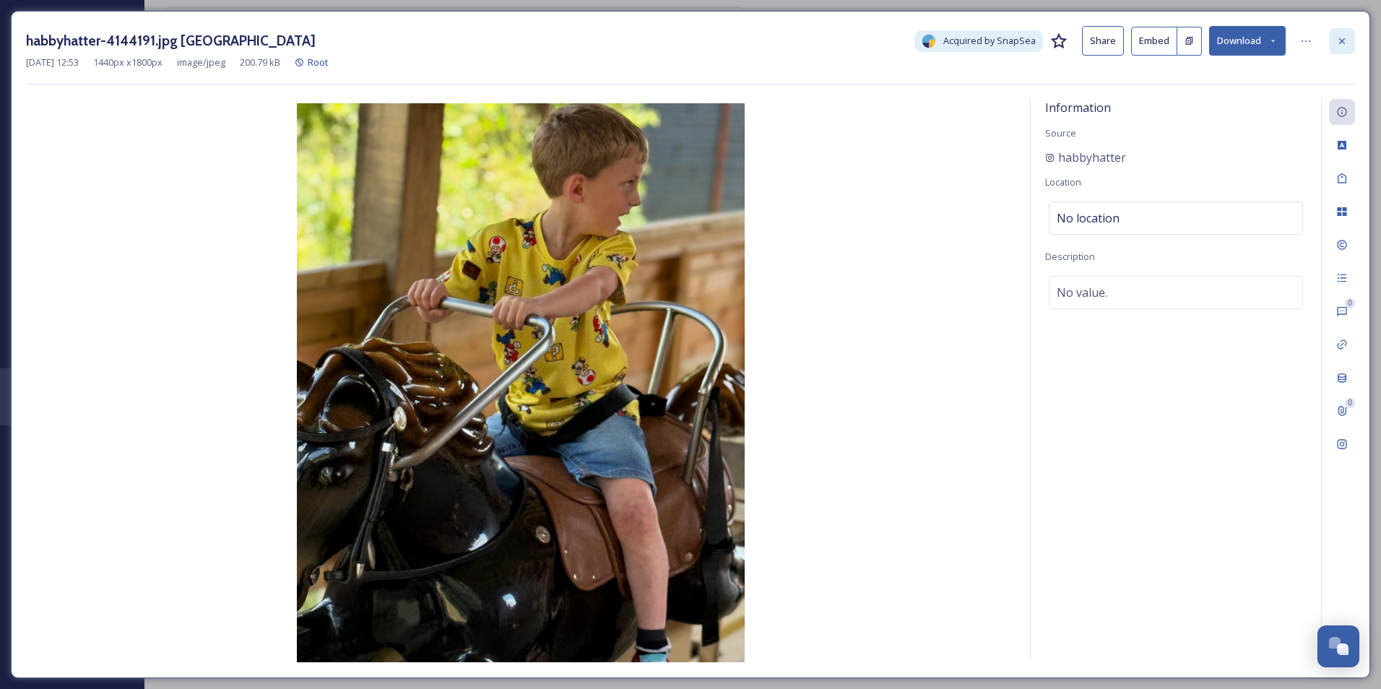
click at [1338, 38] on icon at bounding box center [1342, 41] width 12 height 12
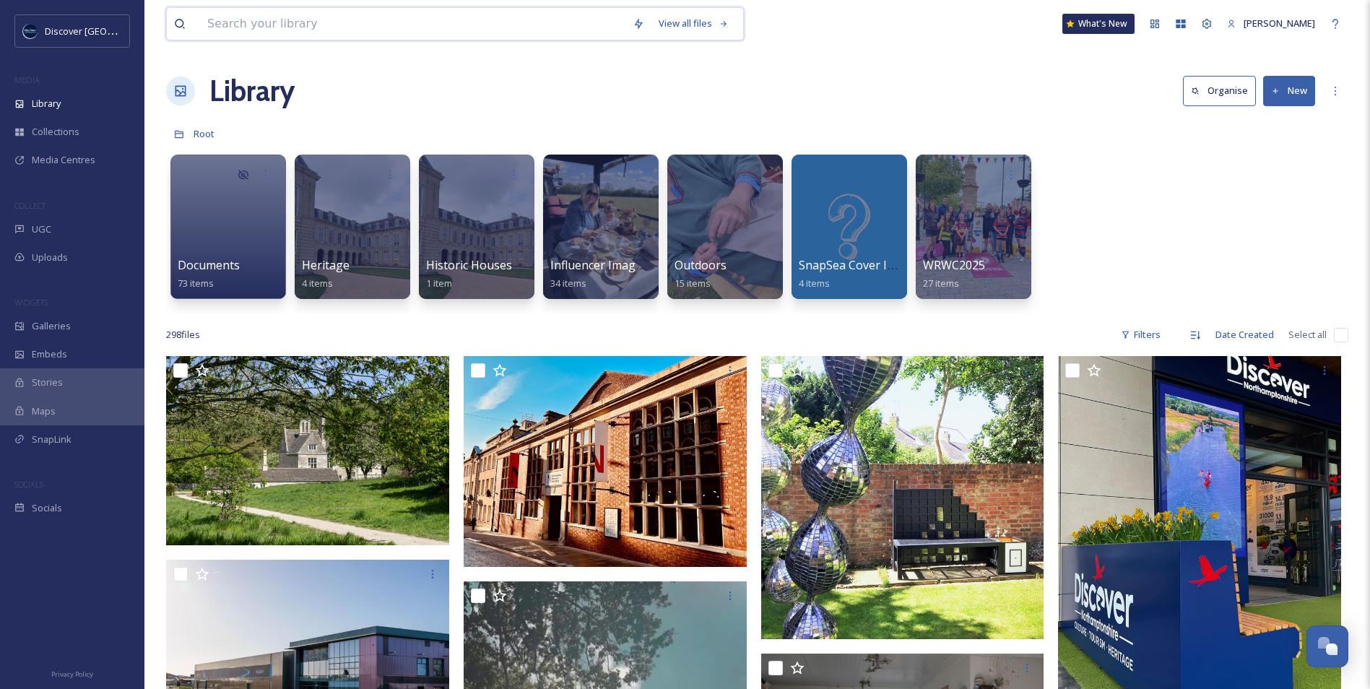
click at [351, 16] on input at bounding box center [412, 24] width 425 height 32
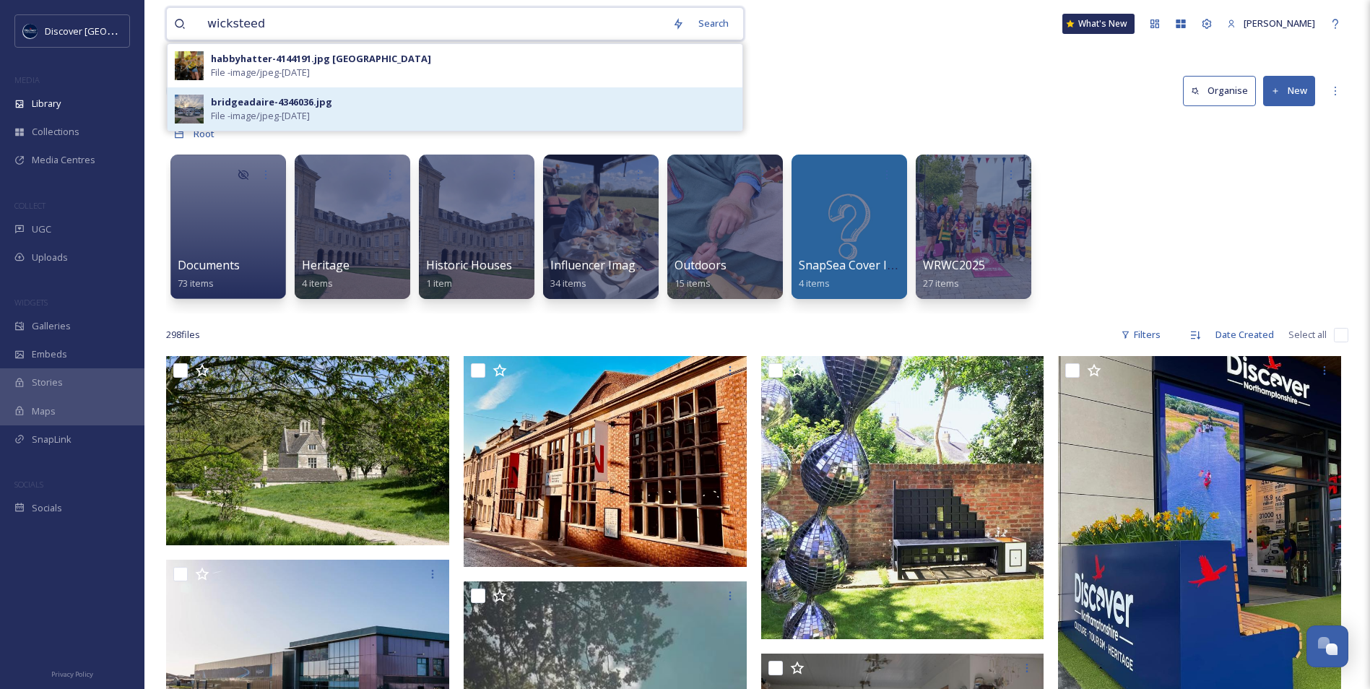
type input "wicksteed"
click at [285, 114] on span "File - image/jpeg - Jul 02 2025" at bounding box center [260, 116] width 99 height 14
